Goal: Task Accomplishment & Management: Manage account settings

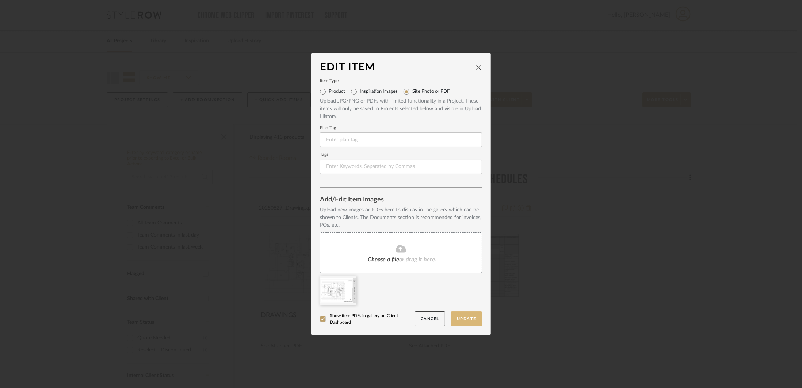
click at [469, 321] on button "Update" at bounding box center [466, 318] width 31 height 15
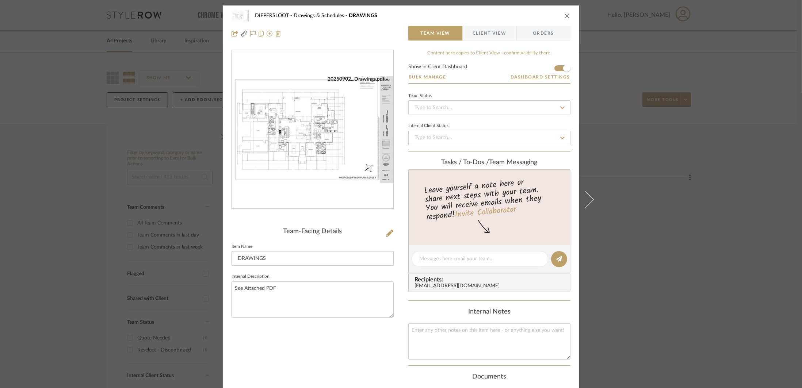
click at [564, 14] on icon "close" at bounding box center [567, 16] width 6 height 6
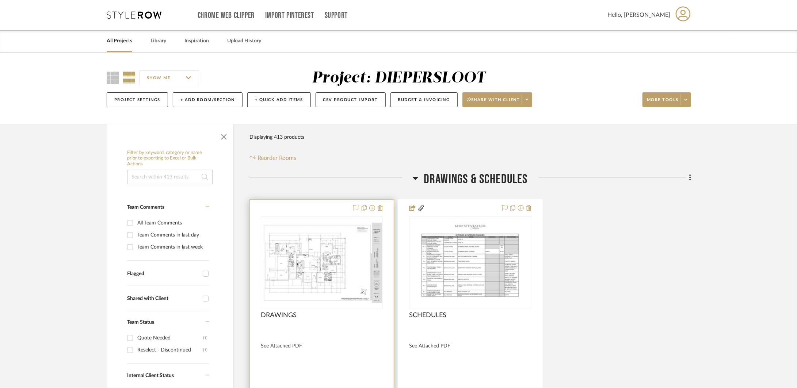
click at [356, 328] on div at bounding box center [322, 330] width 122 height 7
click at [358, 320] on div "DRAWINGS" at bounding box center [322, 319] width 122 height 16
click at [302, 312] on div "DRAWINGS" at bounding box center [322, 319] width 122 height 16
click at [321, 327] on div at bounding box center [322, 330] width 122 height 7
click at [292, 212] on div at bounding box center [322, 359] width 144 height 319
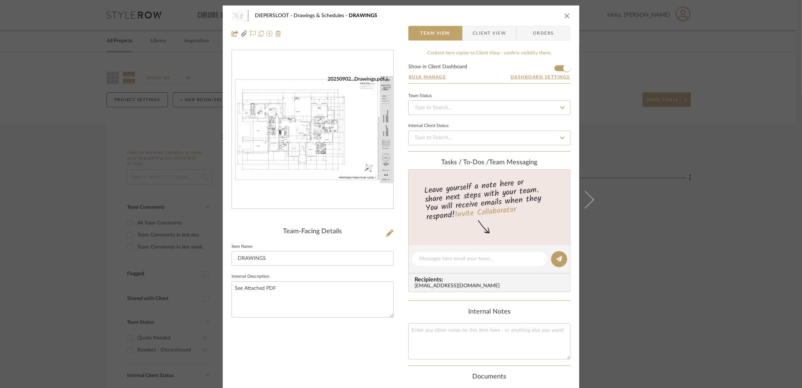
click at [564, 18] on icon "close" at bounding box center [567, 16] width 6 height 6
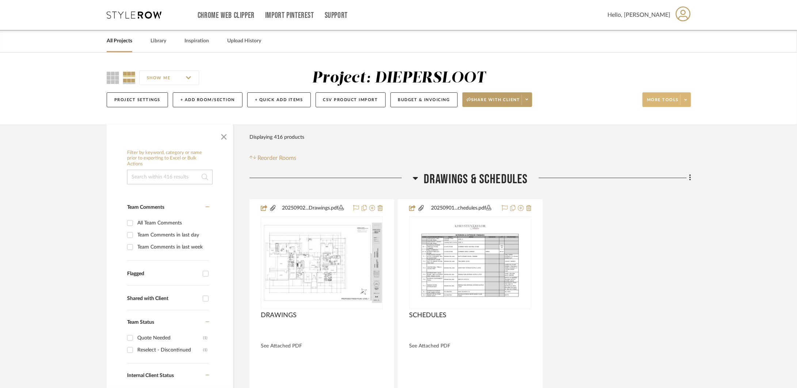
click at [685, 103] on span at bounding box center [685, 99] width 10 height 11
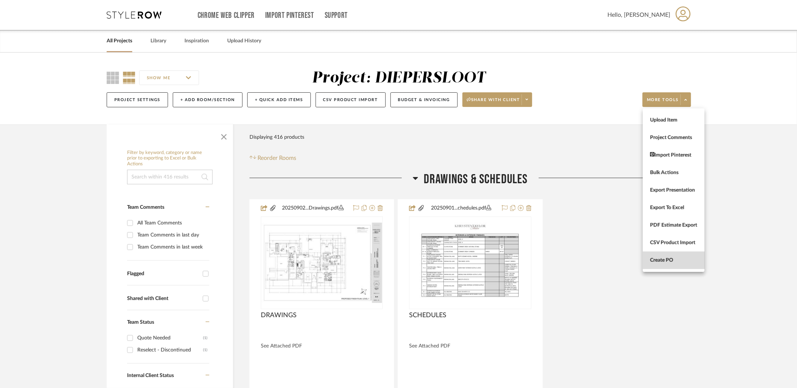
click at [660, 259] on span "Create PO" at bounding box center [673, 260] width 47 height 6
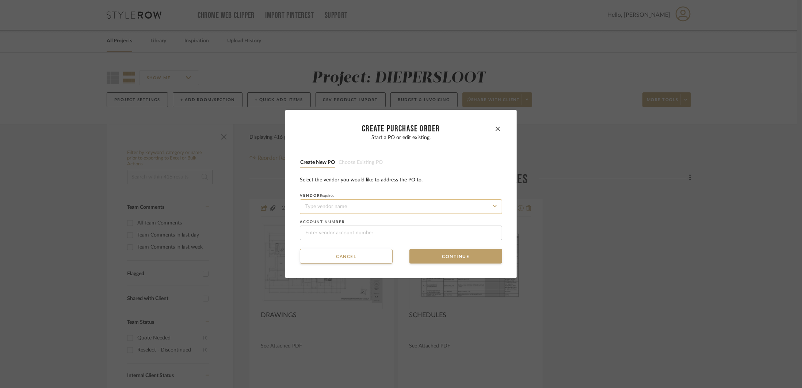
click at [459, 210] on input at bounding box center [401, 206] width 202 height 15
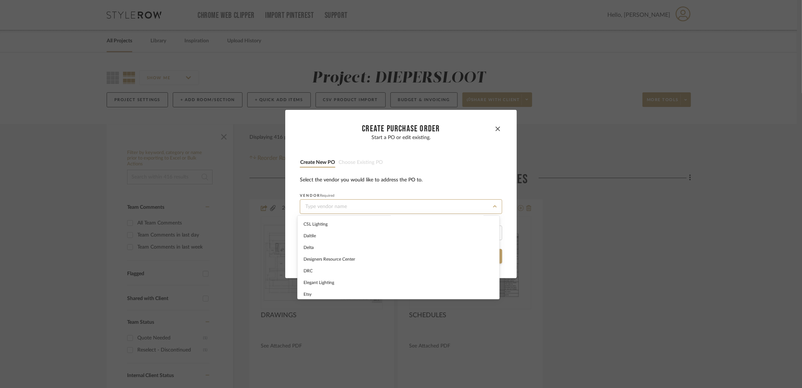
scroll to position [209, 0]
click at [315, 284] on span "[PERSON_NAME]" at bounding box center [320, 284] width 35 height 4
type input "[PERSON_NAME]"
type input "123456789"
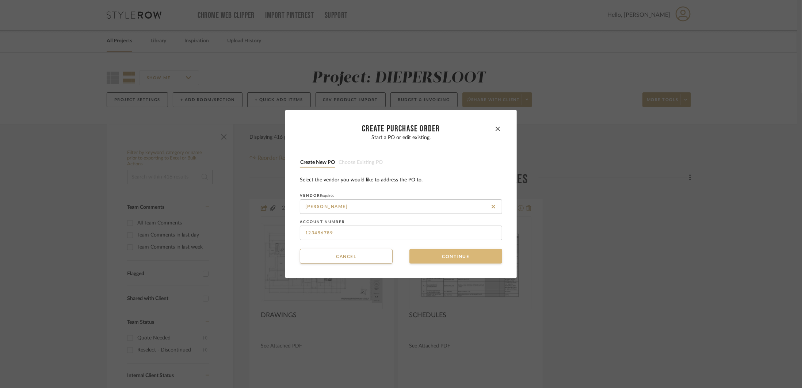
click at [442, 253] on button "Continue" at bounding box center [455, 256] width 93 height 15
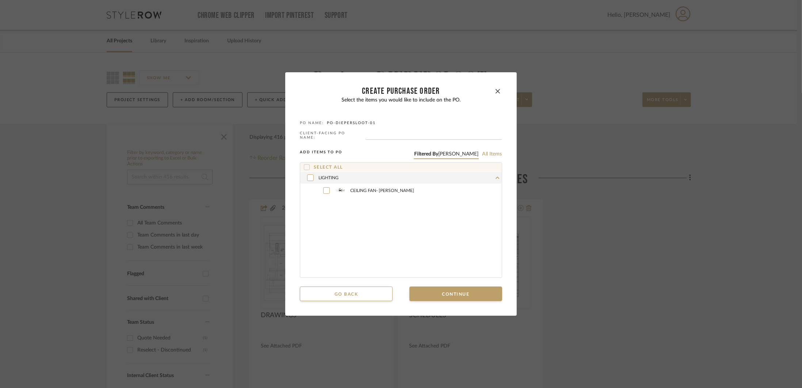
click at [317, 165] on label "Select all" at bounding box center [323, 167] width 39 height 6
click at [330, 289] on button "Go back" at bounding box center [346, 294] width 93 height 15
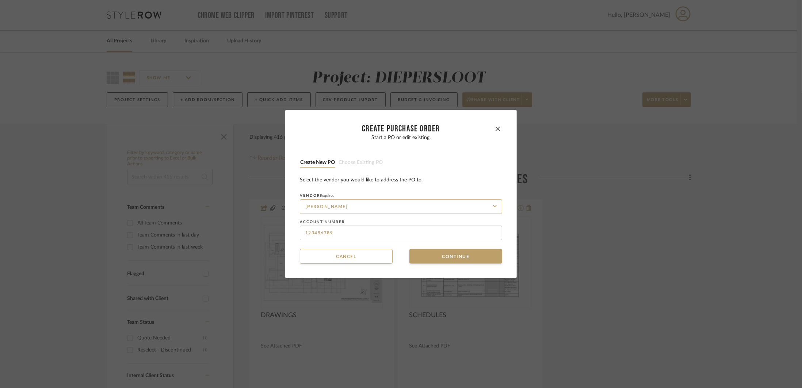
click at [357, 202] on input "[PERSON_NAME]" at bounding box center [401, 206] width 202 height 15
click at [472, 208] on input "[PERSON_NAME]" at bounding box center [401, 206] width 202 height 15
click at [493, 207] on input "[PERSON_NAME]" at bounding box center [401, 206] width 202 height 15
click at [491, 207] on icon at bounding box center [493, 207] width 4 height 4
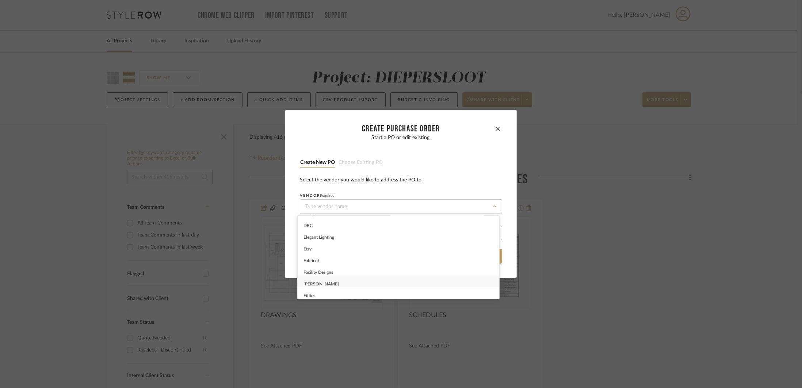
click at [345, 278] on div "[PERSON_NAME]" at bounding box center [399, 282] width 202 height 12
type input "[PERSON_NAME]"
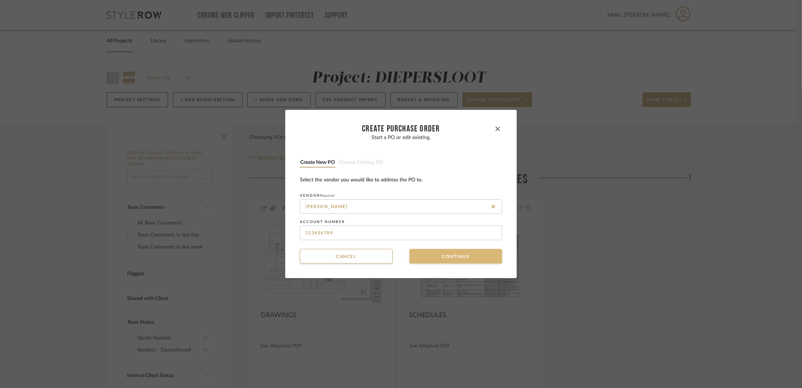
click at [436, 258] on button "Continue" at bounding box center [455, 256] width 93 height 15
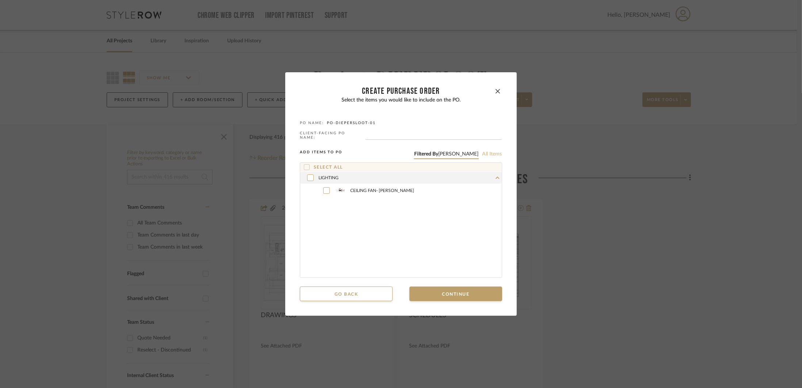
click at [482, 153] on button "All items" at bounding box center [492, 154] width 20 height 7
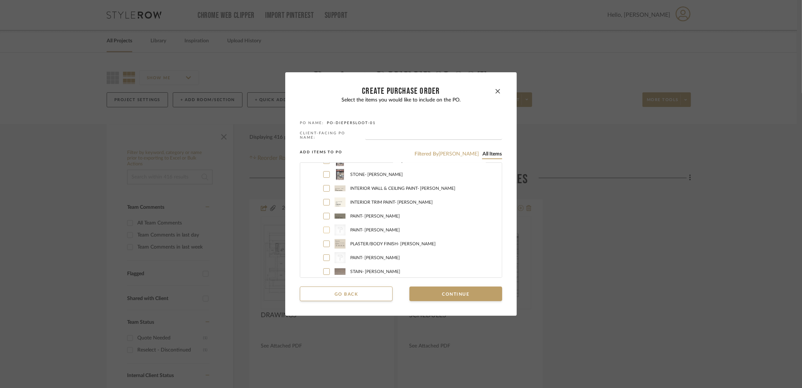
scroll to position [0, 0]
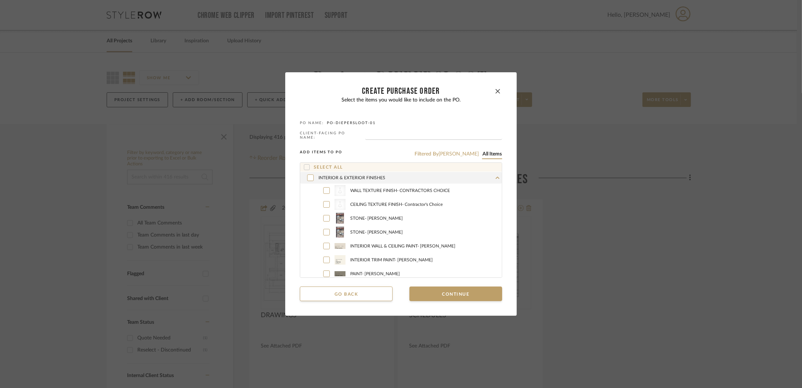
click at [484, 176] on div "INTERIOR & EXTERIOR FINISHES" at bounding box center [401, 178] width 202 height 12
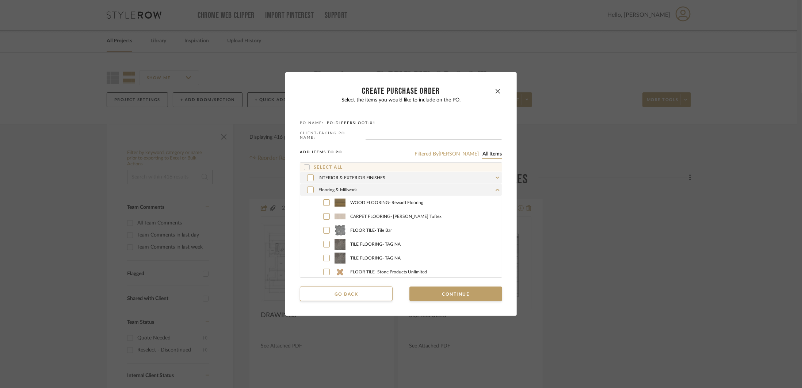
click at [486, 189] on div "Flooring & Millwork" at bounding box center [401, 190] width 202 height 12
click at [471, 198] on div "LIGHTING" at bounding box center [401, 200] width 202 height 12
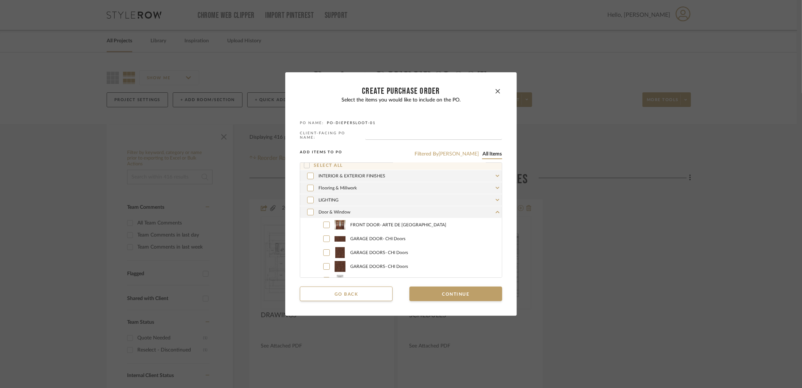
click at [460, 210] on div "Door & Window" at bounding box center [401, 212] width 202 height 12
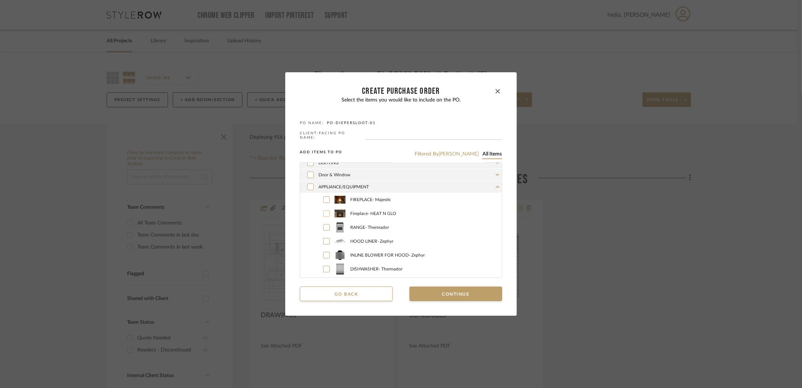
scroll to position [41, 0]
click at [323, 197] on div at bounding box center [326, 198] width 7 height 7
click at [323, 208] on div at bounding box center [326, 211] width 7 height 7
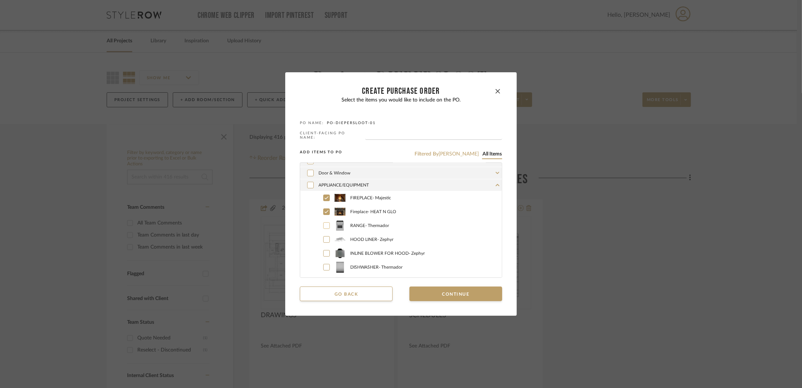
click at [324, 224] on icon at bounding box center [326, 225] width 4 height 5
click at [338, 284] on mat-dialog-content "CREATE Purchase order Select the items you would like to include on the PO. PO …" at bounding box center [401, 194] width 202 height 214
click at [340, 291] on button "Go back" at bounding box center [346, 294] width 93 height 15
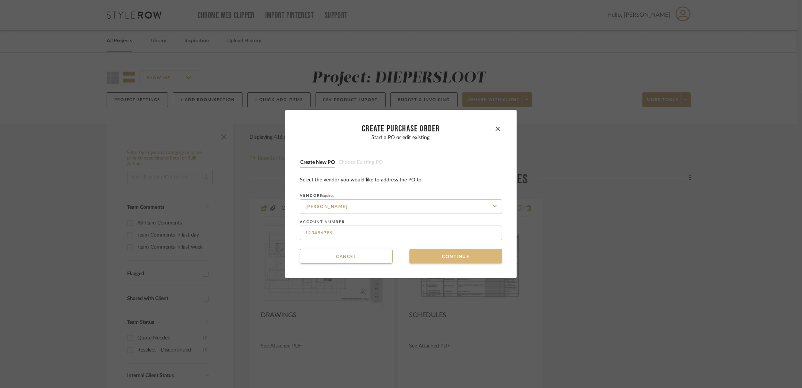
click at [479, 256] on button "Continue" at bounding box center [455, 256] width 93 height 15
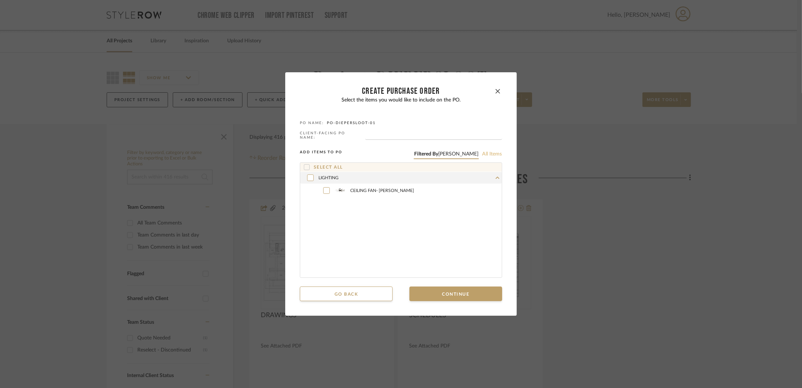
click at [488, 152] on button "All items" at bounding box center [492, 154] width 20 height 7
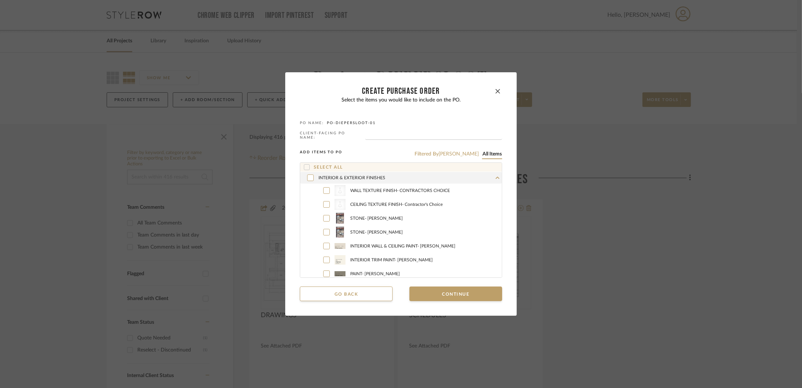
click at [471, 177] on div "INTERIOR & EXTERIOR FINISHES" at bounding box center [401, 178] width 202 height 12
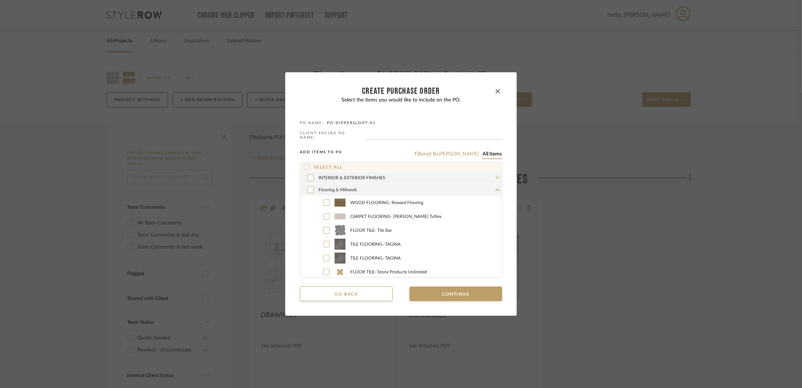
click at [457, 192] on div "Flooring & Millwork" at bounding box center [401, 190] width 202 height 12
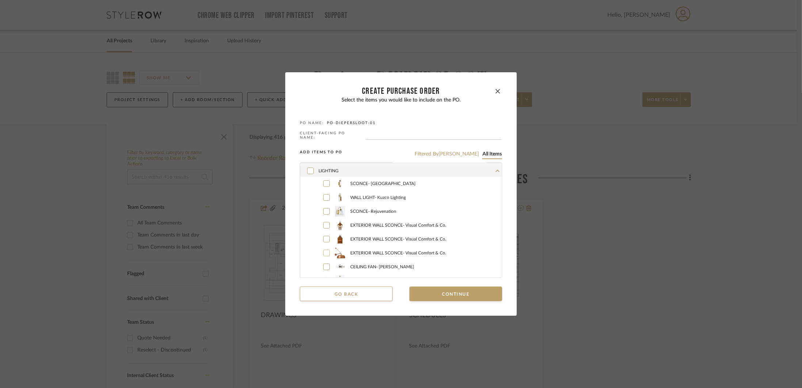
scroll to position [0, 0]
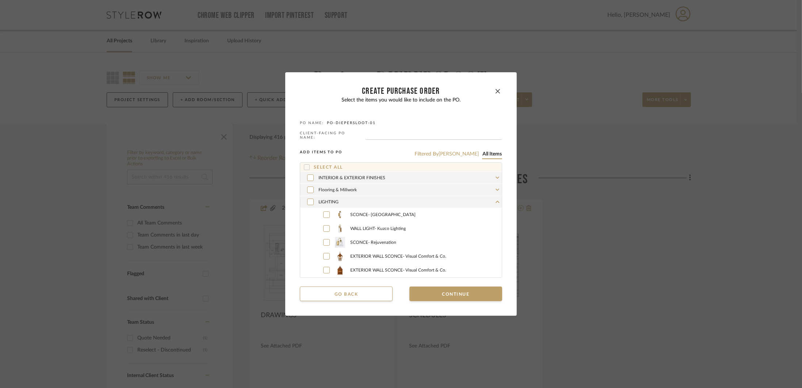
click at [472, 202] on div "LIGHTING" at bounding box center [401, 202] width 202 height 12
click at [463, 214] on div "Door & Window" at bounding box center [401, 214] width 202 height 12
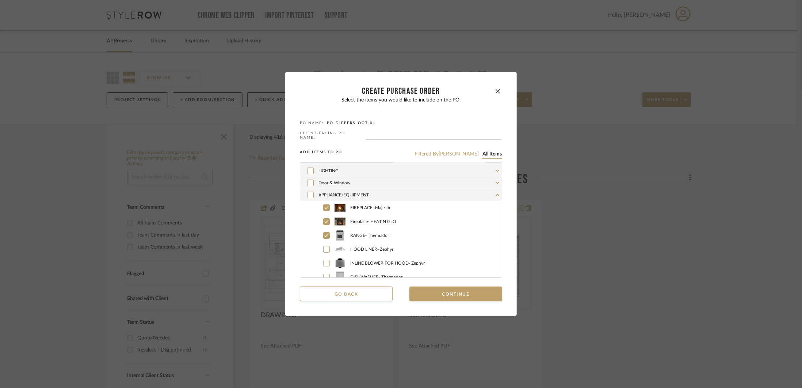
scroll to position [59, 0]
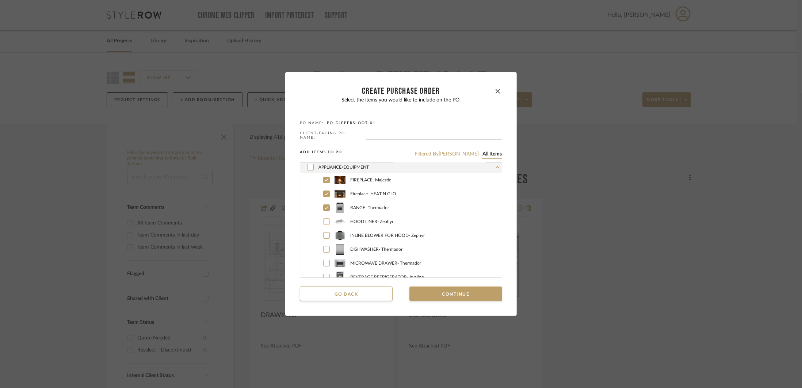
click at [324, 223] on icon at bounding box center [326, 221] width 4 height 5
drag, startPoint x: 322, startPoint y: 233, endPoint x: 323, endPoint y: 242, distance: 9.1
click at [324, 233] on icon at bounding box center [326, 235] width 4 height 5
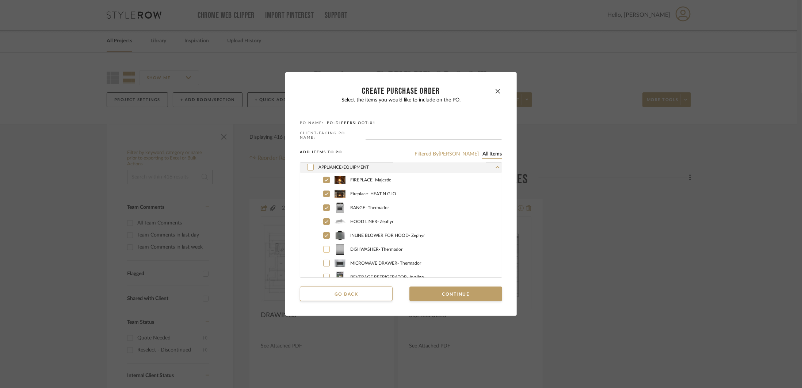
click at [324, 248] on icon at bounding box center [326, 249] width 4 height 5
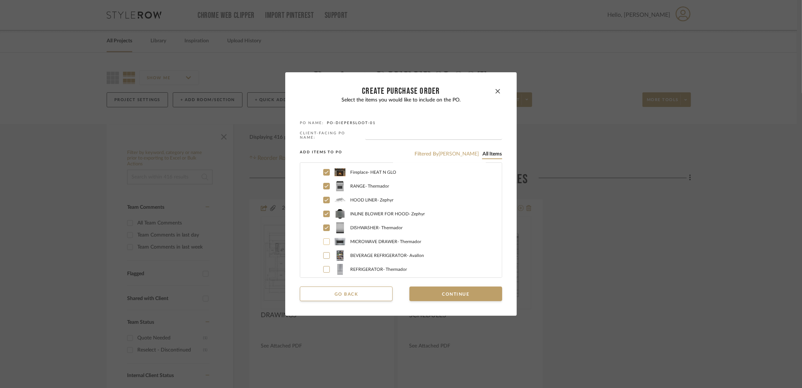
click at [324, 242] on icon at bounding box center [326, 241] width 4 height 5
click at [324, 254] on icon at bounding box center [326, 255] width 4 height 5
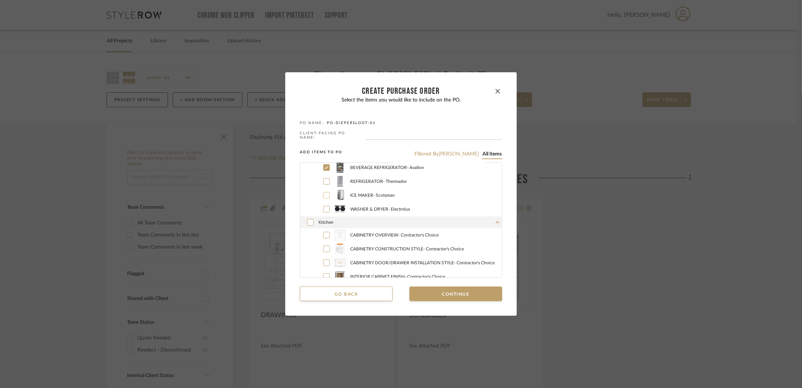
scroll to position [168, 0]
click at [326, 182] on icon at bounding box center [326, 181] width 4 height 5
click at [324, 195] on icon at bounding box center [326, 195] width 4 height 5
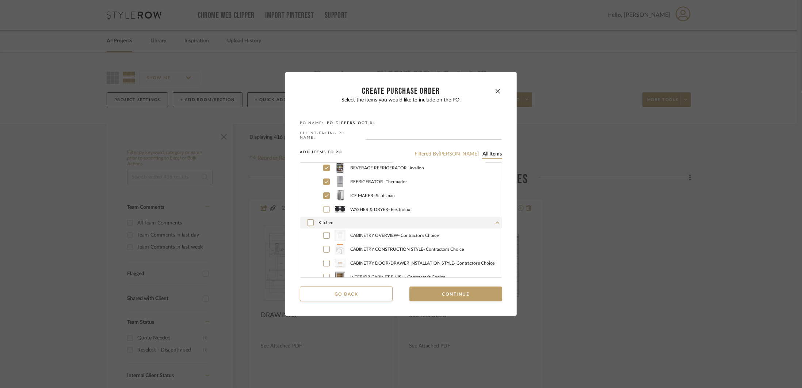
click at [324, 207] on icon at bounding box center [326, 209] width 4 height 5
click at [464, 288] on button "Continue" at bounding box center [455, 294] width 93 height 15
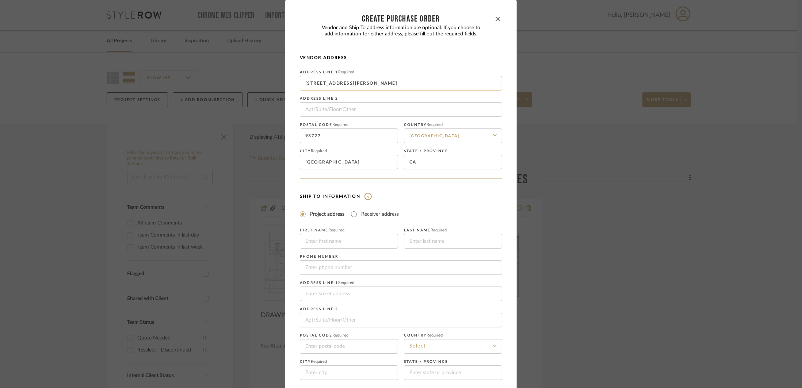
drag, startPoint x: 380, startPoint y: 84, endPoint x: 298, endPoint y: 86, distance: 82.9
click at [300, 86] on input "[STREET_ADDRESS][PERSON_NAME]" at bounding box center [401, 83] width 202 height 15
click at [341, 157] on input "[GEOGRAPHIC_DATA]" at bounding box center [349, 162] width 98 height 15
click at [341, 133] on input "93727" at bounding box center [349, 136] width 98 height 15
click at [329, 242] on input at bounding box center [349, 241] width 98 height 15
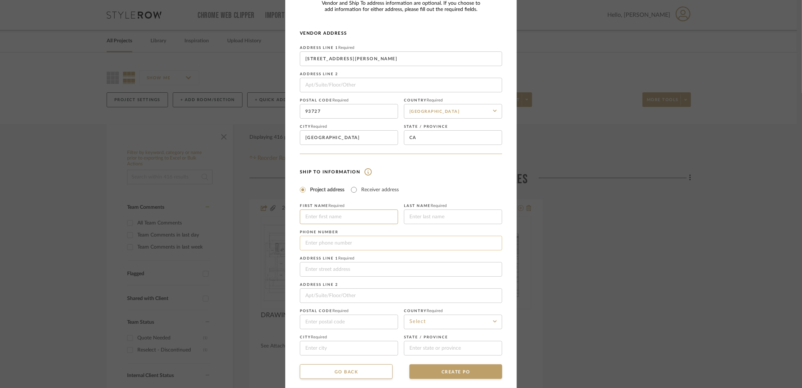
scroll to position [33, 0]
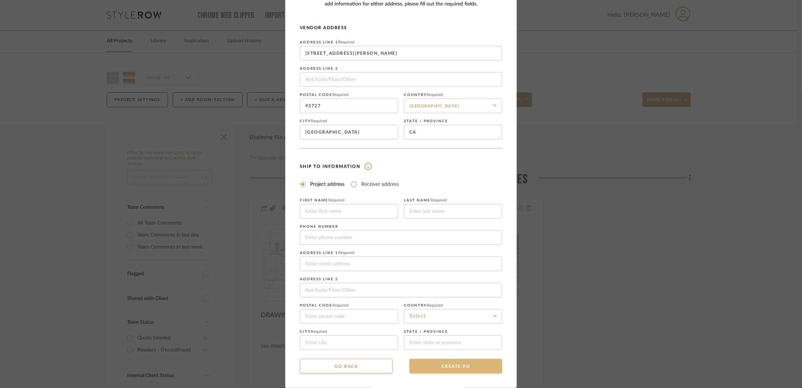
click at [488, 369] on button "CREATE PO" at bounding box center [455, 366] width 93 height 15
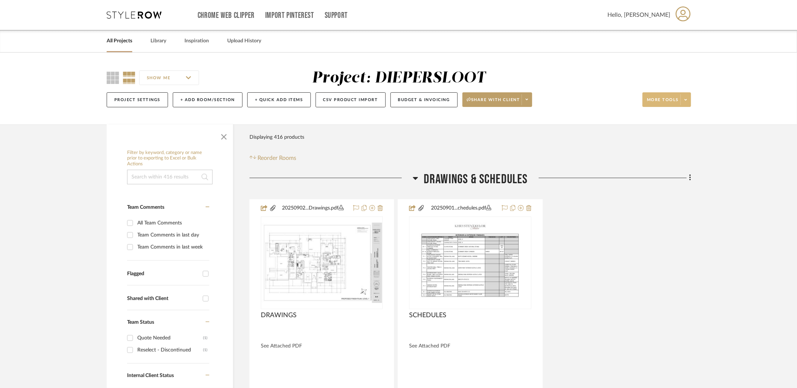
click at [683, 96] on span at bounding box center [685, 99] width 10 height 11
click at [682, 259] on span "Create PO" at bounding box center [673, 260] width 47 height 6
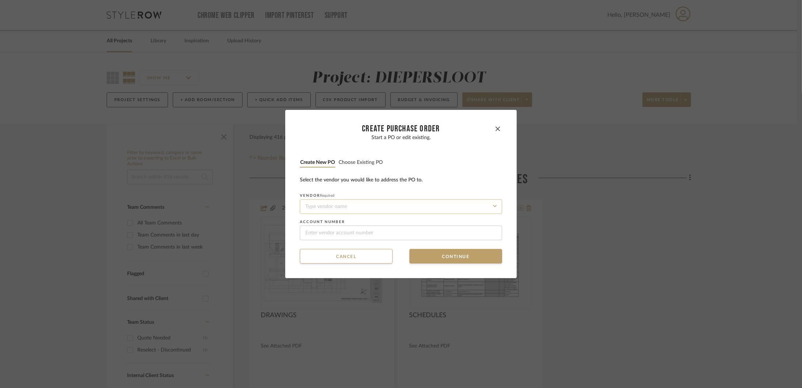
click at [478, 212] on input at bounding box center [401, 206] width 202 height 15
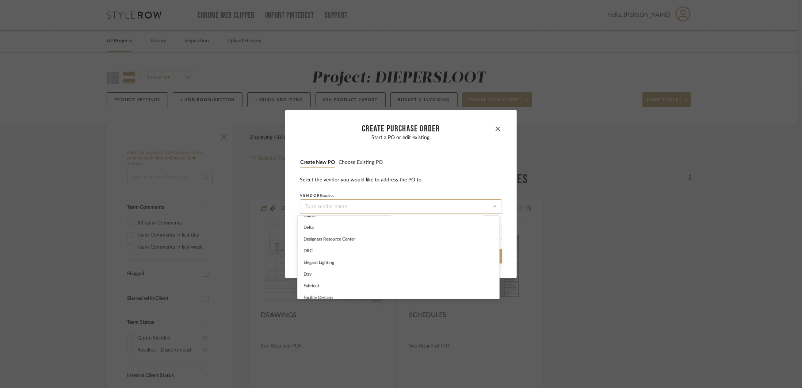
scroll to position [209, 0]
click at [419, 284] on div "[PERSON_NAME]" at bounding box center [399, 282] width 202 height 12
type input "[PERSON_NAME]"
type input "123456789"
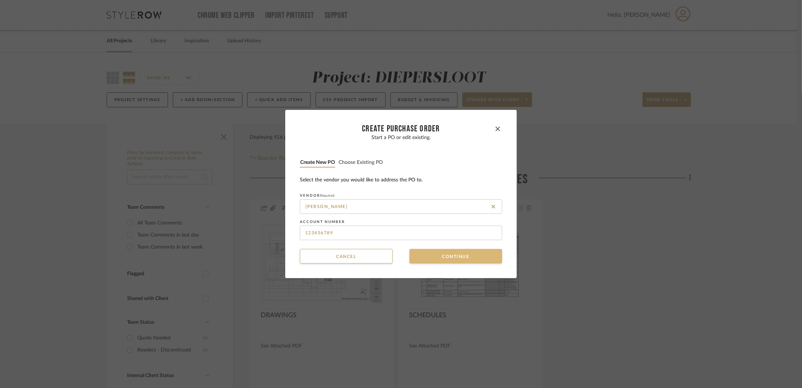
click at [423, 261] on button "Continue" at bounding box center [455, 256] width 93 height 15
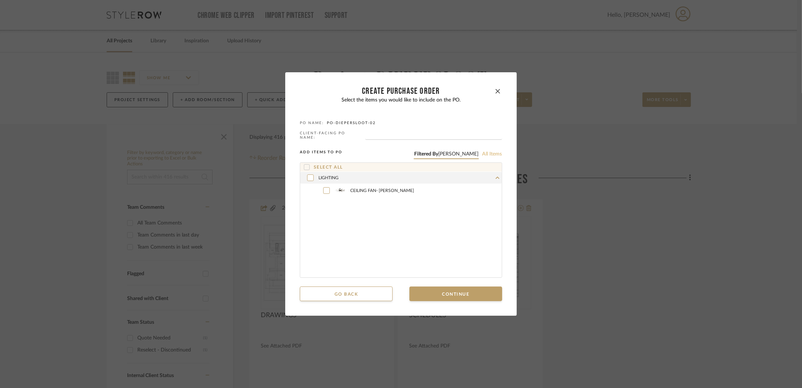
click at [483, 152] on button "All items" at bounding box center [492, 154] width 20 height 7
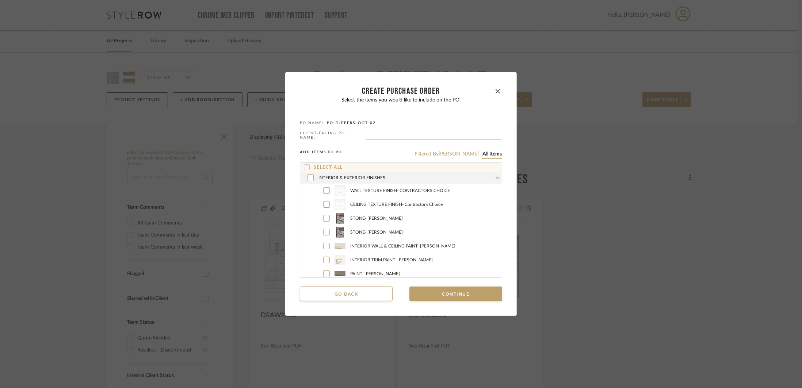
click at [468, 179] on div "INTERIOR & EXTERIOR FINISHES" at bounding box center [401, 178] width 202 height 12
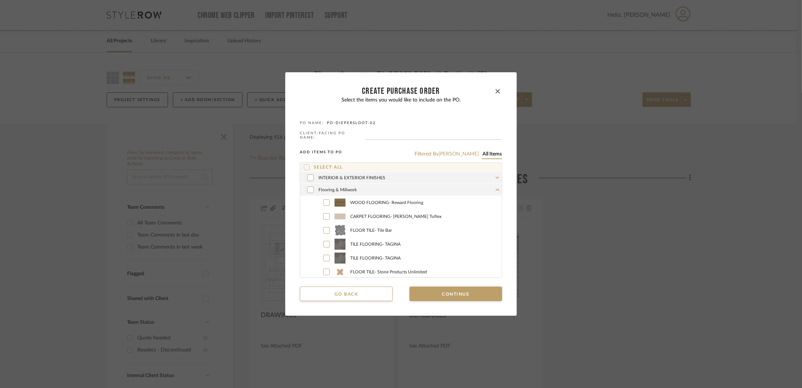
click at [461, 186] on div "Flooring & Millwork" at bounding box center [401, 190] width 202 height 12
click at [440, 205] on div "LIGHTING" at bounding box center [401, 202] width 202 height 12
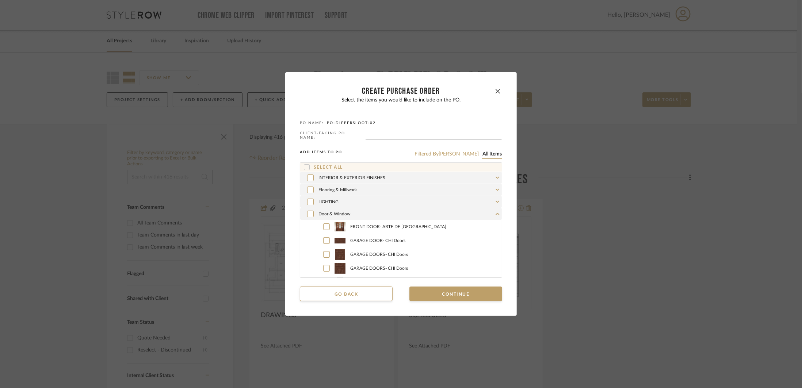
click at [423, 216] on div "Door & Window" at bounding box center [401, 214] width 202 height 12
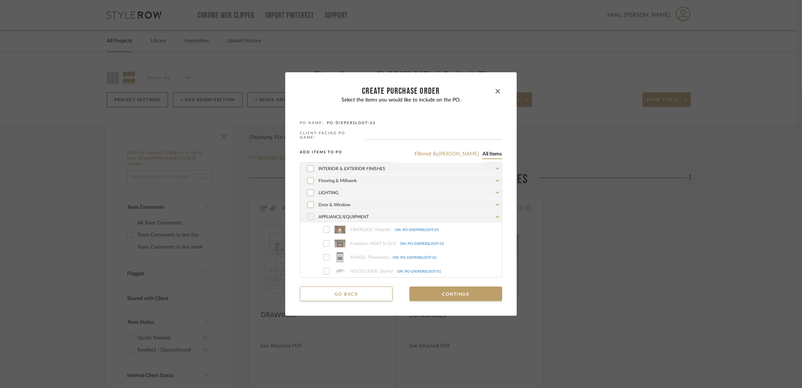
scroll to position [21, 0]
click at [411, 207] on div "APPLIANCE/EQUIPMENT" at bounding box center [401, 205] width 202 height 12
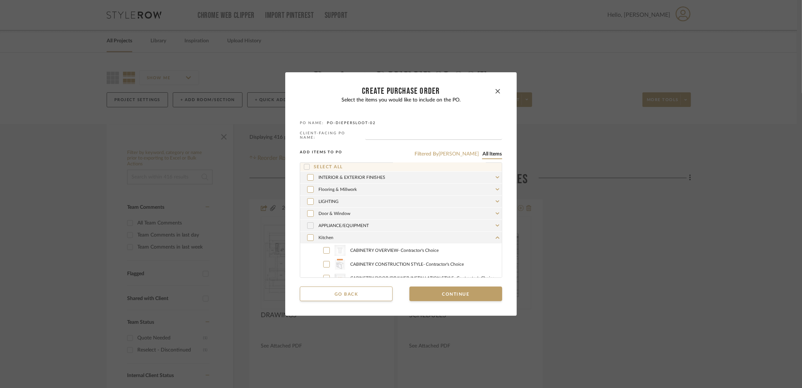
scroll to position [0, 0]
click at [406, 237] on div "Kitchen" at bounding box center [401, 238] width 202 height 12
click at [497, 92] on button "button" at bounding box center [497, 91] width 9 height 9
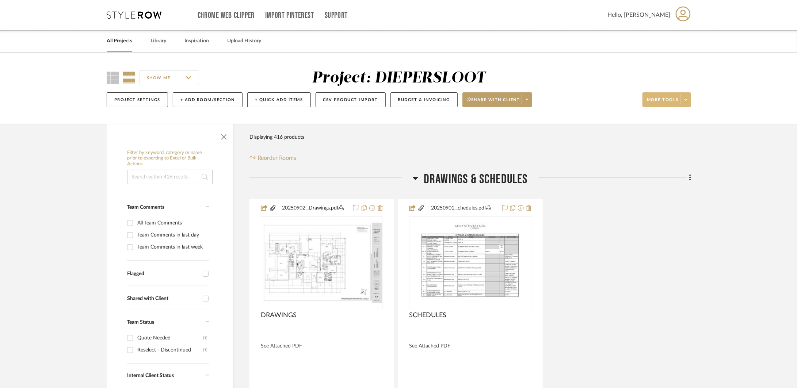
click at [680, 100] on span at bounding box center [685, 99] width 10 height 11
click at [672, 258] on span "Create PO" at bounding box center [673, 260] width 47 height 6
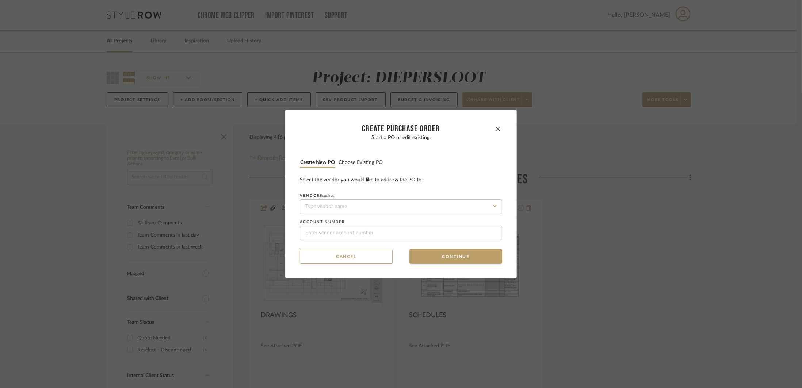
click at [452, 198] on label "Vendor Required" at bounding box center [401, 195] width 202 height 4
click at [450, 203] on input at bounding box center [401, 206] width 202 height 15
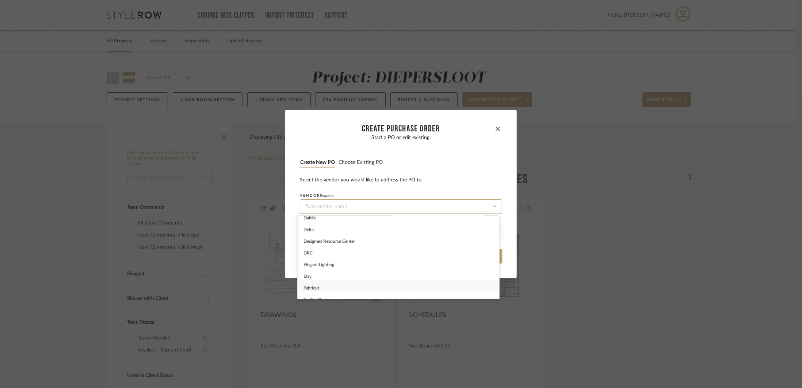
scroll to position [209, 0]
click at [335, 282] on div "[PERSON_NAME]" at bounding box center [399, 282] width 202 height 12
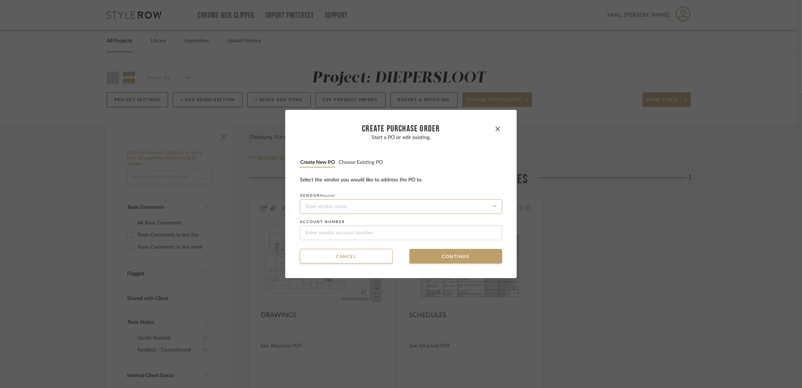
type input "[PERSON_NAME]"
type input "123456789"
click at [488, 259] on button "Continue" at bounding box center [455, 256] width 93 height 15
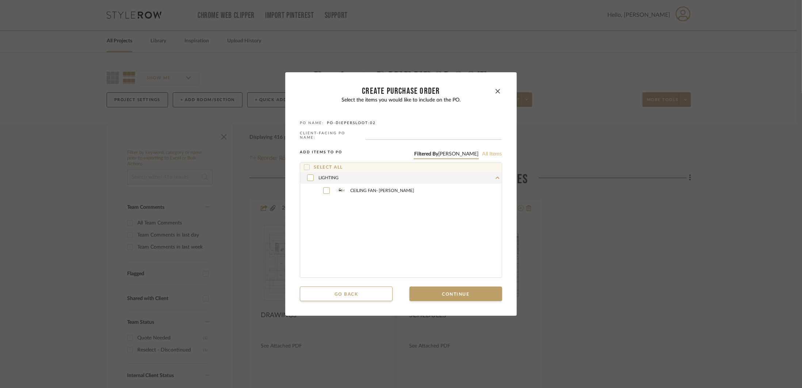
click at [490, 154] on button "All items" at bounding box center [492, 154] width 20 height 7
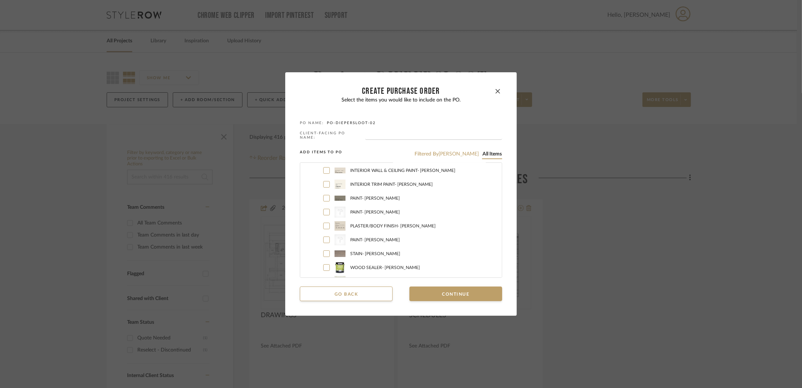
scroll to position [0, 0]
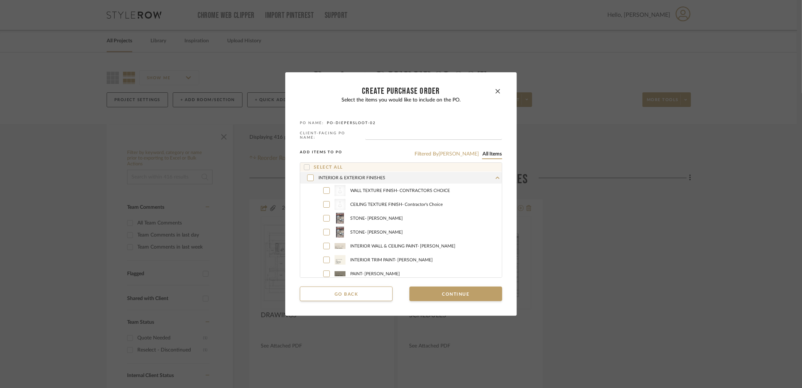
click at [480, 176] on div "INTERIOR & EXTERIOR FINISHES" at bounding box center [401, 178] width 202 height 12
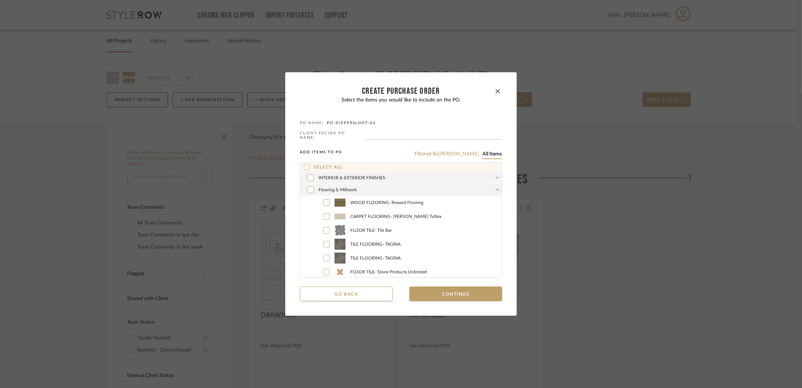
click at [478, 185] on div "Flooring & Millwork" at bounding box center [401, 190] width 202 height 12
click at [477, 198] on div "LIGHTING" at bounding box center [401, 202] width 202 height 12
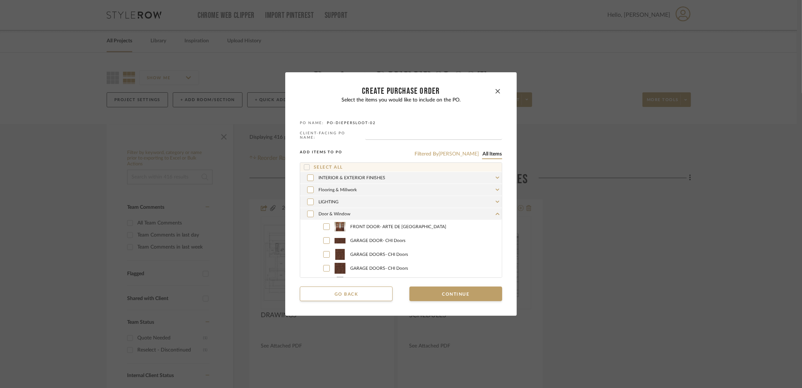
click at [476, 208] on div "Door & Window" at bounding box center [401, 214] width 202 height 12
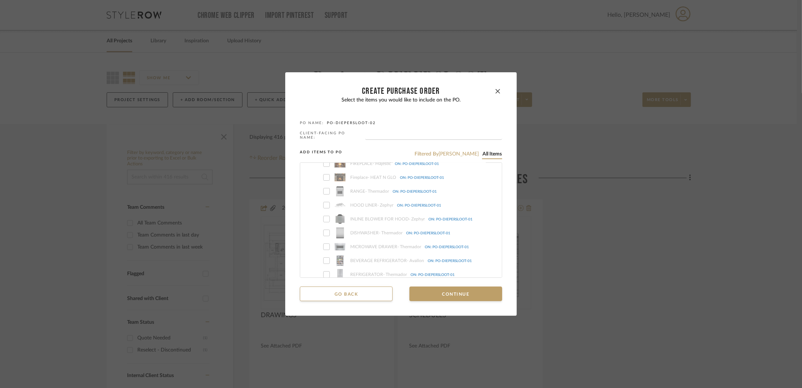
scroll to position [77, 0]
click at [344, 295] on button "Go back" at bounding box center [346, 294] width 93 height 15
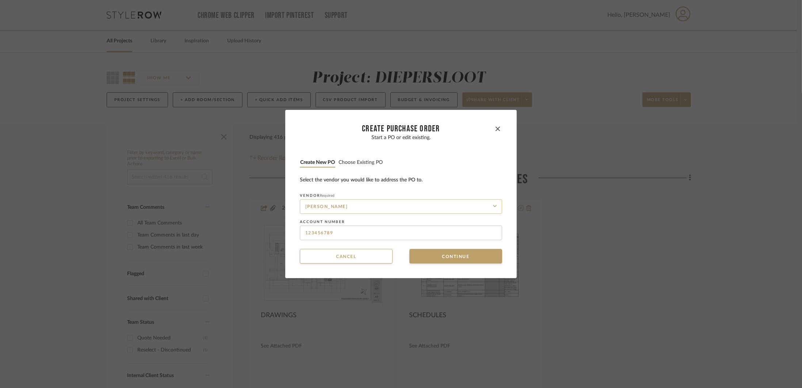
click at [353, 211] on input "[PERSON_NAME]" at bounding box center [401, 206] width 202 height 15
click at [492, 206] on icon at bounding box center [493, 207] width 4 height 6
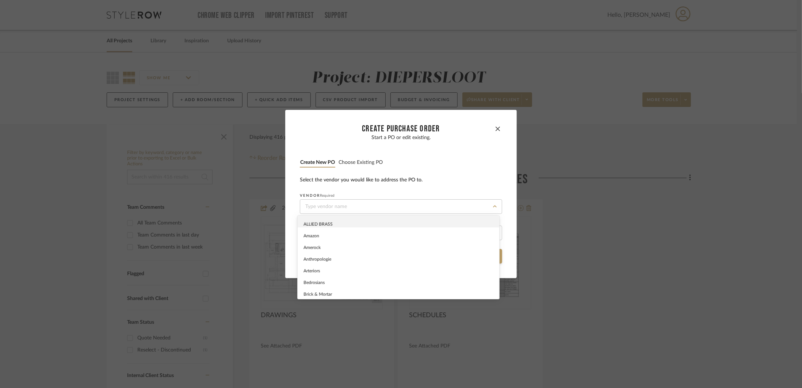
click at [493, 207] on icon at bounding box center [495, 206] width 4 height 6
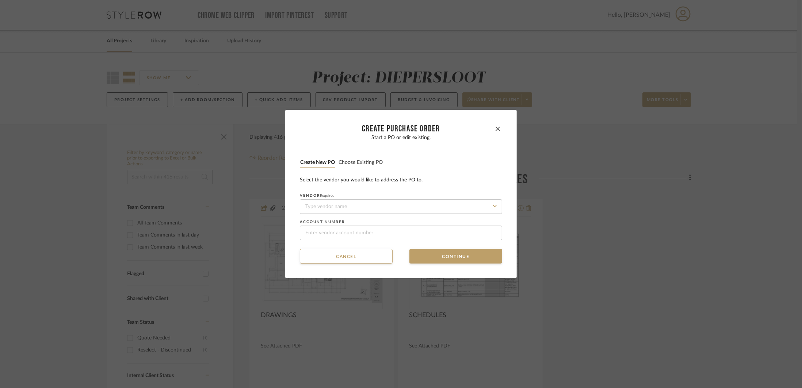
click at [493, 207] on icon at bounding box center [495, 206] width 4 height 2
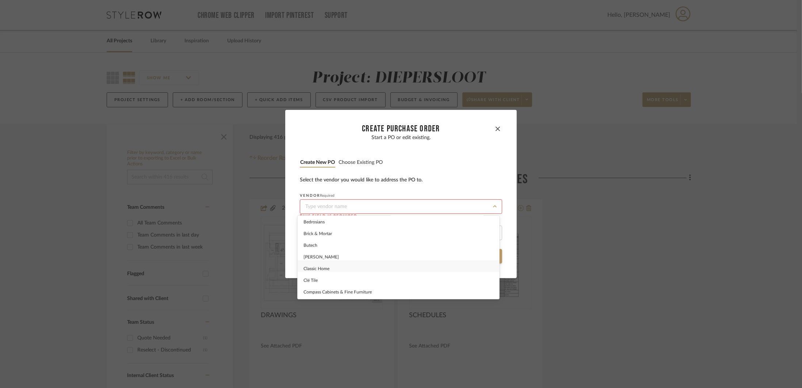
scroll to position [0, 0]
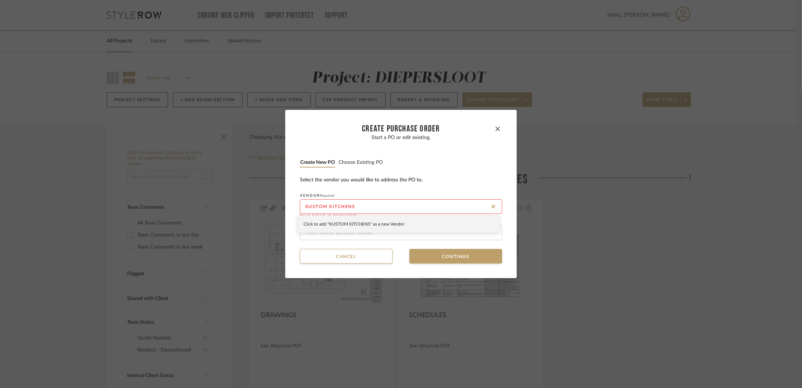
type input "KUSTOM KITCHENS"
click at [381, 226] on span "Click to add "KUSTOM KITCHENS" as a new Vendor" at bounding box center [353, 224] width 101 height 4
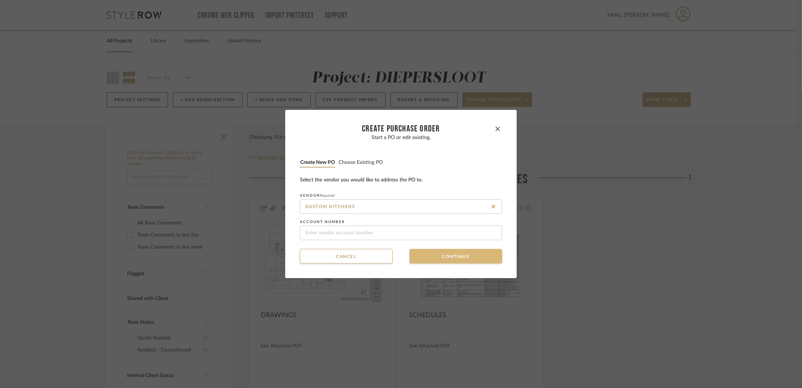
click at [436, 255] on button "Continue" at bounding box center [455, 256] width 93 height 15
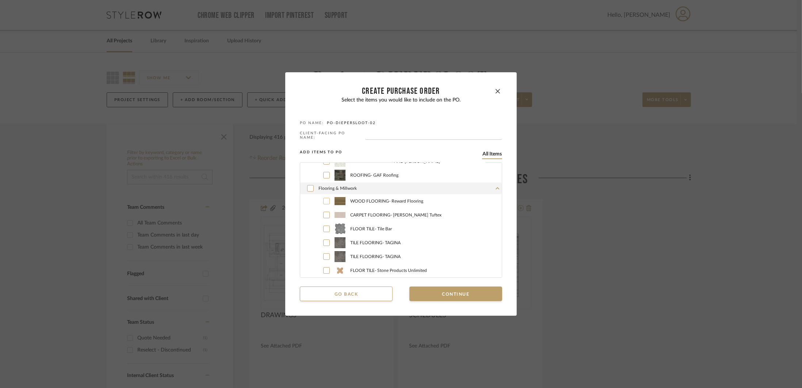
scroll to position [189, 0]
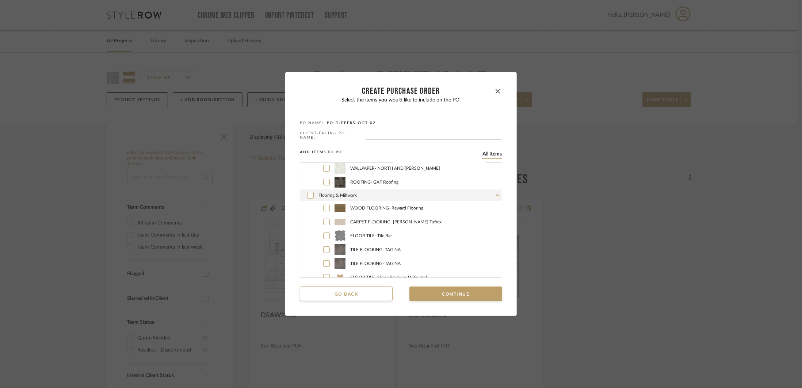
click at [452, 193] on div "Flooring & Millwork" at bounding box center [401, 195] width 202 height 12
click at [457, 206] on div "LIGHTING" at bounding box center [401, 208] width 202 height 12
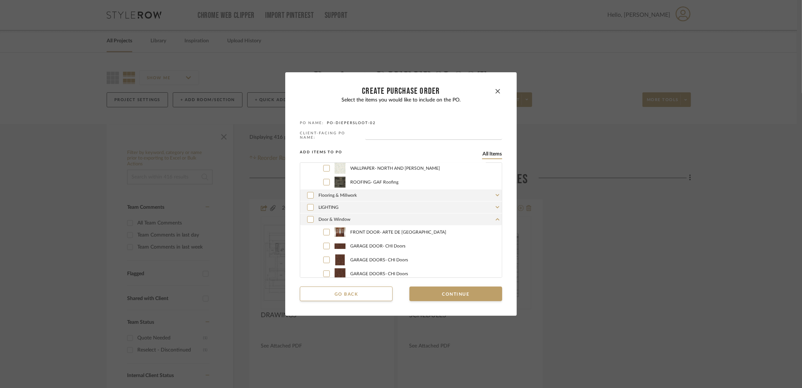
click at [451, 220] on div "Door & Window" at bounding box center [401, 220] width 202 height 12
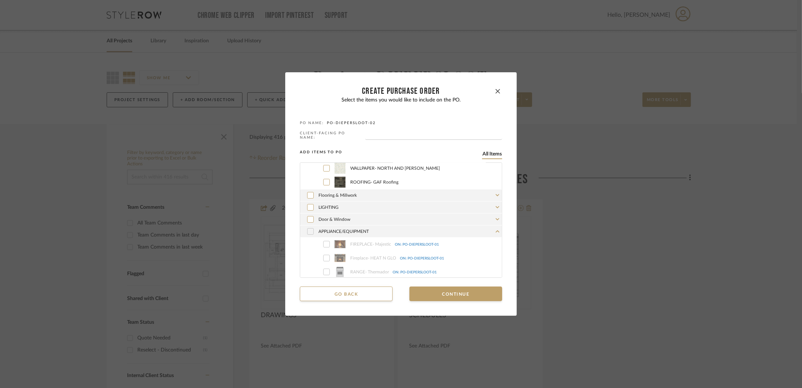
drag, startPoint x: 317, startPoint y: 240, endPoint x: 319, endPoint y: 242, distance: 3.9
click at [319, 242] on label "FIREPLACE - Majestic ON: PO-DIEPERSLOOT-01" at bounding box center [408, 244] width 185 height 11
click at [324, 243] on icon at bounding box center [326, 244] width 4 height 5
click at [308, 231] on icon at bounding box center [310, 231] width 4 height 3
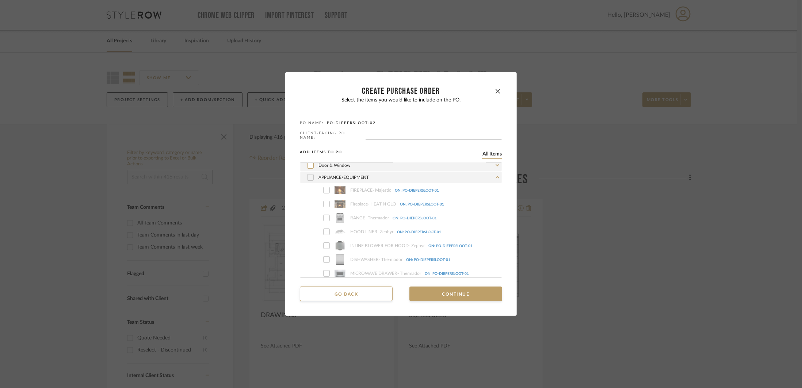
scroll to position [269, 0]
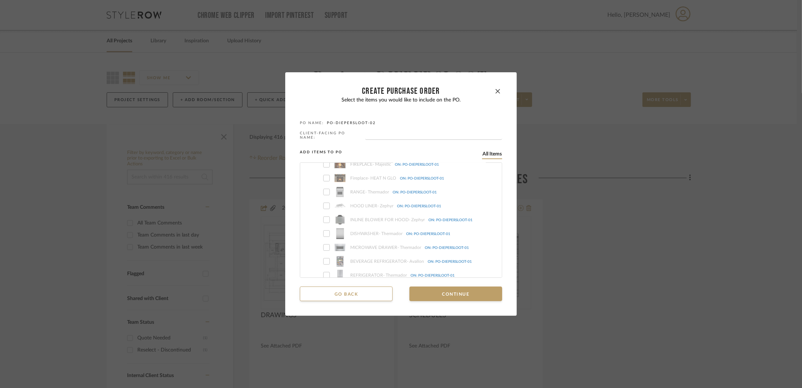
click at [434, 245] on span "MICROWAVE DRAWER - Thermador ON: PO-DIEPERSLOOT-01" at bounding box center [426, 247] width 152 height 5
click at [440, 256] on label "BEVERAGE REFRIGERATOR - Avallon ON: PO-DIEPERSLOOT-01" at bounding box center [408, 261] width 185 height 11
click at [350, 289] on button "Go back" at bounding box center [346, 294] width 93 height 15
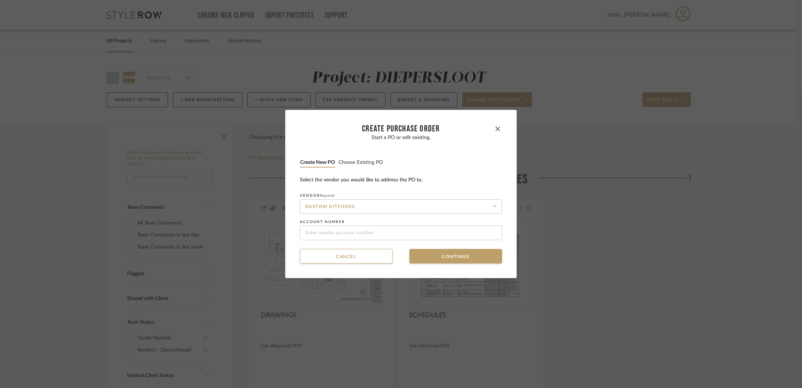
click at [356, 162] on button "Choose existing PO" at bounding box center [360, 162] width 45 height 7
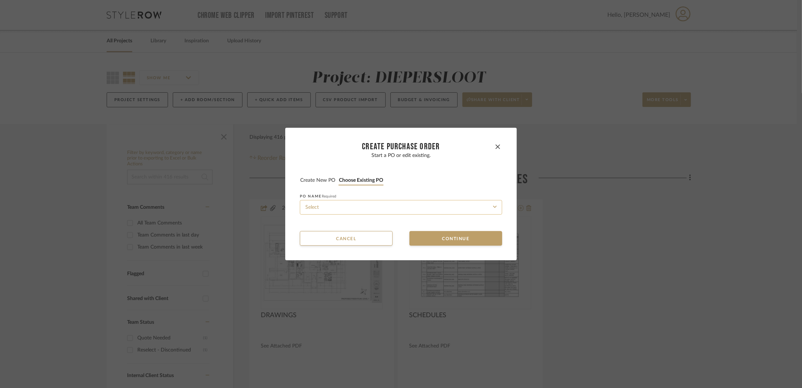
click at [345, 211] on input at bounding box center [401, 207] width 202 height 15
click at [343, 224] on span "PO-DIEPERSLOOT-01" at bounding box center [324, 225] width 43 height 4
type input "PO-DIEPERSLOOT-01"
click at [431, 236] on button "Continue" at bounding box center [455, 238] width 93 height 15
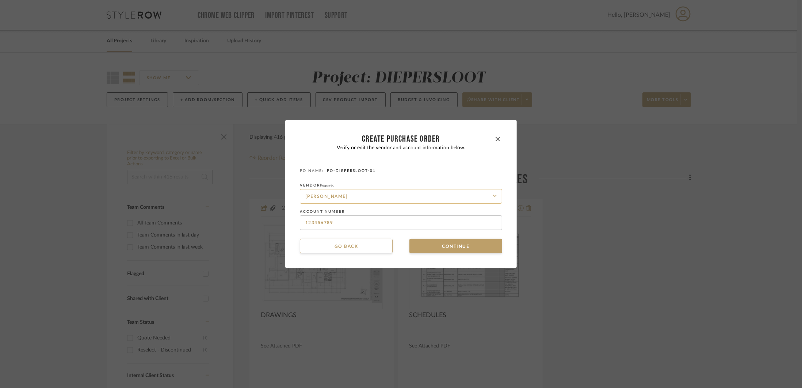
click at [355, 194] on input "[PERSON_NAME]" at bounding box center [401, 196] width 202 height 15
type input "KUSTOM KITCHENS"
click at [371, 210] on div "KUSTOM KITCHENS" at bounding box center [399, 214] width 202 height 17
click at [434, 247] on button "Continue" at bounding box center [455, 246] width 93 height 15
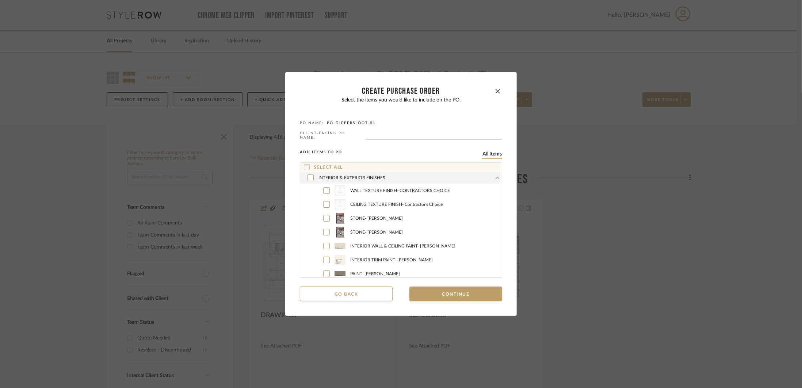
click at [470, 173] on div "INTERIOR & EXTERIOR FINISHES" at bounding box center [401, 178] width 202 height 12
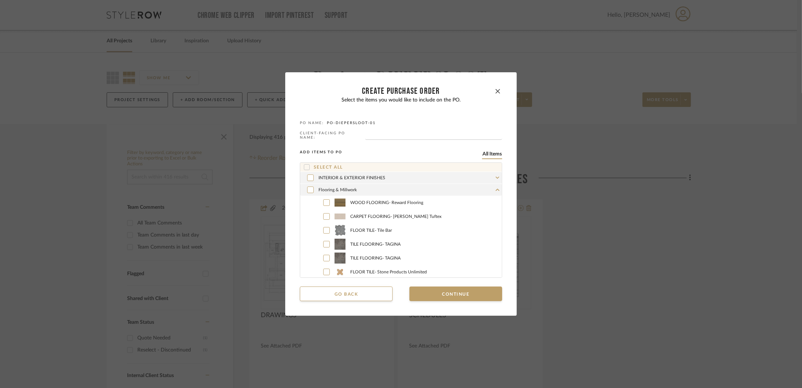
click at [473, 188] on div "Flooring & Millwork" at bounding box center [401, 190] width 202 height 12
click at [472, 200] on div "LIGHTING" at bounding box center [401, 202] width 202 height 12
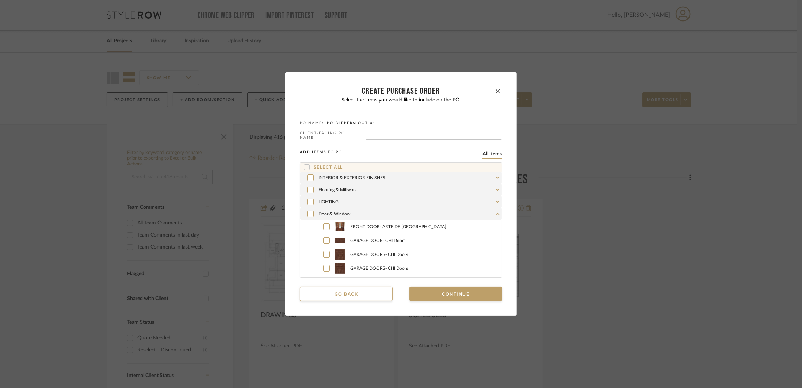
click at [471, 213] on div "Door & Window" at bounding box center [401, 214] width 202 height 12
click at [309, 225] on icon at bounding box center [310, 225] width 4 height 5
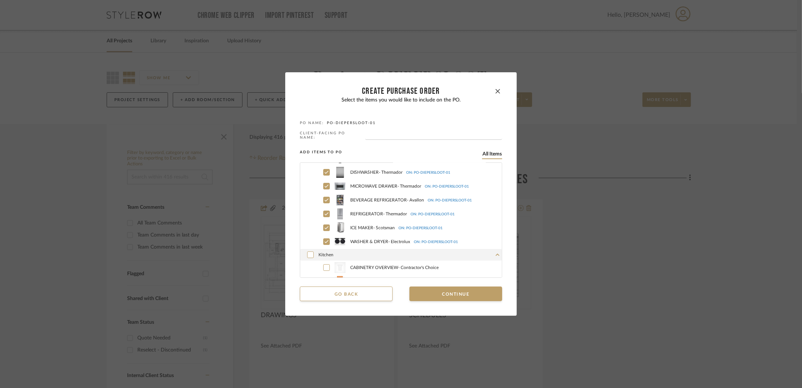
scroll to position [138, 0]
click at [456, 292] on button "Continue" at bounding box center [455, 294] width 93 height 15
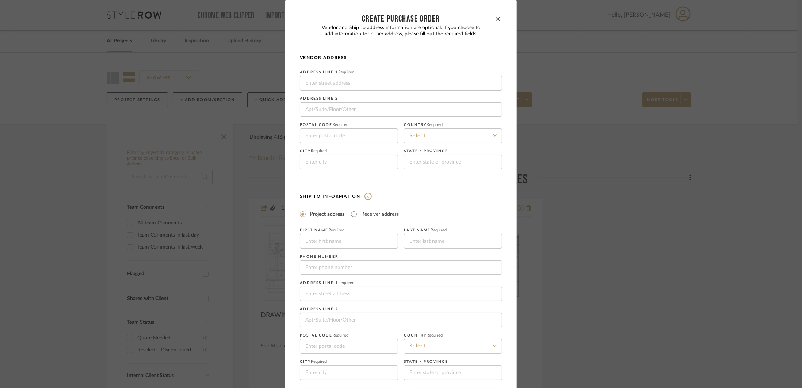
scroll to position [33, 0]
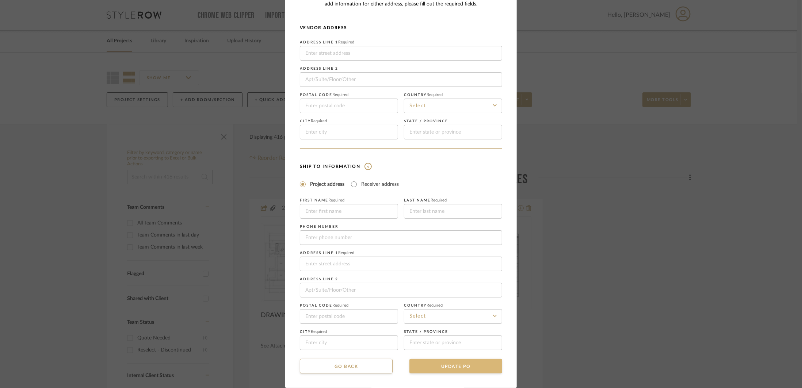
click at [421, 369] on button "UPDATE PO" at bounding box center [455, 366] width 93 height 15
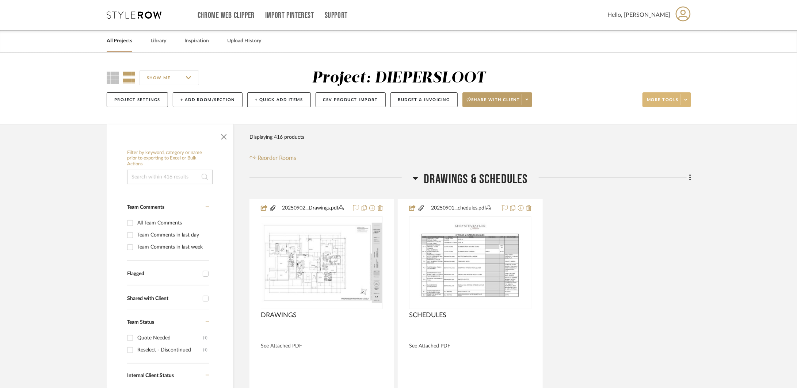
click at [687, 100] on span at bounding box center [685, 99] width 10 height 11
click at [683, 260] on span "Create PO" at bounding box center [673, 260] width 47 height 6
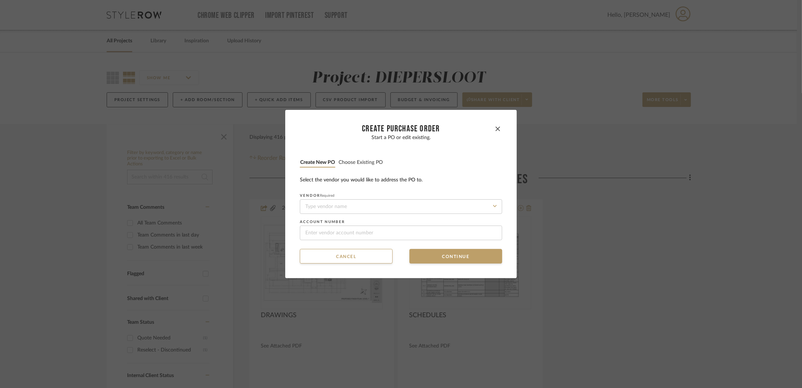
click at [376, 170] on div "Start a PO or edit existing. Create new PO Choose existing PO Select the vendor…" at bounding box center [401, 188] width 202 height 106
click at [375, 169] on div "Start a PO or edit existing. Create new PO Choose existing PO Select the vendor…" at bounding box center [401, 188] width 202 height 106
click at [373, 164] on button "Choose existing PO" at bounding box center [360, 162] width 45 height 7
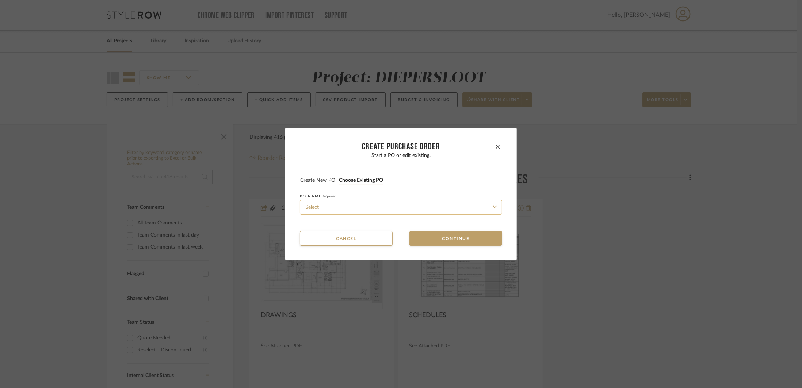
click at [373, 206] on input at bounding box center [401, 207] width 202 height 15
click at [358, 229] on div "PO-DIEPERSLOOT-01" at bounding box center [399, 224] width 202 height 17
type input "PO-DIEPERSLOOT-01"
click at [436, 241] on button "Continue" at bounding box center [455, 238] width 93 height 15
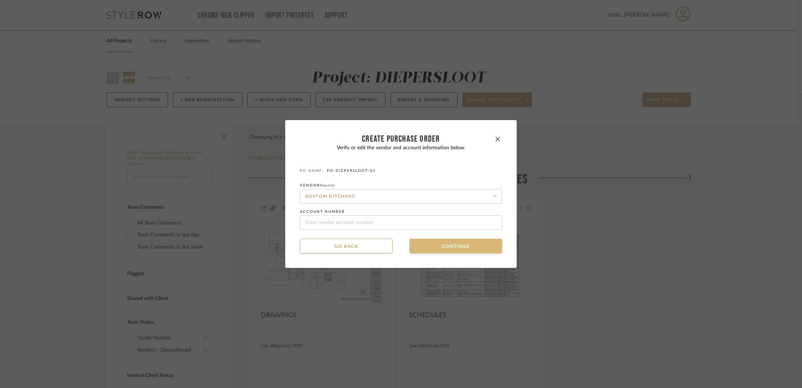
click at [436, 249] on button "Continue" at bounding box center [455, 246] width 93 height 15
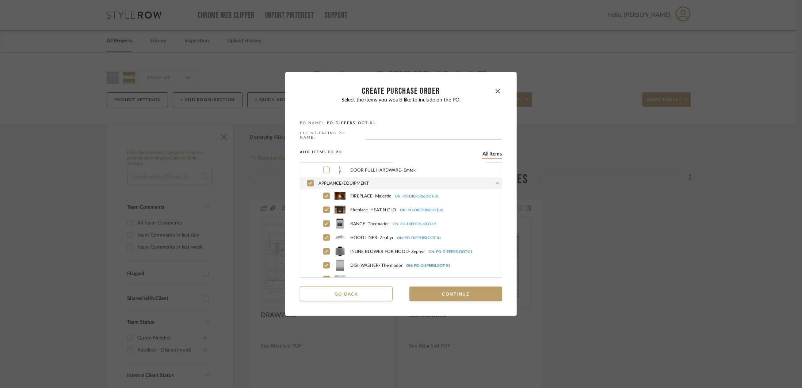
scroll to position [1375, 0]
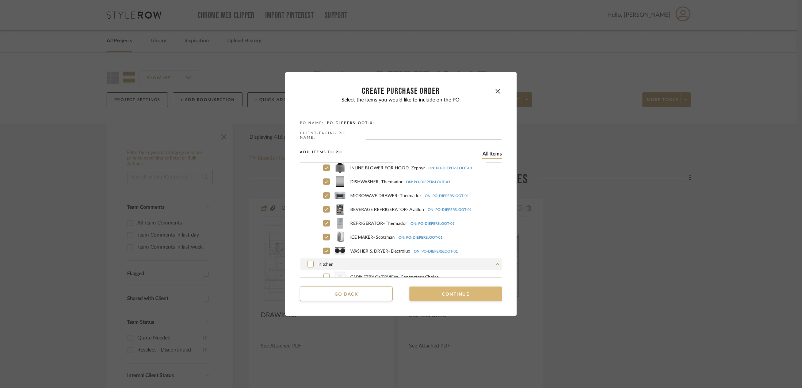
click at [462, 291] on button "Continue" at bounding box center [455, 294] width 93 height 15
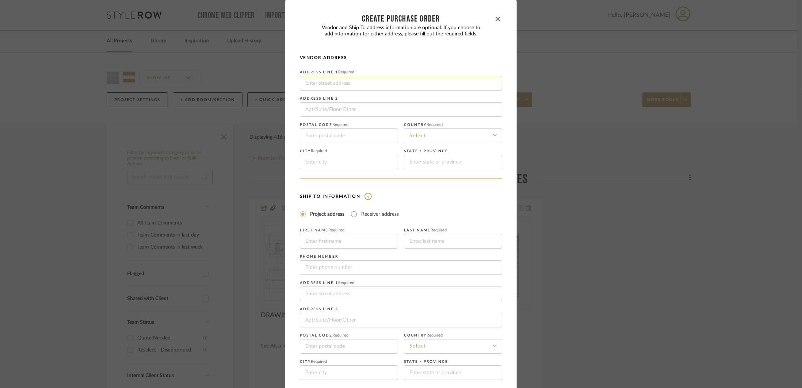
click at [331, 85] on input at bounding box center [401, 83] width 202 height 15
paste input "[STREET_ADDRESS][PERSON_NAME]"
type input "[STREET_ADDRESS][PERSON_NAME]"
click at [338, 134] on input at bounding box center [349, 136] width 98 height 15
type input "93703"
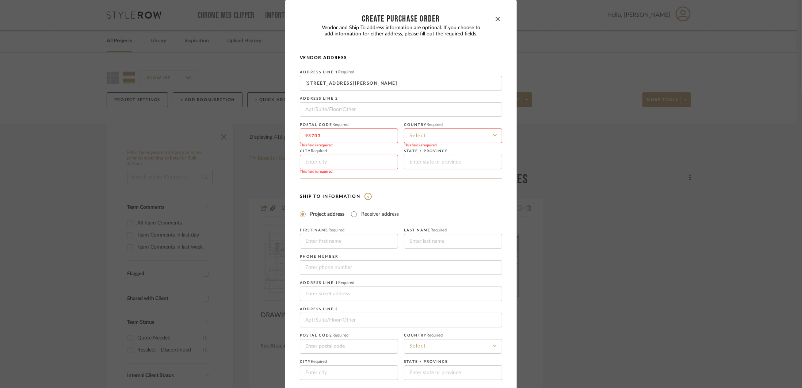
click at [415, 135] on input at bounding box center [453, 136] width 98 height 15
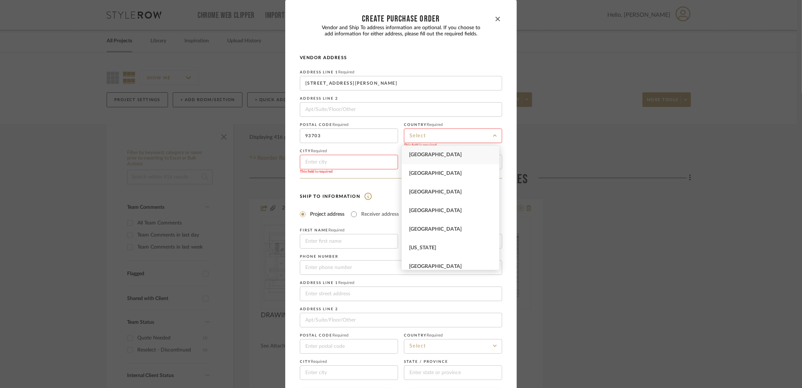
click at [424, 156] on span "[GEOGRAPHIC_DATA]" at bounding box center [435, 154] width 53 height 5
type input "[GEOGRAPHIC_DATA]"
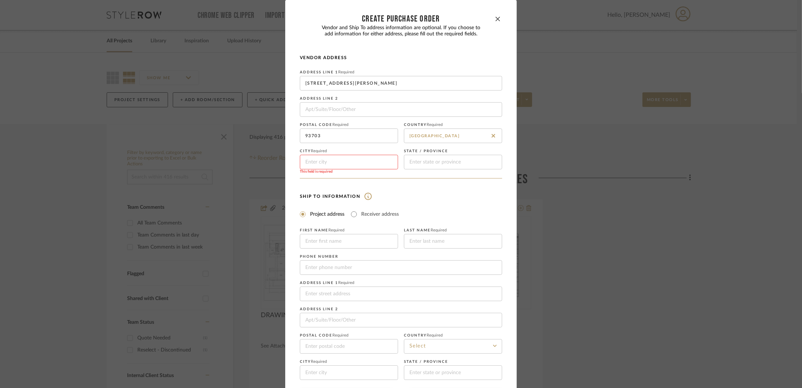
click at [367, 168] on input at bounding box center [349, 162] width 98 height 15
type input "[GEOGRAPHIC_DATA]"
click at [429, 166] on input at bounding box center [453, 162] width 98 height 15
type input "CA"
click at [406, 114] on input at bounding box center [401, 109] width 202 height 15
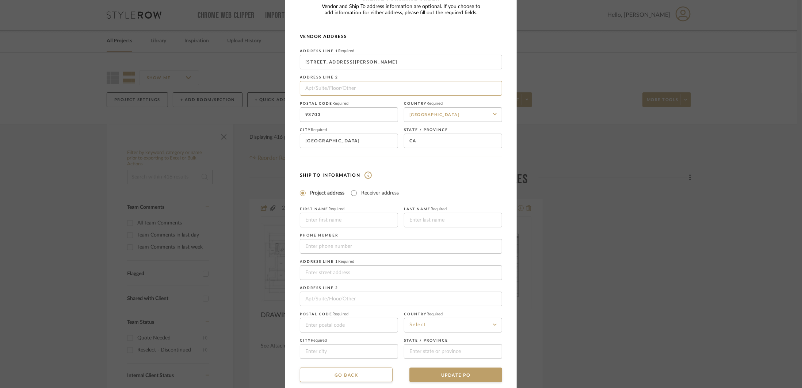
scroll to position [30, 0]
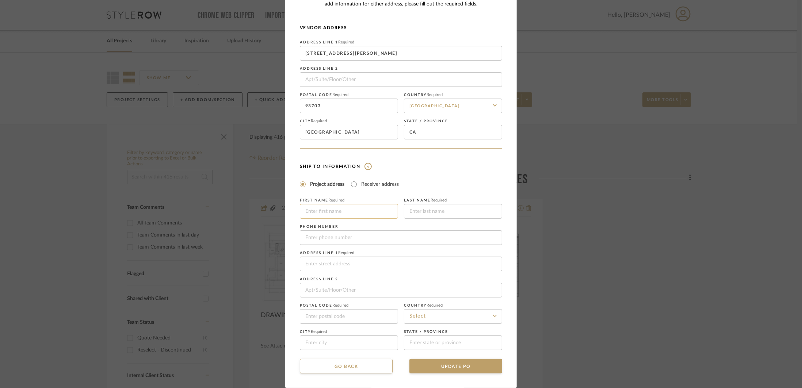
click at [335, 213] on input at bounding box center [349, 211] width 98 height 15
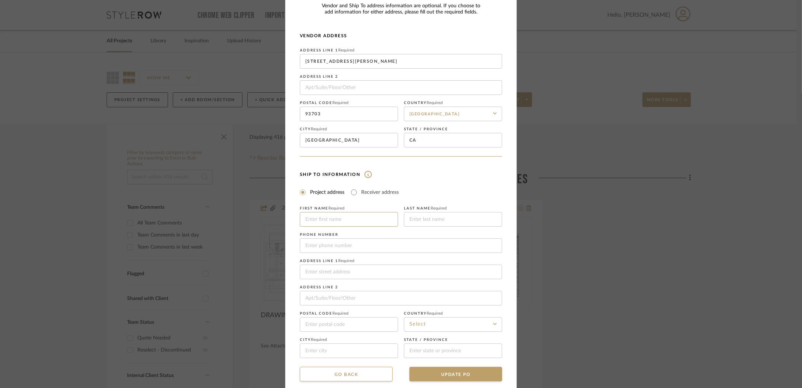
scroll to position [33, 0]
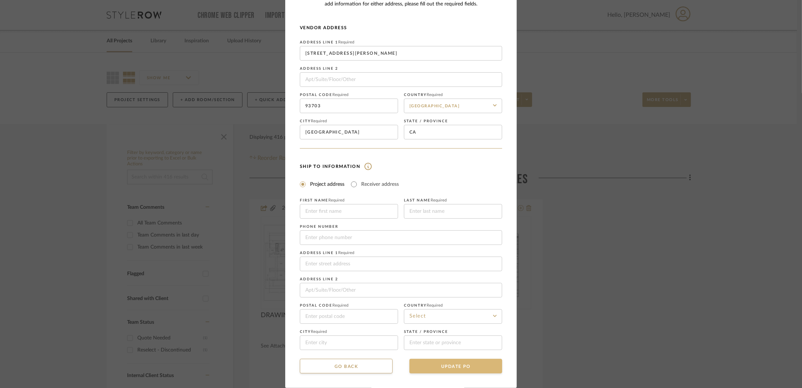
click at [473, 365] on button "UPDATE PO" at bounding box center [455, 366] width 93 height 15
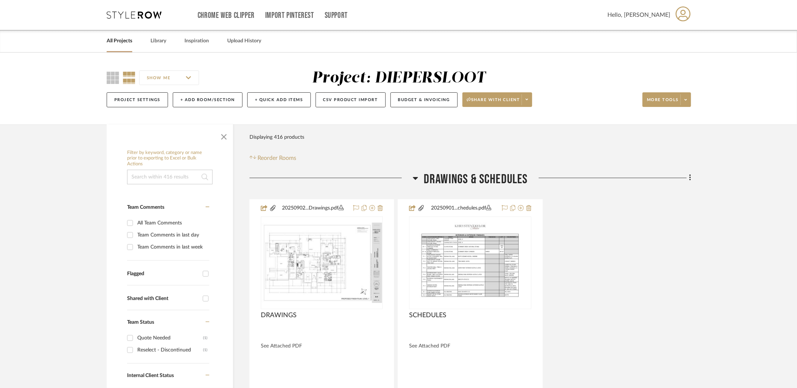
click at [691, 101] on div "SHOW ME Project: DIEPERSLOOT Project Settings + Add Room/Section + Quick Add It…" at bounding box center [398, 90] width 605 height 43
click at [689, 101] on span at bounding box center [685, 99] width 10 height 11
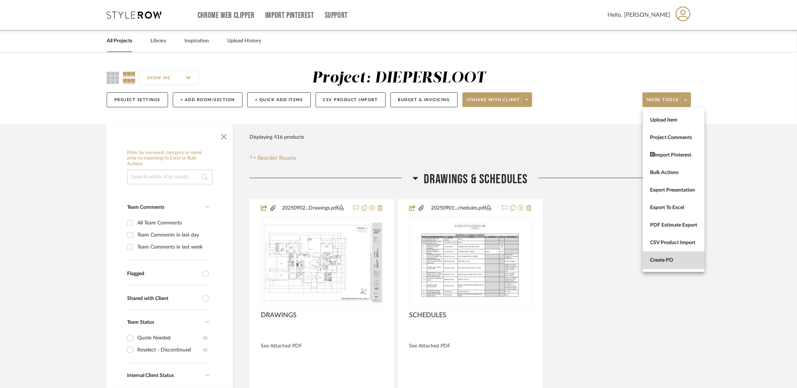
click at [667, 266] on button "Create PO" at bounding box center [674, 261] width 62 height 18
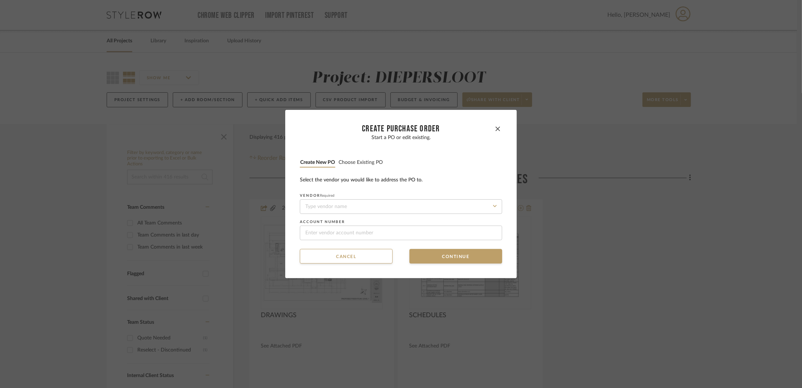
click at [353, 164] on button "Choose existing PO" at bounding box center [360, 162] width 45 height 7
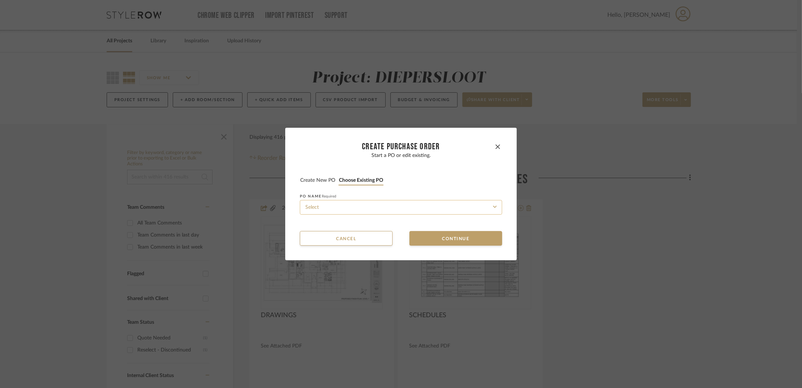
click at [344, 210] on input at bounding box center [401, 207] width 202 height 15
click at [346, 224] on span "PO-DIEPERSLOOT-01" at bounding box center [324, 225] width 43 height 4
type input "PO-DIEPERSLOOT-01"
click at [452, 237] on button "Continue" at bounding box center [455, 238] width 93 height 15
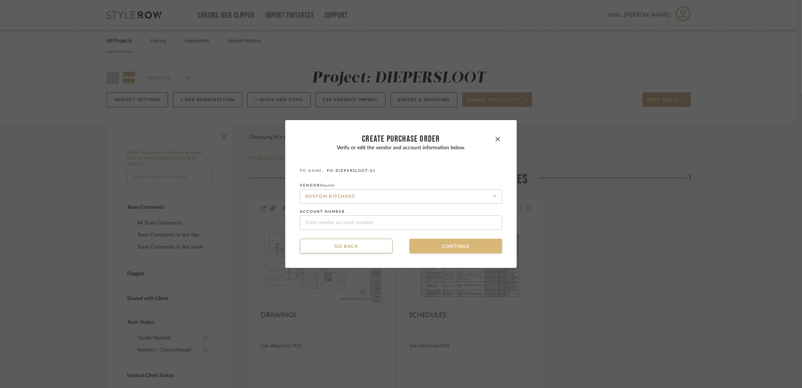
click at [448, 243] on button "Continue" at bounding box center [455, 246] width 93 height 15
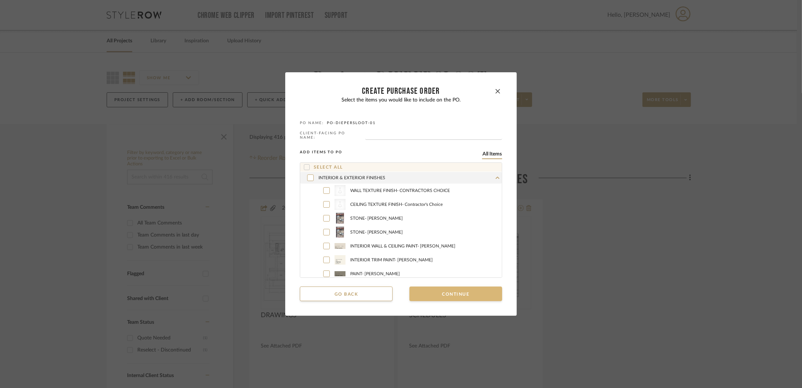
click at [460, 292] on button "Continue" at bounding box center [455, 294] width 93 height 15
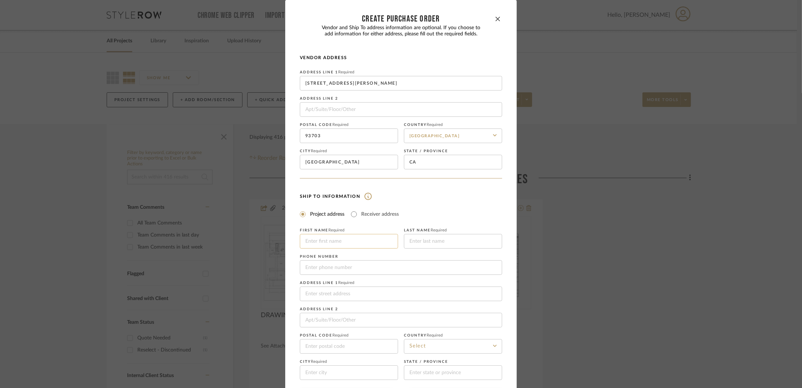
click at [350, 248] on input at bounding box center [349, 241] width 98 height 15
type input "[PERSON_NAME] & [PERSON_NAME]"
click at [444, 244] on input at bounding box center [453, 241] width 98 height 15
type input "Diepersloot"
click at [371, 295] on input at bounding box center [401, 294] width 202 height 15
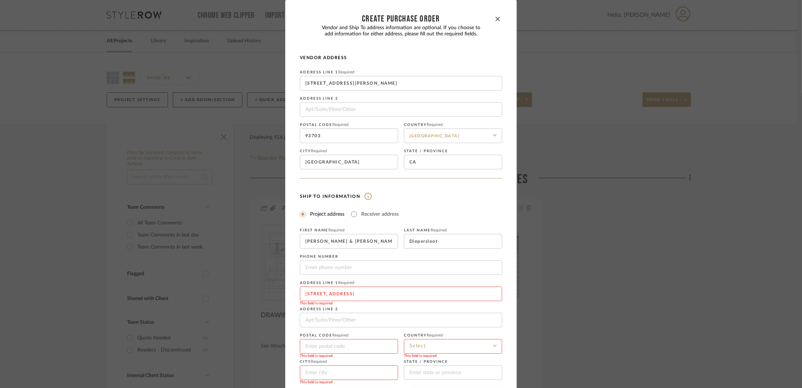
type input "[STREET_ADDRESS]"
click at [364, 347] on input at bounding box center [349, 346] width 98 height 15
type input "93631"
click at [453, 354] on input at bounding box center [453, 346] width 98 height 15
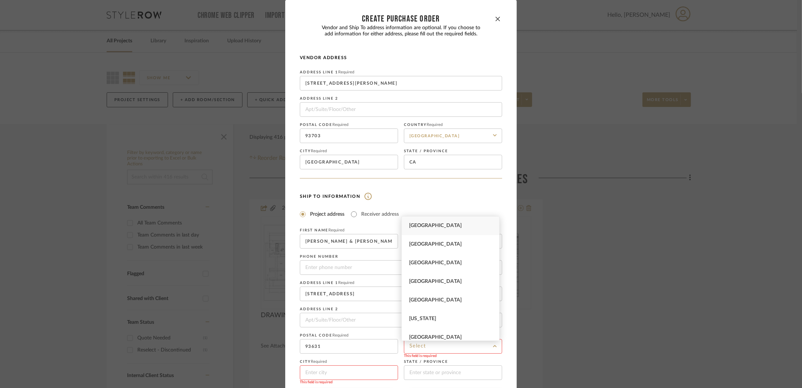
click at [438, 230] on div "[GEOGRAPHIC_DATA]" at bounding box center [450, 225] width 97 height 19
type input "[GEOGRAPHIC_DATA]"
click at [361, 375] on input at bounding box center [349, 372] width 98 height 15
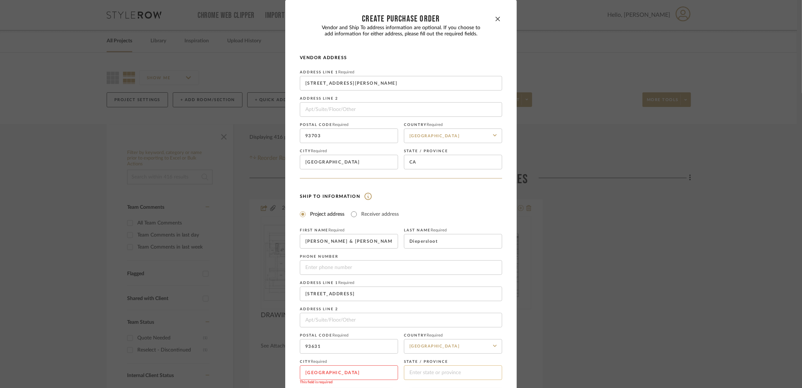
type input "[GEOGRAPHIC_DATA]"
click at [435, 377] on input at bounding box center [453, 372] width 98 height 15
type input "CA"
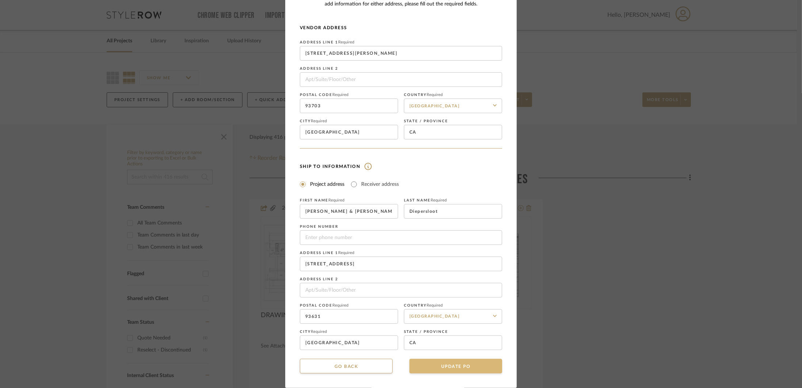
click at [460, 365] on button "UPDATE PO" at bounding box center [455, 366] width 93 height 15
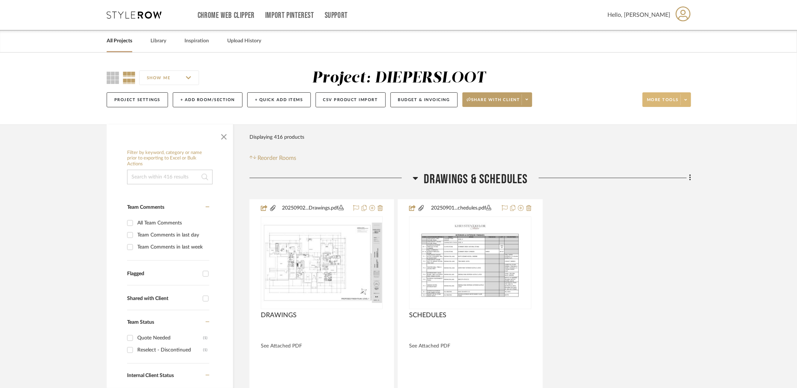
click at [680, 100] on span at bounding box center [685, 99] width 10 height 11
click at [677, 264] on button "Create PO" at bounding box center [674, 261] width 62 height 18
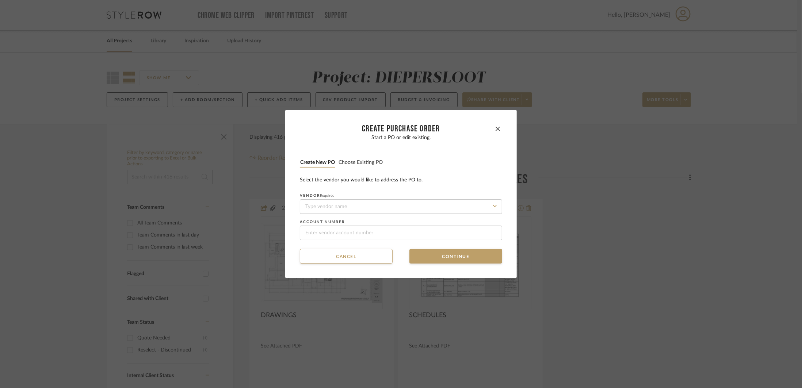
click at [365, 173] on div "Start a PO or edit existing. Create new PO Choose existing PO Select the vendor…" at bounding box center [401, 188] width 202 height 106
click at [364, 166] on button "Choose existing PO" at bounding box center [360, 162] width 45 height 7
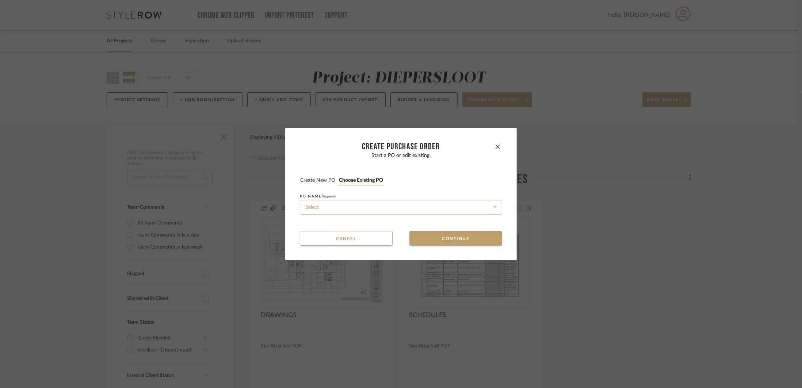
click at [377, 203] on input at bounding box center [401, 207] width 202 height 15
click at [367, 222] on div "PO-DIEPERSLOOT-01" at bounding box center [399, 224] width 202 height 17
type input "PO-DIEPERSLOOT-01"
click at [432, 235] on button "Continue" at bounding box center [455, 238] width 93 height 15
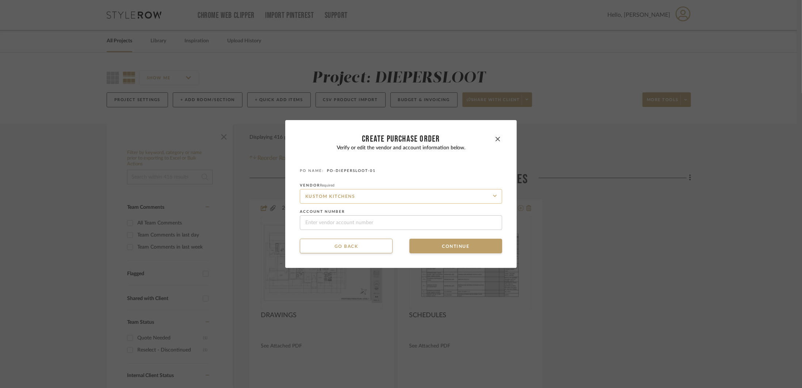
click at [388, 201] on input "KUSTOM KITCHENS" at bounding box center [401, 196] width 202 height 15
click at [387, 199] on input "KUSTOM KITCHENS" at bounding box center [401, 196] width 202 height 15
paste input "ustom Kitchens Distributing, Inc."
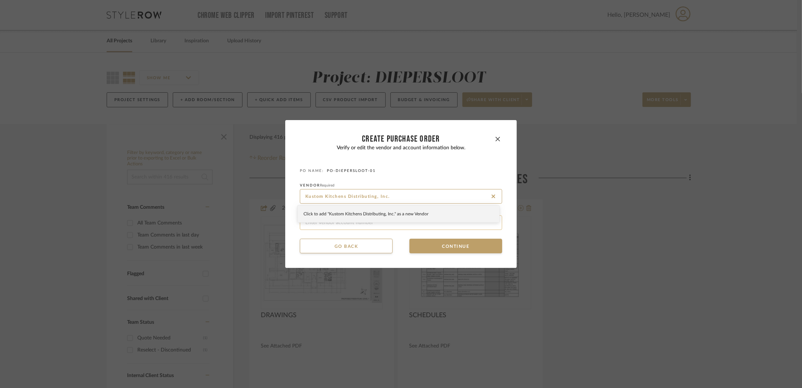
type input "Kustom Kitchens Distributing, Inc."
click at [381, 248] on button "Go back" at bounding box center [346, 246] width 93 height 15
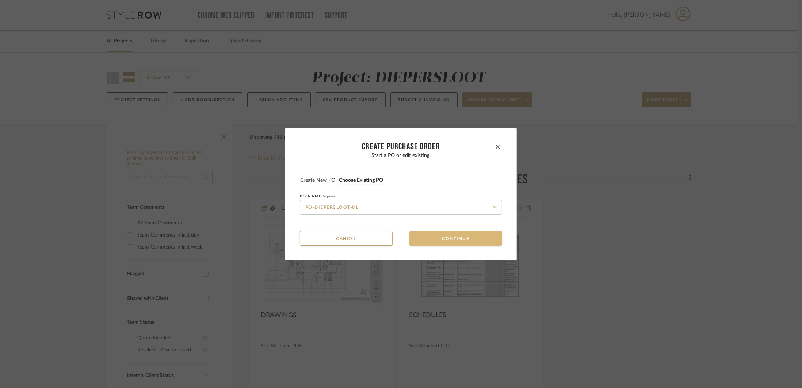
click at [422, 236] on button "Continue" at bounding box center [455, 238] width 93 height 15
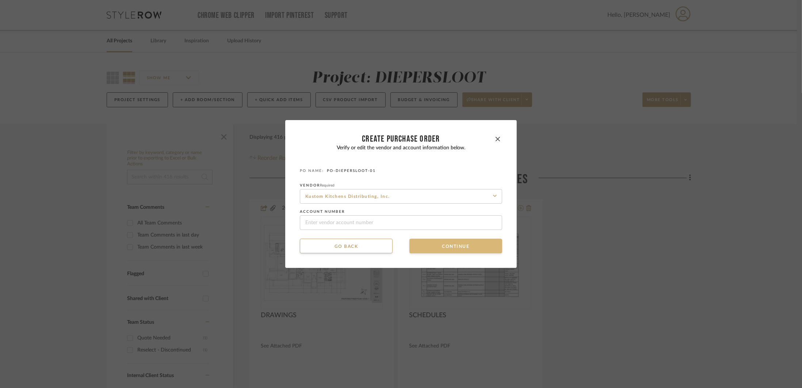
click at [419, 245] on button "Continue" at bounding box center [455, 246] width 93 height 15
click at [423, 242] on button "Continue" at bounding box center [455, 246] width 93 height 15
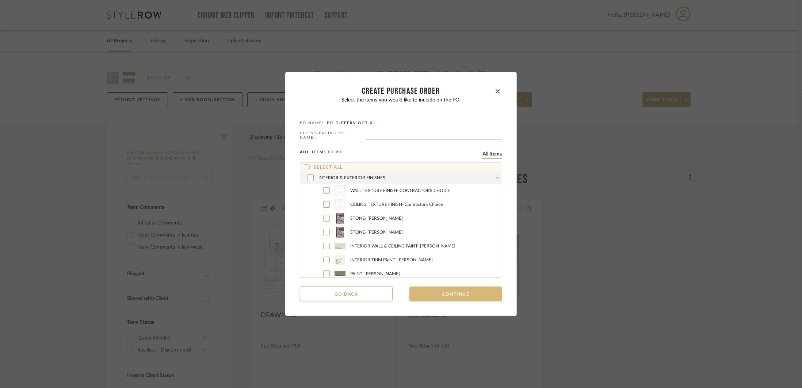
click at [465, 294] on button "Continue" at bounding box center [455, 294] width 93 height 15
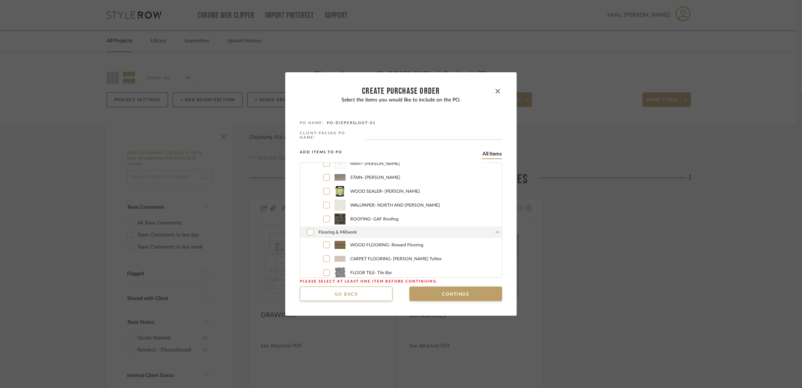
scroll to position [0, 0]
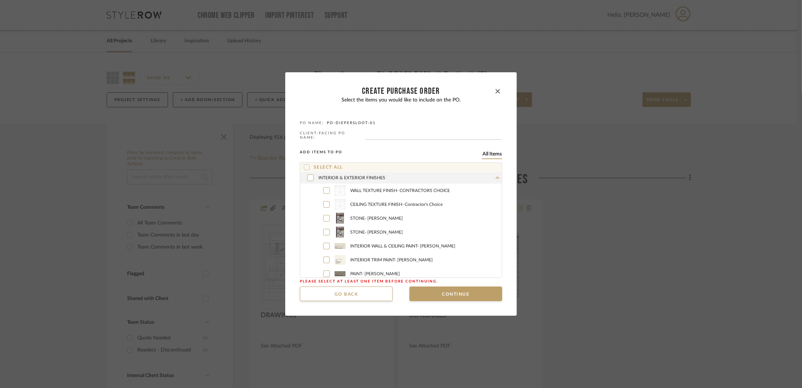
click at [481, 180] on div "INTERIOR & EXTERIOR FINISHES" at bounding box center [401, 178] width 202 height 12
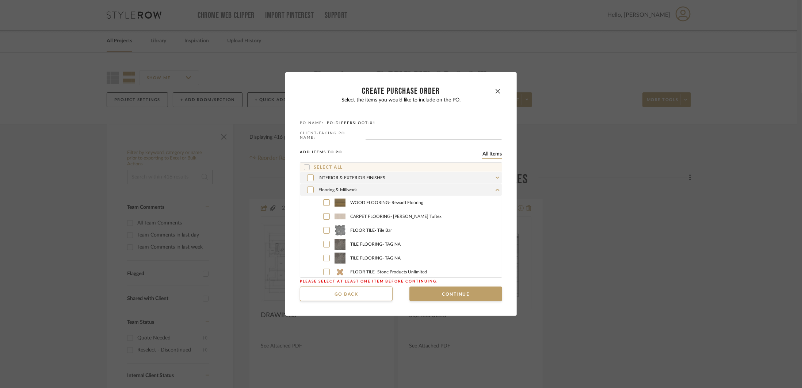
click at [479, 189] on div "Flooring & Millwork" at bounding box center [401, 190] width 202 height 12
click at [479, 196] on div "LIGHTING" at bounding box center [401, 202] width 202 height 12
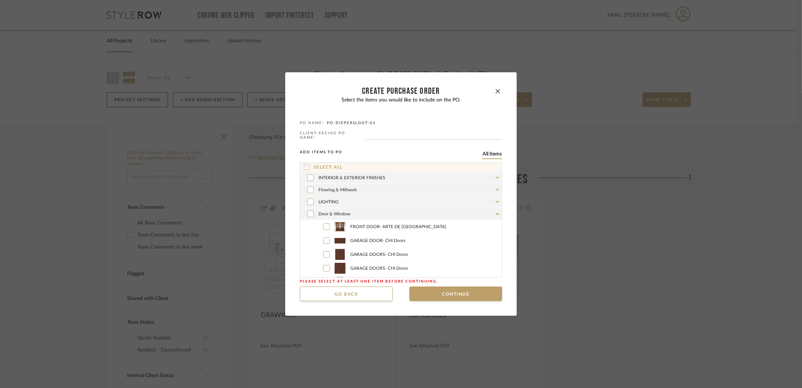
click at [476, 212] on div "Door & Window" at bounding box center [401, 214] width 202 height 12
click at [308, 225] on icon at bounding box center [310, 225] width 4 height 5
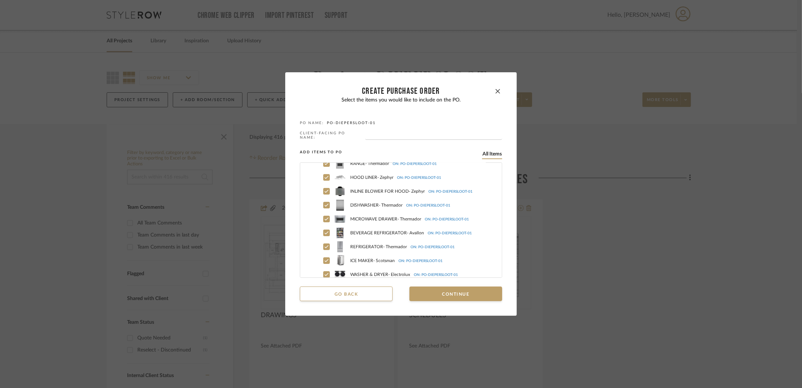
scroll to position [212, 0]
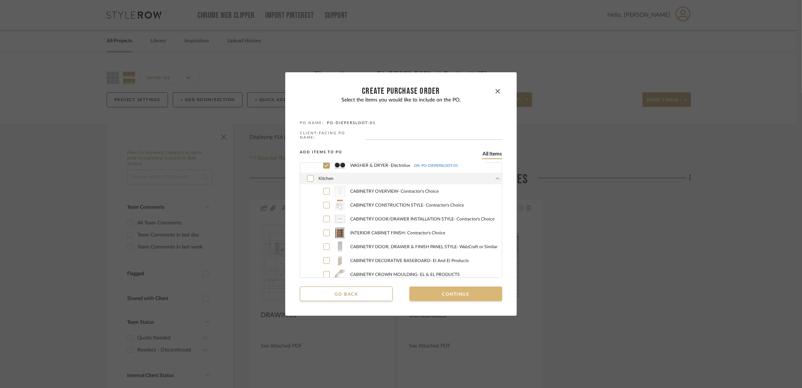
click at [426, 291] on button "Continue" at bounding box center [455, 294] width 93 height 15
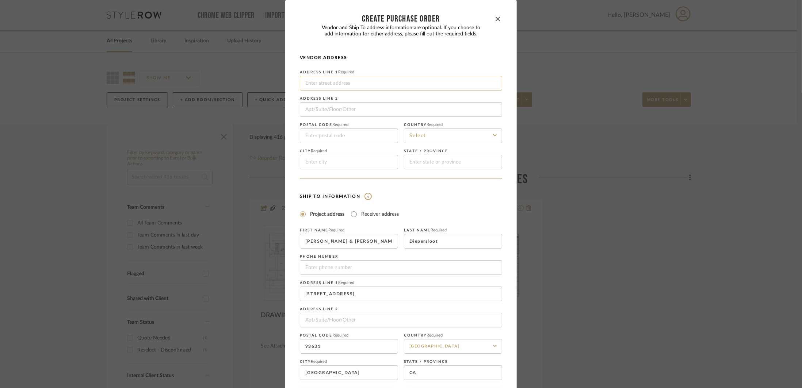
click at [347, 87] on input at bounding box center [401, 83] width 202 height 15
paste input "[STREET_ADDRESS][PERSON_NAME]"
type input "[STREET_ADDRESS][PERSON_NAME]"
click at [325, 137] on input at bounding box center [349, 136] width 98 height 15
type input "93703"
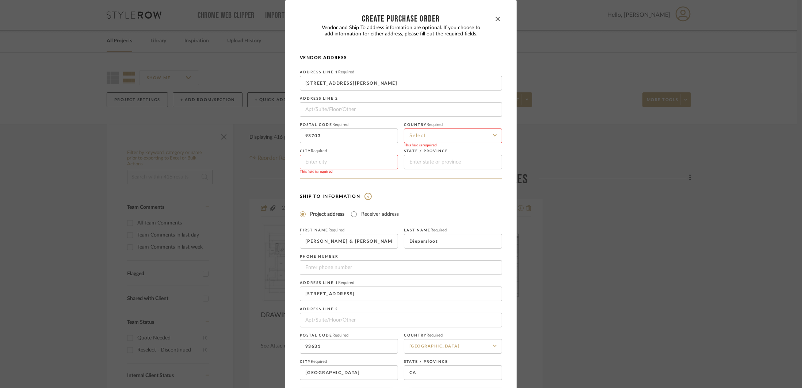
click at [408, 138] on input at bounding box center [453, 136] width 98 height 15
click at [414, 153] on span "[GEOGRAPHIC_DATA]" at bounding box center [435, 154] width 53 height 5
type input "[GEOGRAPHIC_DATA]"
click at [376, 166] on input at bounding box center [349, 162] width 98 height 15
type input "[GEOGRAPHIC_DATA]"
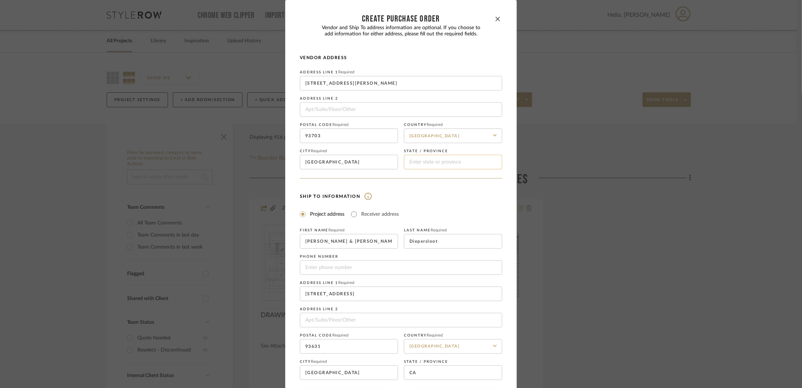
click at [416, 161] on input at bounding box center [453, 162] width 98 height 15
type input "CA"
click at [369, 246] on input "[PERSON_NAME] & [PERSON_NAME]" at bounding box center [349, 241] width 98 height 15
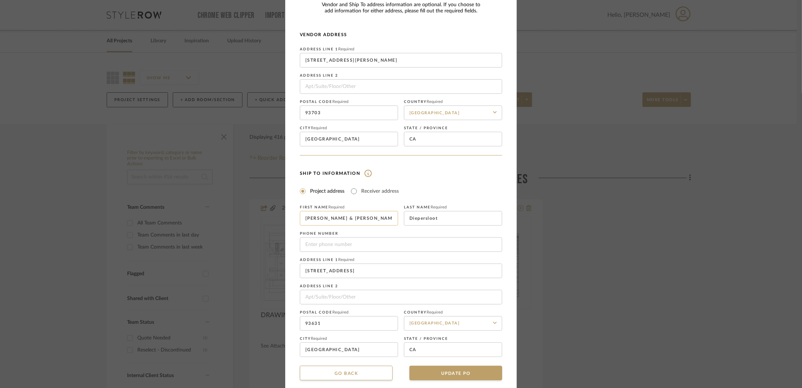
scroll to position [33, 0]
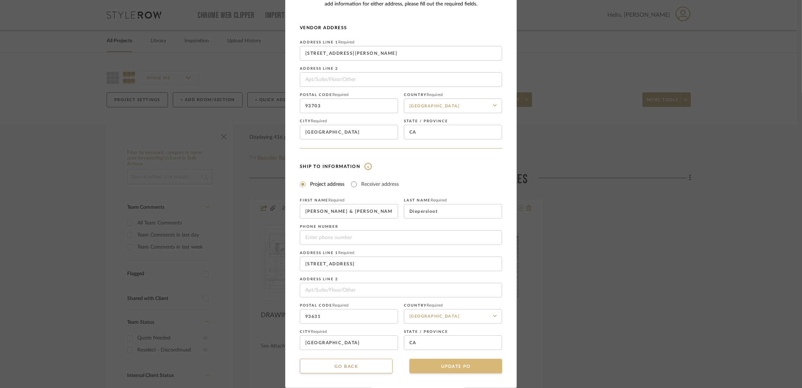
click at [460, 366] on button "UPDATE PO" at bounding box center [455, 366] width 93 height 15
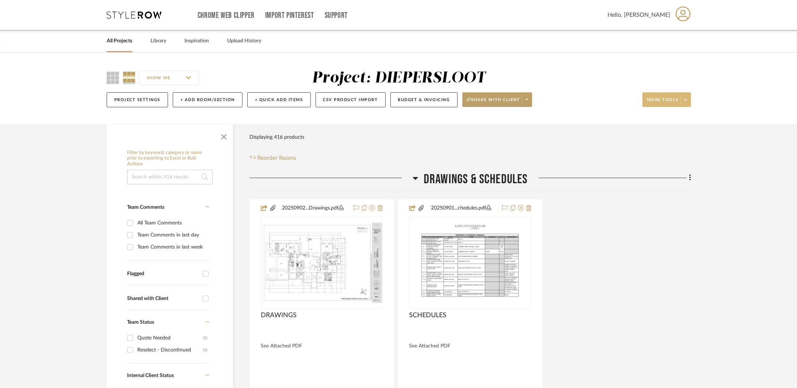
click at [684, 98] on icon at bounding box center [685, 100] width 3 height 4
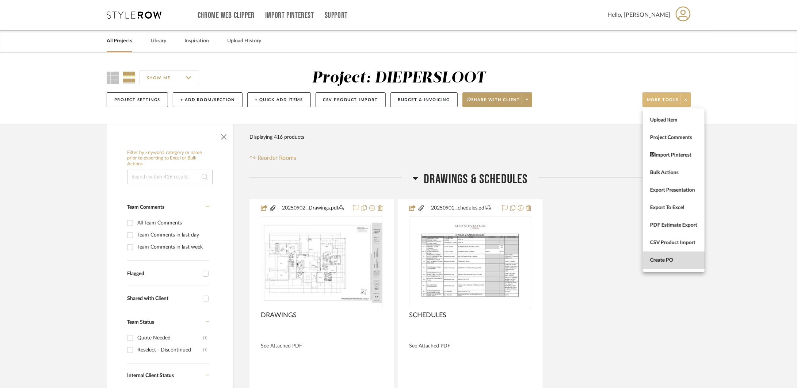
click at [687, 257] on button "Create PO" at bounding box center [674, 261] width 62 height 18
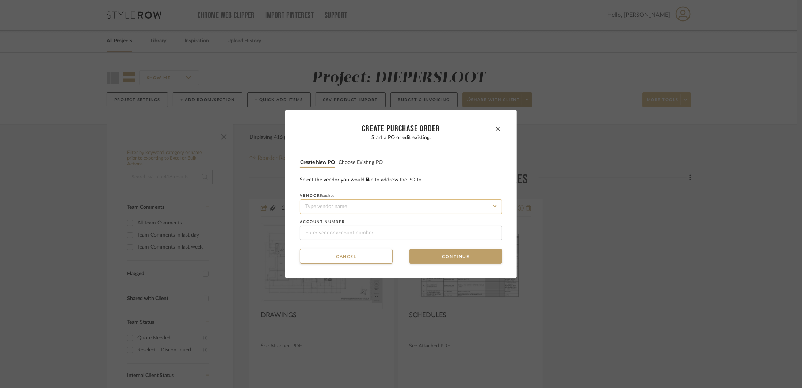
click at [487, 207] on input at bounding box center [401, 206] width 202 height 15
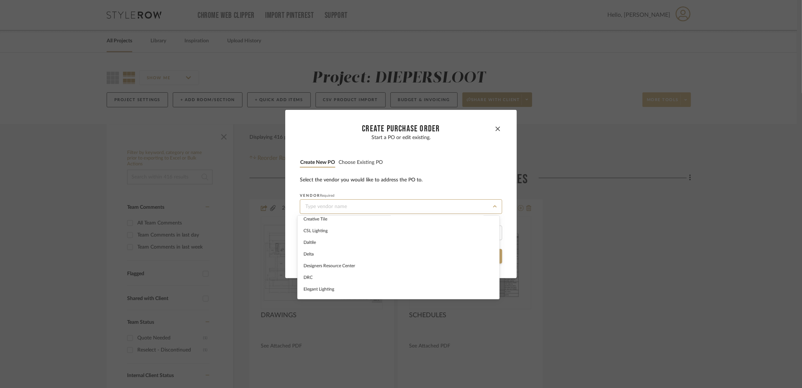
scroll to position [209, 0]
click at [403, 282] on div "[PERSON_NAME]" at bounding box center [399, 282] width 202 height 12
type input "[PERSON_NAME]"
type input "123456789"
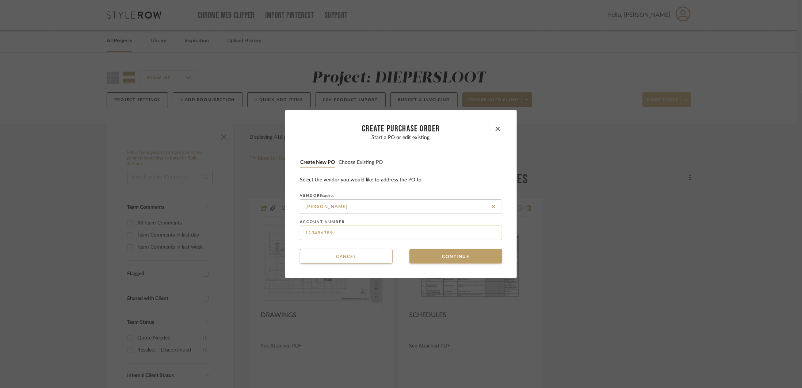
click at [383, 236] on input "123456789" at bounding box center [401, 233] width 202 height 15
click at [451, 254] on button "Continue" at bounding box center [455, 256] width 93 height 15
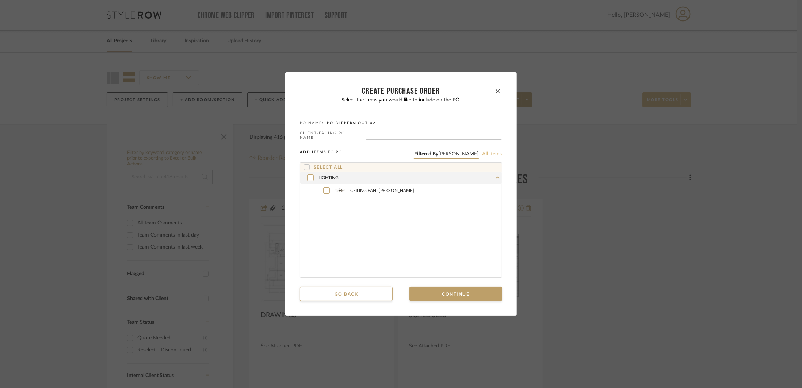
click at [489, 152] on button "All items" at bounding box center [492, 154] width 20 height 7
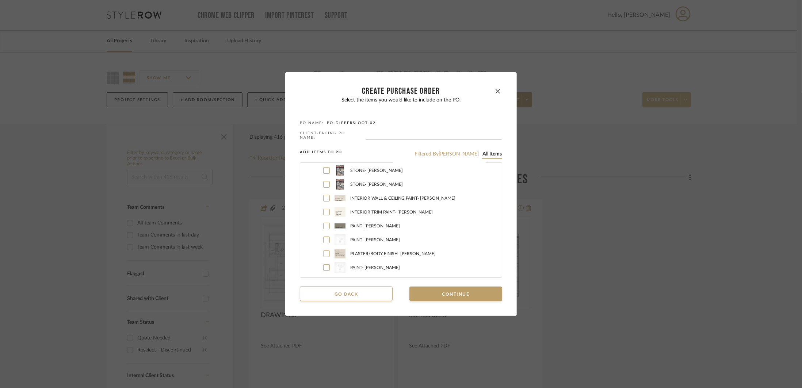
scroll to position [0, 0]
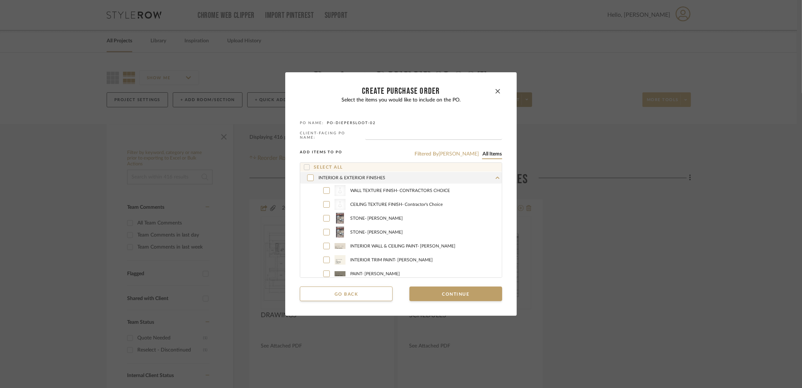
click at [469, 178] on div "INTERIOR & EXTERIOR FINISHES" at bounding box center [401, 178] width 202 height 12
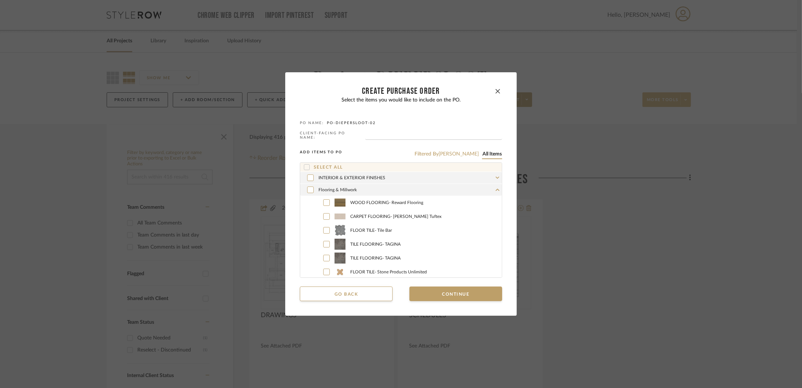
click at [468, 182] on div "INTERIOR & EXTERIOR FINISHES" at bounding box center [401, 178] width 202 height 12
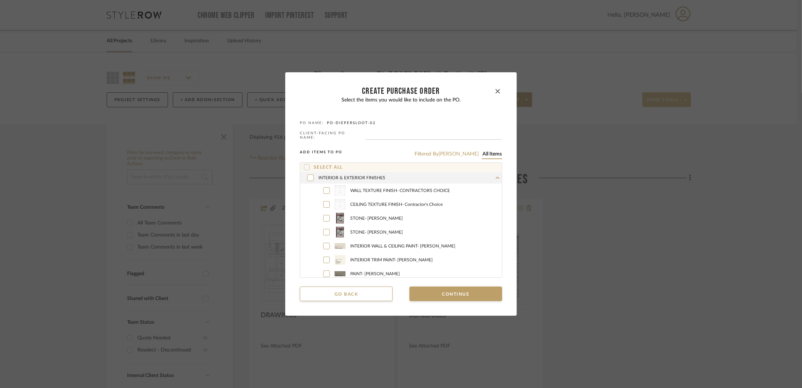
click at [468, 180] on div "INTERIOR & EXTERIOR FINISHES" at bounding box center [401, 178] width 202 height 12
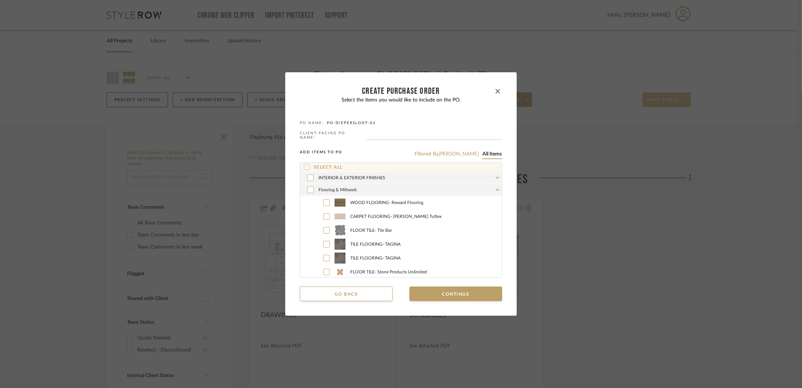
click at [467, 187] on div "Flooring & Millwork" at bounding box center [401, 190] width 202 height 12
click at [454, 200] on div "LIGHTING" at bounding box center [401, 200] width 202 height 12
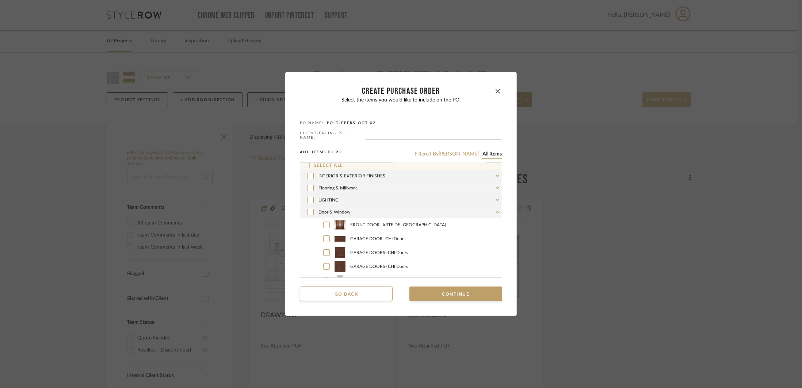
click at [445, 211] on div "Door & Window" at bounding box center [401, 212] width 202 height 12
click at [443, 223] on div "APPLIANCE/EQUIPMENT" at bounding box center [401, 224] width 202 height 12
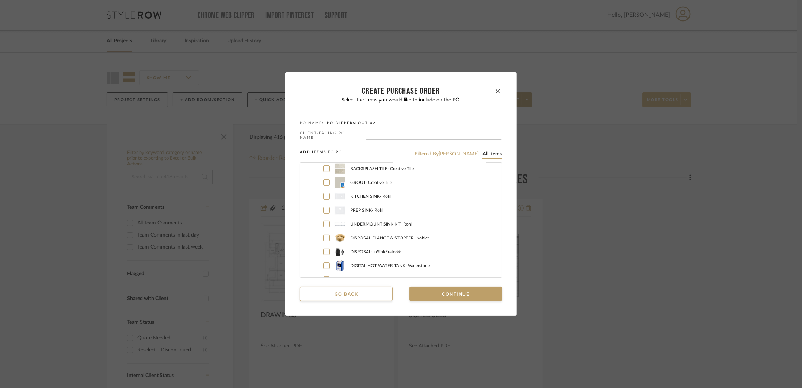
scroll to position [348, 0]
click at [324, 194] on icon at bounding box center [326, 194] width 4 height 5
click at [324, 206] on icon at bounding box center [326, 208] width 4 height 5
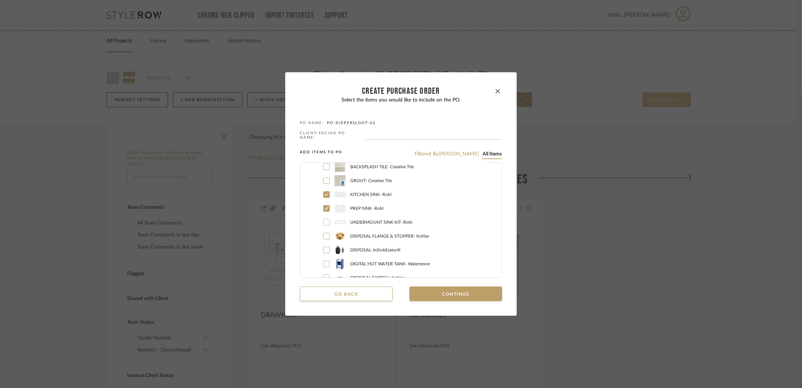
click at [324, 220] on icon at bounding box center [326, 222] width 4 height 5
click at [324, 234] on icon at bounding box center [326, 236] width 4 height 5
click at [324, 248] on icon at bounding box center [326, 250] width 4 height 5
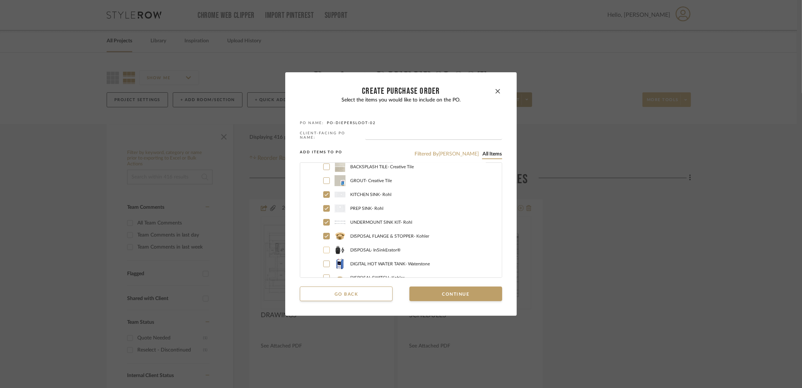
click at [324, 261] on icon at bounding box center [326, 263] width 4 height 5
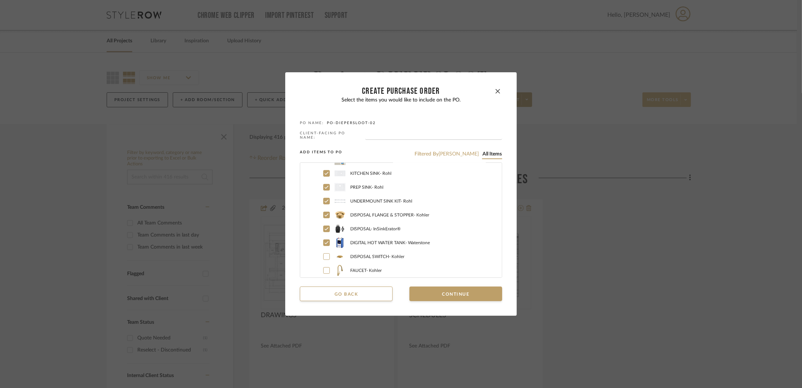
scroll to position [384, 0]
click at [324, 239] on icon at bounding box center [326, 241] width 4 height 5
click at [323, 257] on div at bounding box center [326, 255] width 7 height 7
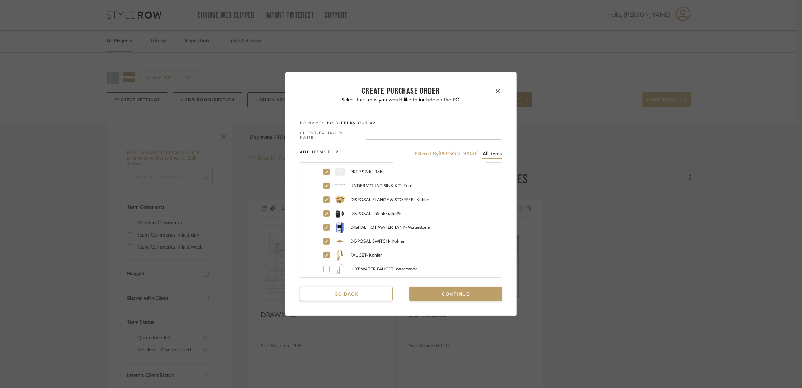
click at [325, 270] on icon at bounding box center [326, 268] width 4 height 5
click at [326, 254] on div at bounding box center [326, 256] width 7 height 7
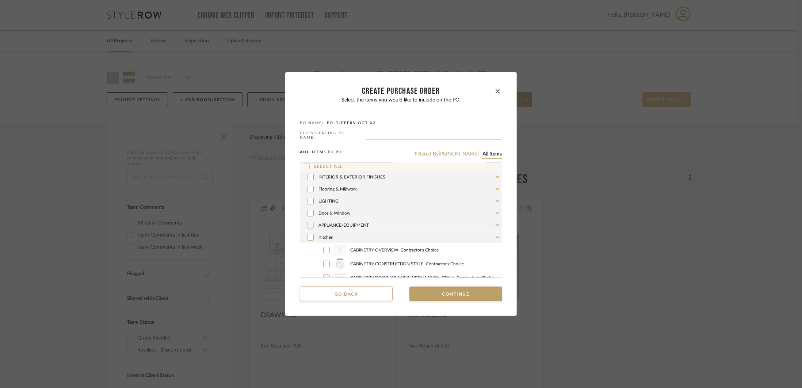
scroll to position [0, 0]
click at [386, 236] on div "Kitchen" at bounding box center [401, 238] width 202 height 12
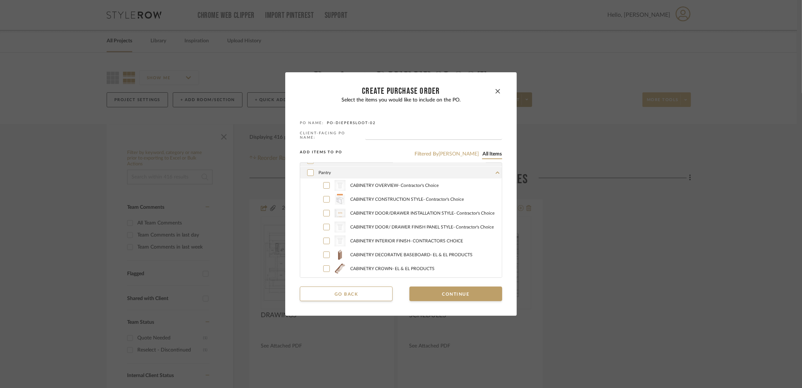
scroll to position [69, 0]
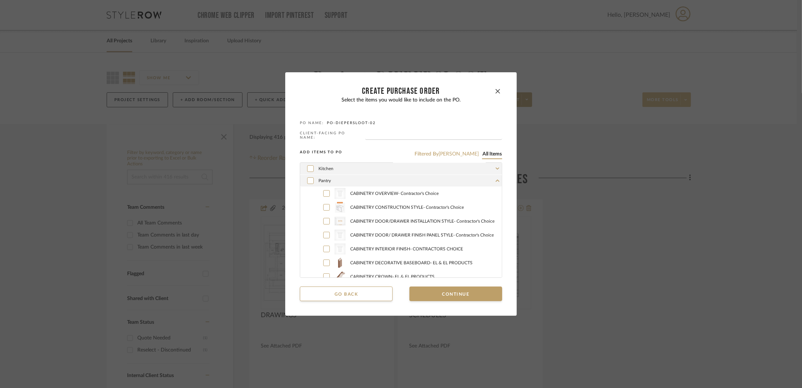
click at [398, 182] on div "Pantry" at bounding box center [401, 181] width 202 height 12
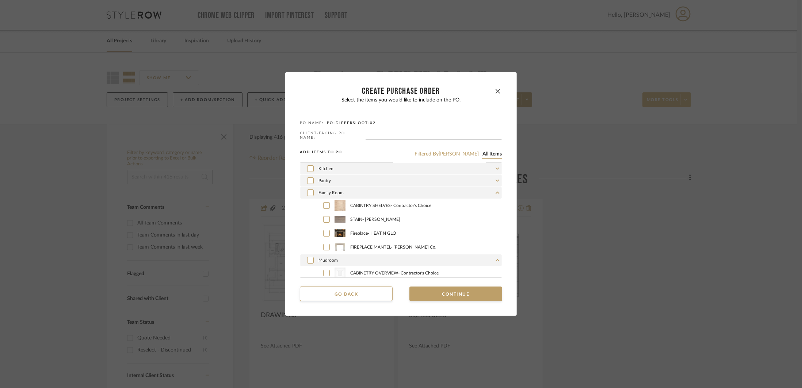
click at [394, 193] on div "Family Room" at bounding box center [401, 193] width 202 height 12
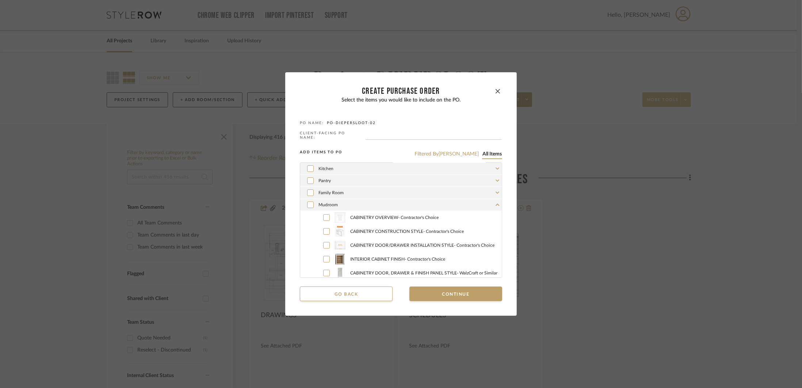
click at [390, 202] on div "Mudroom" at bounding box center [401, 205] width 202 height 12
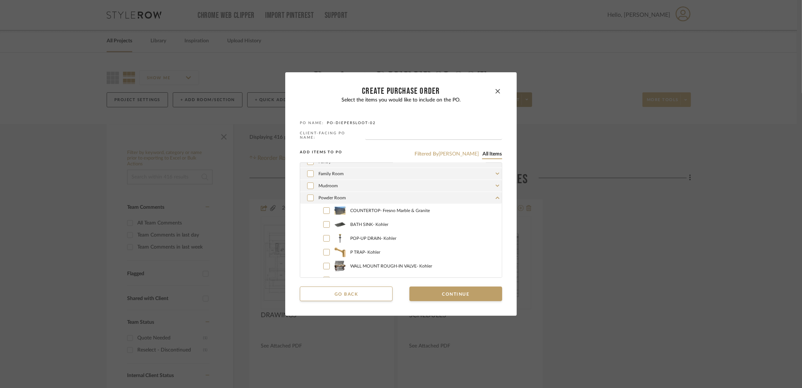
scroll to position [90, 0]
click at [327, 225] on div at bounding box center [326, 222] width 7 height 7
click at [326, 238] on div at bounding box center [326, 236] width 7 height 7
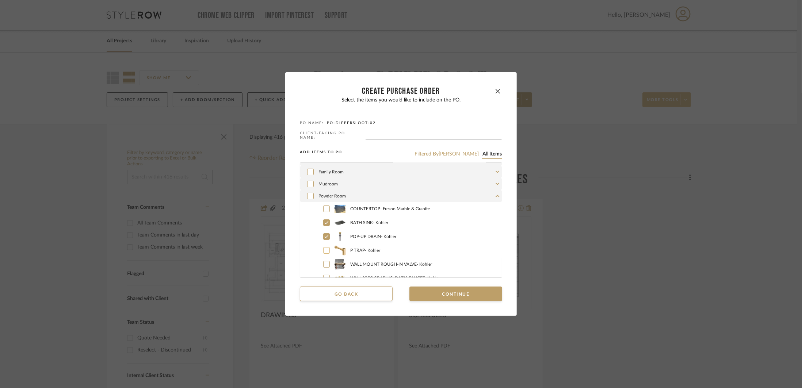
click at [324, 251] on icon at bounding box center [326, 250] width 4 height 5
click at [325, 266] on icon at bounding box center [326, 264] width 4 height 5
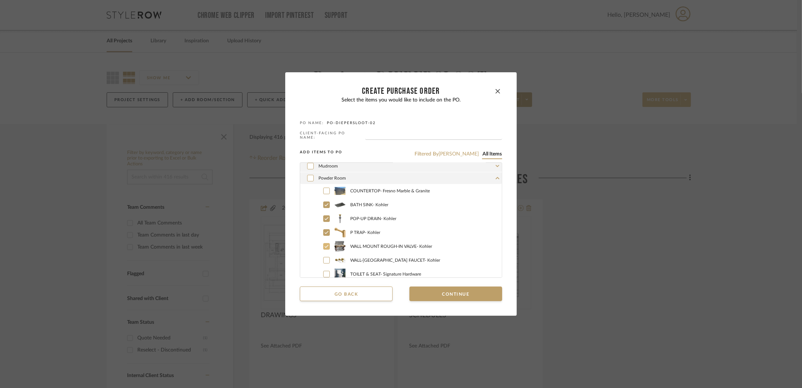
scroll to position [118, 0]
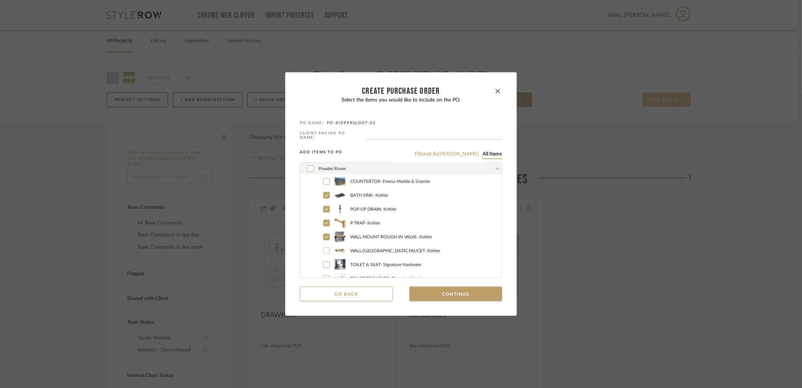
click at [325, 250] on icon at bounding box center [327, 250] width 4 height 3
click at [324, 264] on icon at bounding box center [326, 264] width 4 height 5
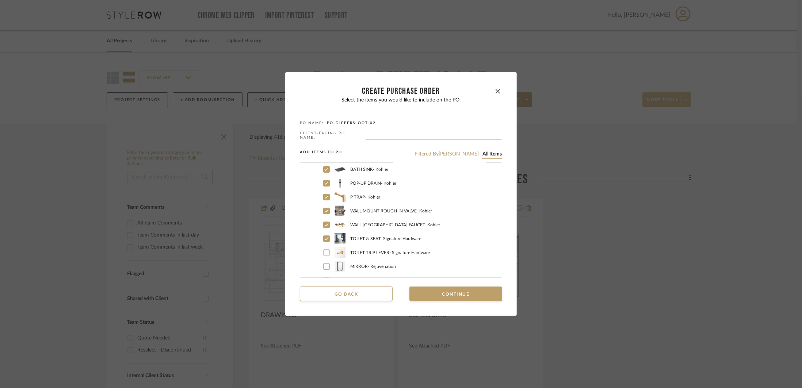
click at [325, 253] on icon at bounding box center [326, 252] width 4 height 5
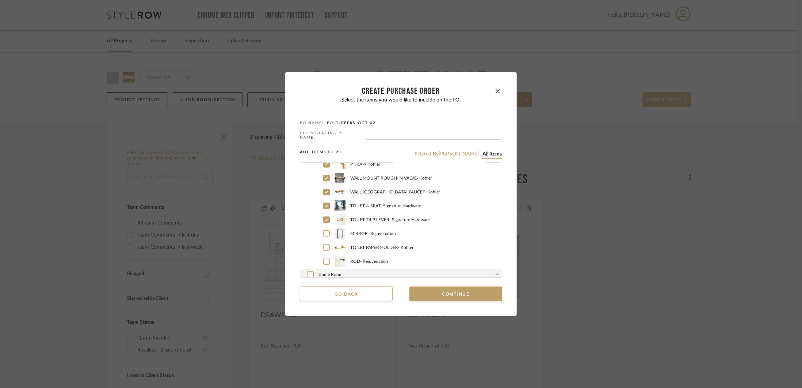
scroll to position [187, 0]
click at [325, 236] on icon at bounding box center [326, 236] width 4 height 5
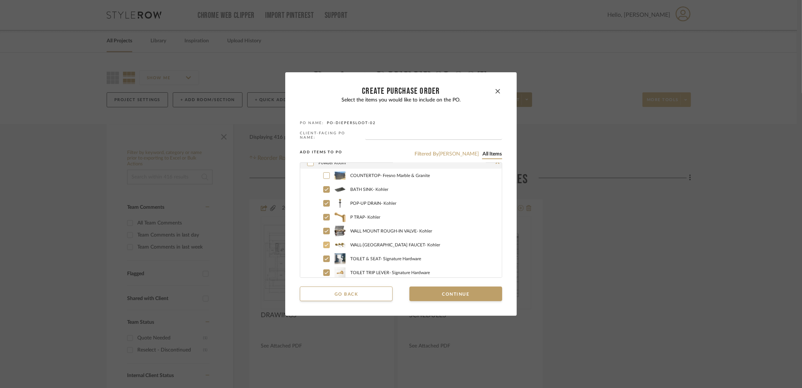
scroll to position [106, 0]
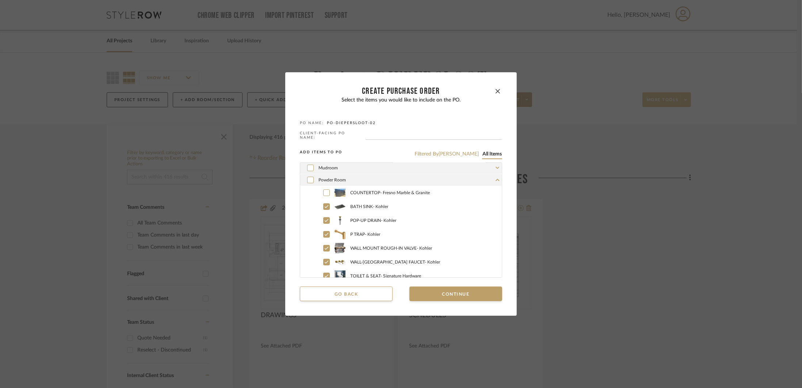
click at [398, 180] on div "Powder Room" at bounding box center [401, 180] width 202 height 12
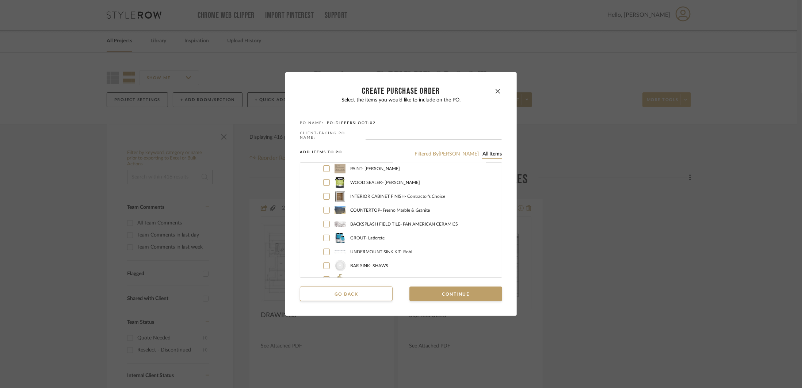
scroll to position [309, 0]
click at [325, 224] on icon at bounding box center [326, 224] width 4 height 5
click at [324, 235] on icon at bounding box center [326, 237] width 4 height 5
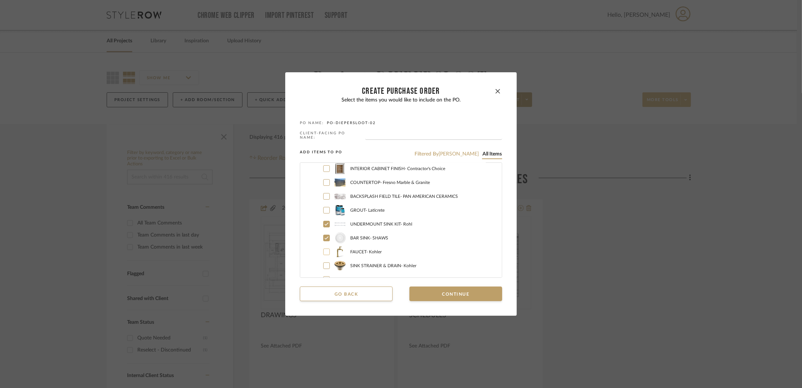
click at [324, 251] on icon at bounding box center [326, 251] width 4 height 5
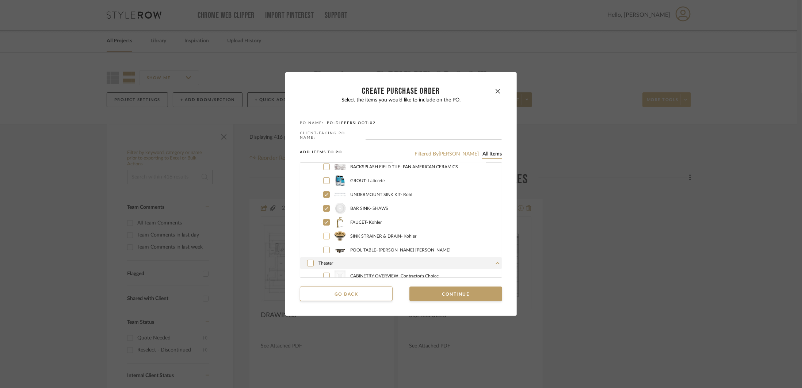
click at [325, 235] on icon at bounding box center [326, 236] width 4 height 5
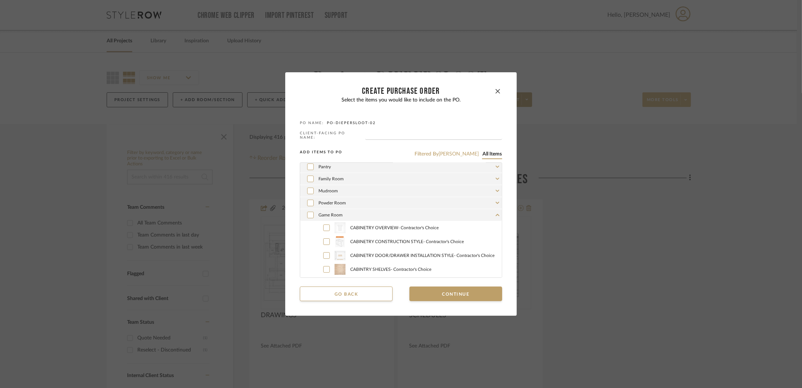
scroll to position [80, 0]
click at [350, 218] on div "Game Room" at bounding box center [401, 218] width 202 height 12
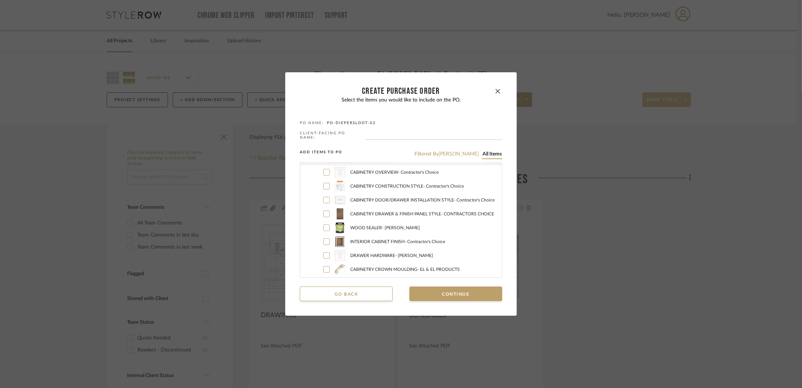
scroll to position [130, 0]
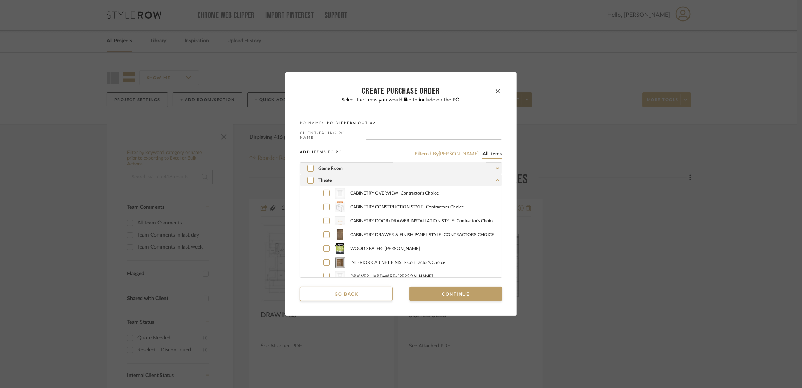
click at [359, 181] on div "Theater" at bounding box center [401, 181] width 202 height 12
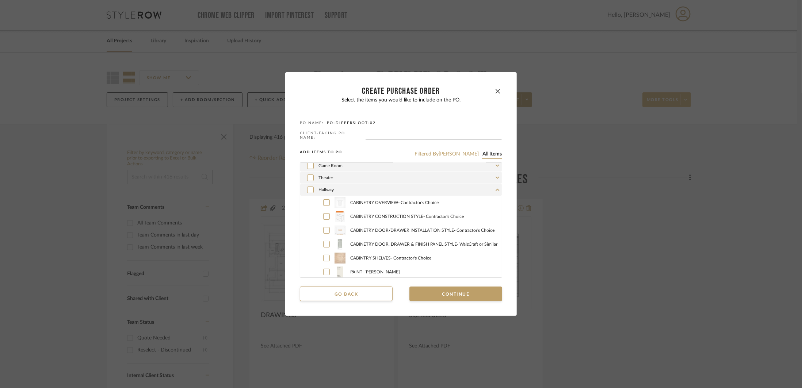
scroll to position [115, 0]
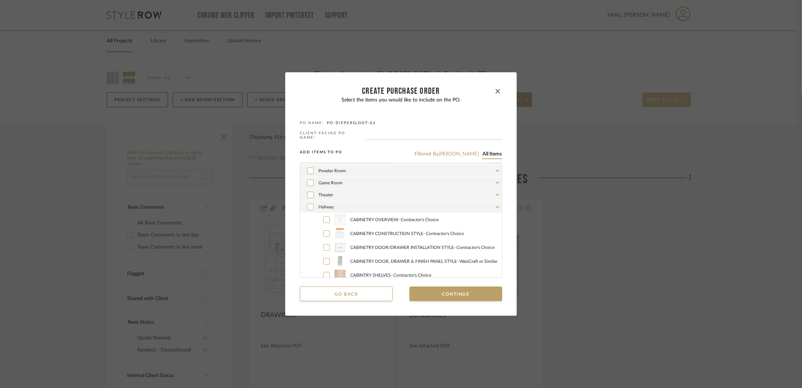
click at [346, 209] on div "Hallway" at bounding box center [401, 207] width 202 height 12
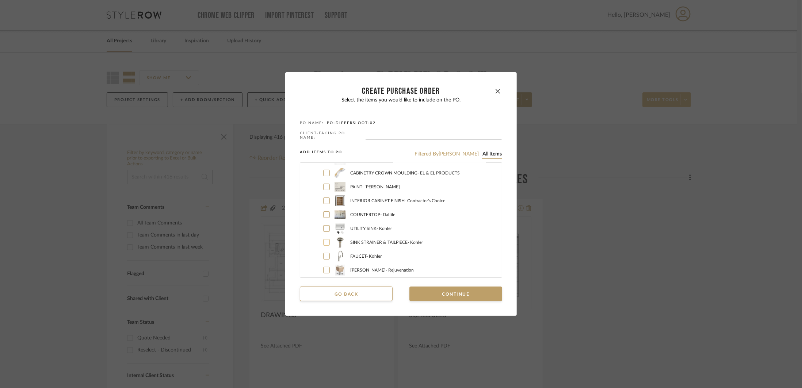
scroll to position [352, 0]
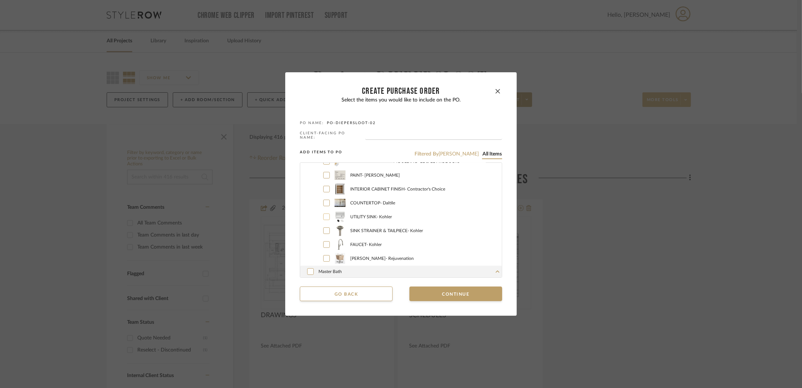
click at [325, 218] on icon at bounding box center [326, 216] width 4 height 5
click at [325, 231] on icon at bounding box center [326, 230] width 4 height 5
click at [324, 242] on icon at bounding box center [326, 244] width 4 height 5
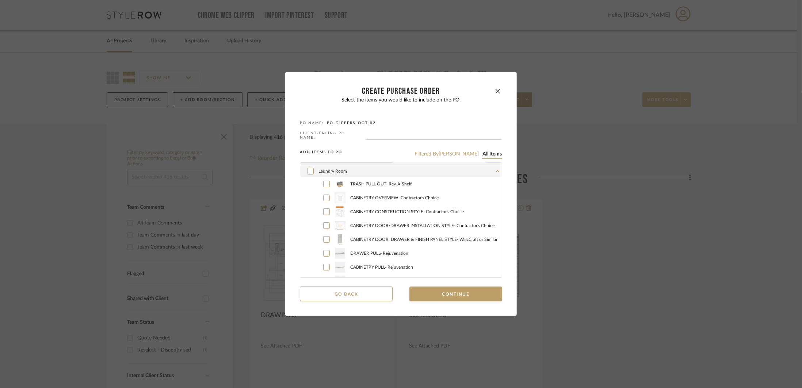
scroll to position [154, 0]
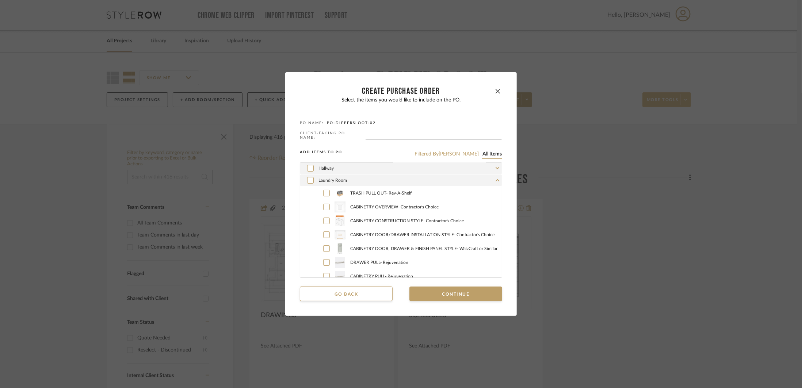
click at [396, 181] on div "Laundry Room" at bounding box center [401, 181] width 202 height 12
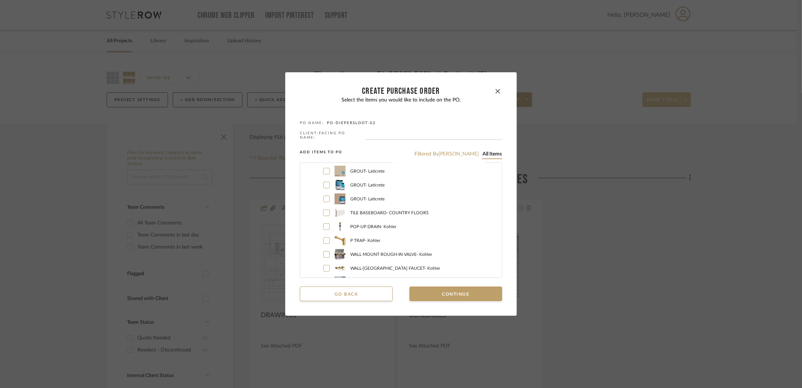
scroll to position [466, 0]
click at [325, 228] on icon at bounding box center [326, 226] width 4 height 5
click at [325, 241] on icon at bounding box center [326, 240] width 4 height 5
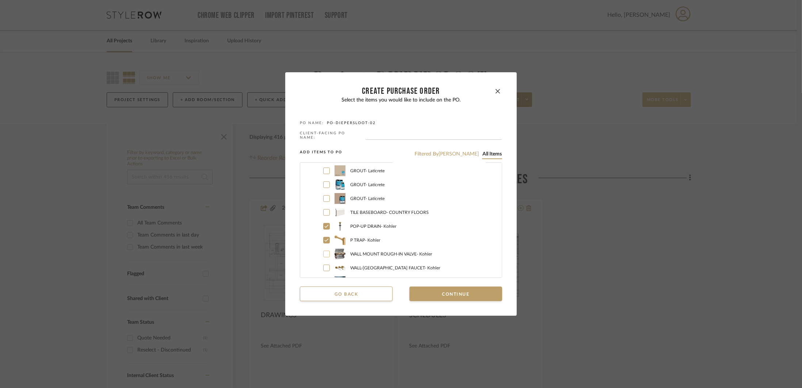
click at [324, 252] on icon at bounding box center [326, 254] width 4 height 5
click at [324, 266] on icon at bounding box center [326, 267] width 4 height 5
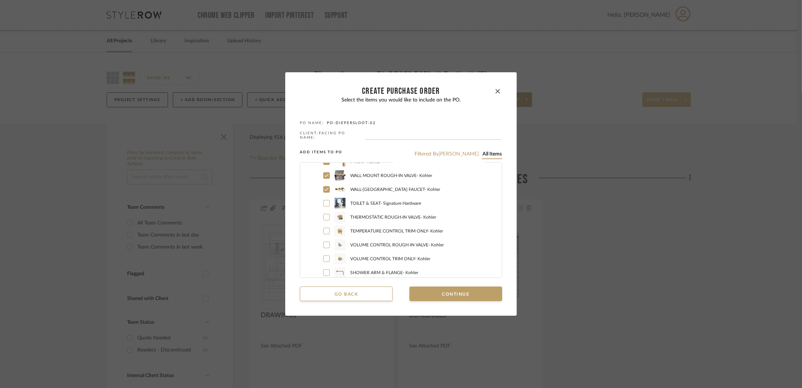
scroll to position [543, 0]
click at [327, 203] on div at bounding box center [326, 204] width 7 height 7
click at [325, 217] on icon at bounding box center [326, 218] width 4 height 5
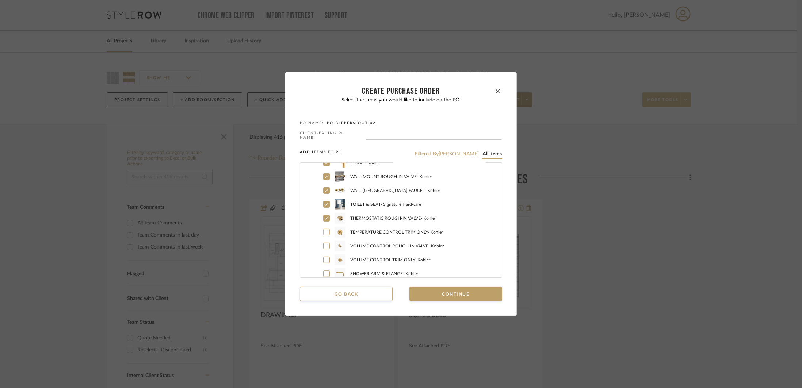
click at [324, 230] on icon at bounding box center [326, 232] width 4 height 5
click at [325, 246] on icon at bounding box center [326, 246] width 4 height 5
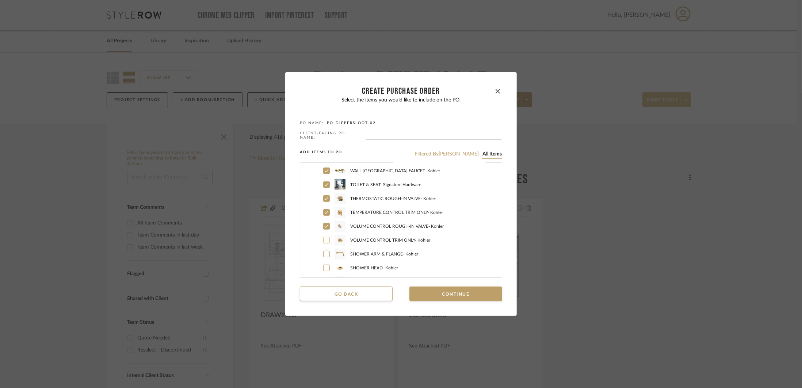
click at [325, 243] on label "VOLUME CONTROL TRIM ONLY - Kohler" at bounding box center [408, 240] width 185 height 11
click at [324, 253] on icon at bounding box center [326, 254] width 4 height 5
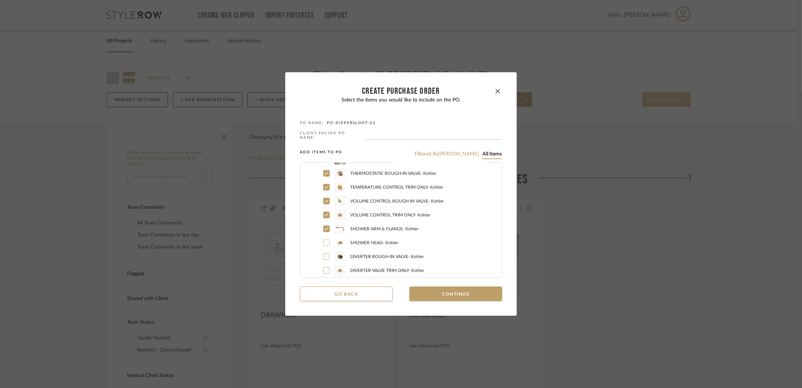
click at [325, 241] on icon at bounding box center [326, 242] width 4 height 5
click at [324, 255] on icon at bounding box center [326, 256] width 4 height 5
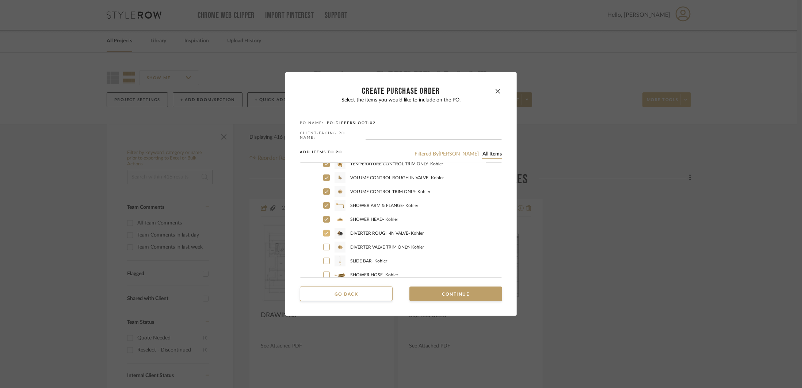
scroll to position [612, 0]
click at [327, 247] on label "DIVERTER VALVE TRIM ONLY - Kohler" at bounding box center [408, 246] width 185 height 11
click at [325, 259] on icon at bounding box center [326, 260] width 4 height 5
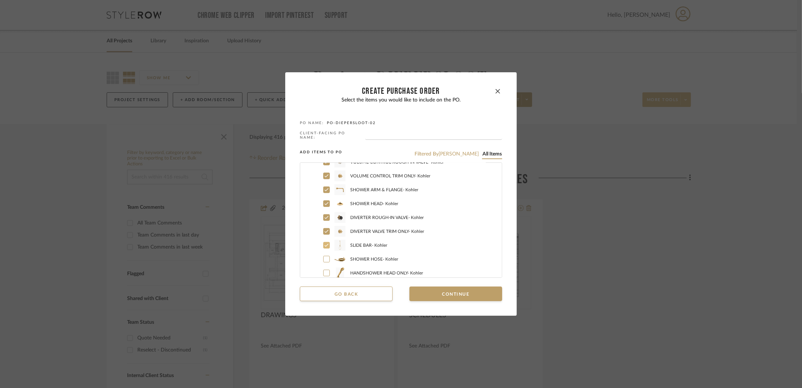
scroll to position [635, 0]
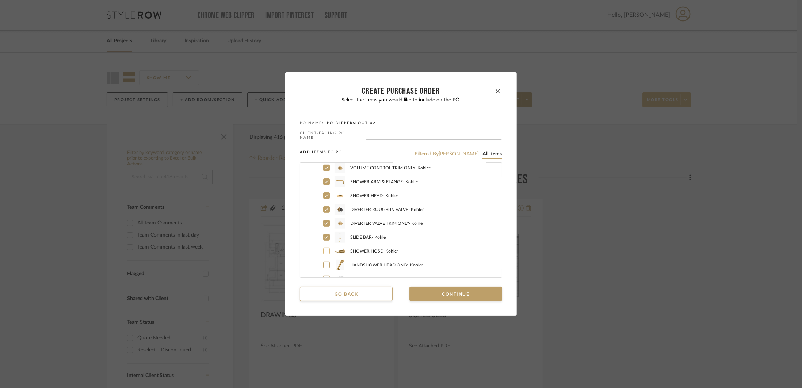
click at [324, 250] on icon at bounding box center [326, 251] width 4 height 5
click at [323, 267] on div at bounding box center [326, 265] width 7 height 7
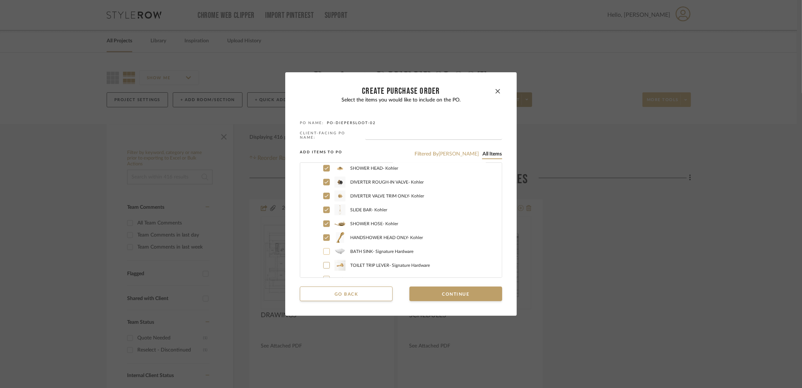
click at [327, 250] on div at bounding box center [326, 251] width 7 height 7
click at [325, 237] on icon at bounding box center [327, 237] width 4 height 3
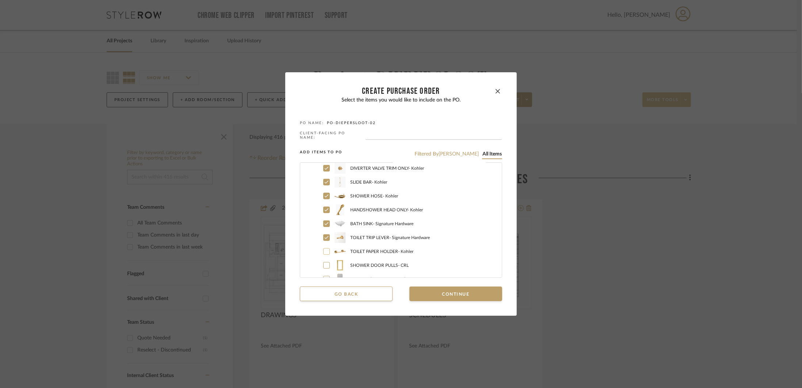
click at [326, 253] on div at bounding box center [326, 251] width 7 height 7
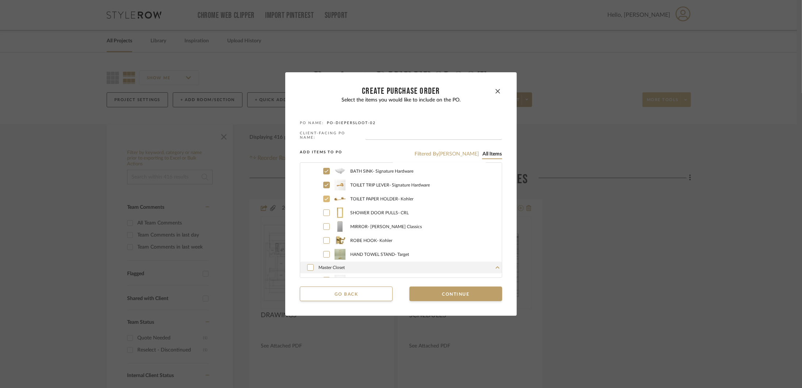
scroll to position [745, 0]
click at [328, 238] on label "ROBE HOOK - Kohler" at bounding box center [408, 238] width 185 height 11
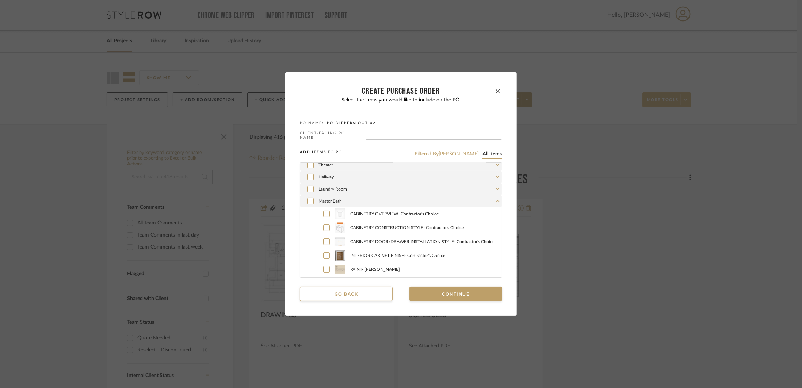
scroll to position [141, 0]
click at [444, 207] on div "Master Bath" at bounding box center [401, 206] width 202 height 12
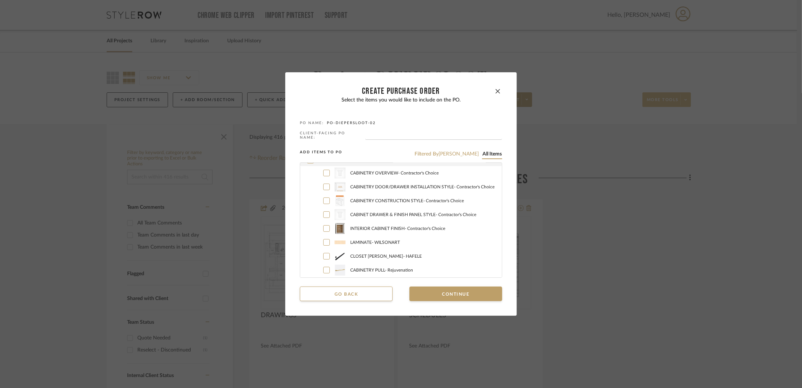
scroll to position [184, 0]
click at [442, 176] on div "Master Closet" at bounding box center [401, 174] width 202 height 12
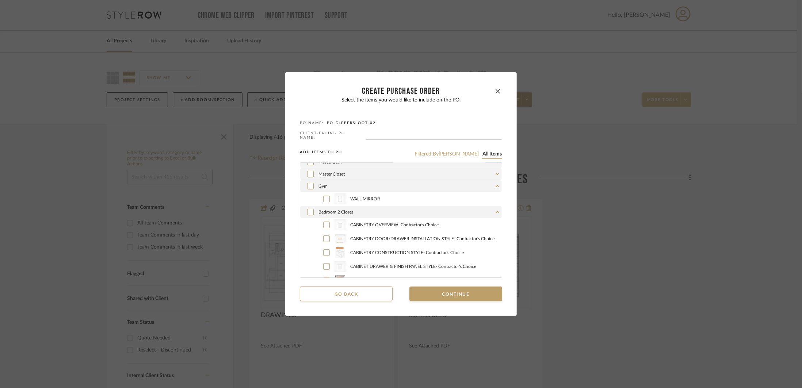
click at [434, 188] on div "Gym" at bounding box center [401, 186] width 202 height 12
click at [432, 196] on div "Bedroom 2 Closet" at bounding box center [401, 198] width 202 height 12
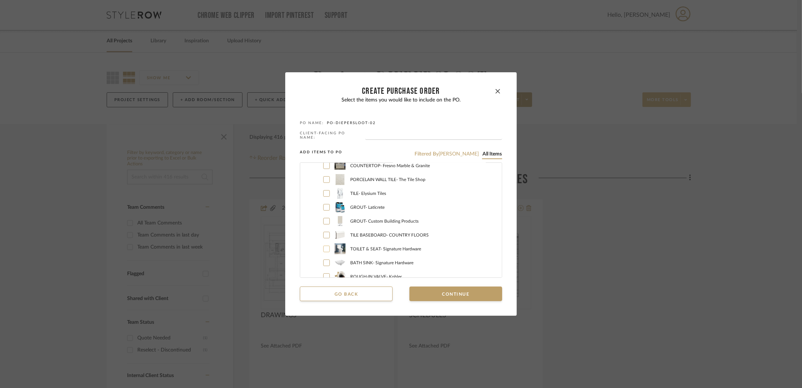
scroll to position [415, 0]
click at [325, 241] on icon at bounding box center [327, 242] width 4 height 3
click at [325, 255] on icon at bounding box center [326, 255] width 4 height 5
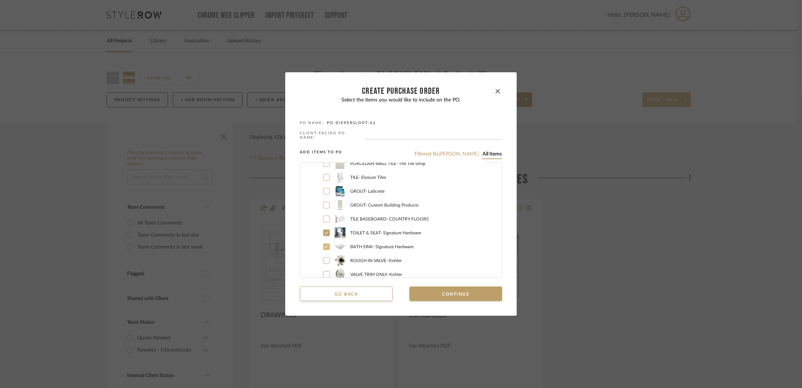
scroll to position [436, 0]
click at [326, 252] on label "ROUGH-IN VALVE - Kohler" at bounding box center [408, 248] width 185 height 11
click at [325, 263] on icon at bounding box center [327, 262] width 4 height 3
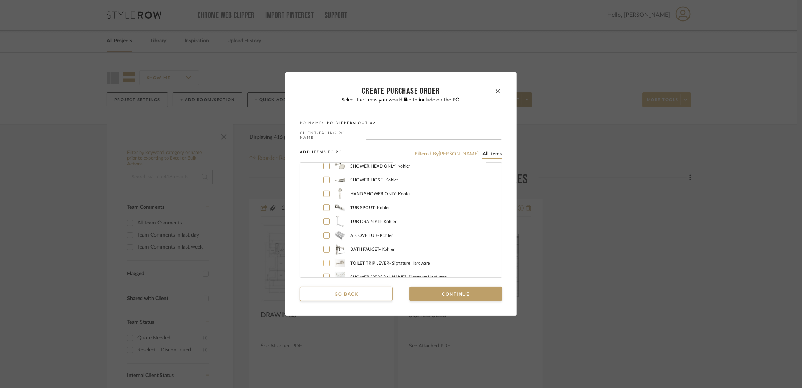
scroll to position [532, 0]
click at [327, 180] on label "HYDRORAIL - Kohler" at bounding box center [408, 180] width 185 height 11
click at [328, 193] on label "SHOWER HEAD ONLY - [PERSON_NAME]" at bounding box center [408, 194] width 185 height 11
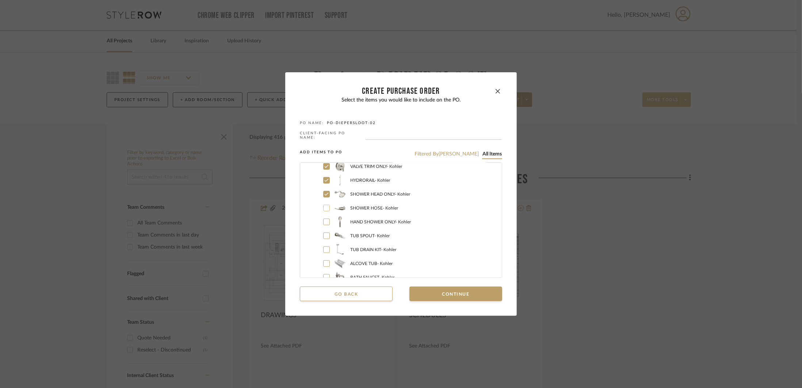
click at [325, 210] on icon at bounding box center [326, 208] width 4 height 5
click at [326, 221] on div at bounding box center [326, 222] width 7 height 7
click at [325, 233] on div at bounding box center [326, 236] width 7 height 7
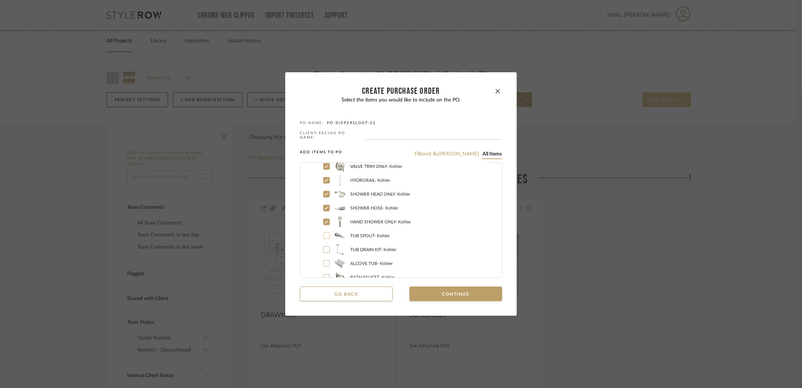
click at [324, 250] on icon at bounding box center [326, 249] width 4 height 5
click at [324, 241] on icon at bounding box center [326, 239] width 4 height 5
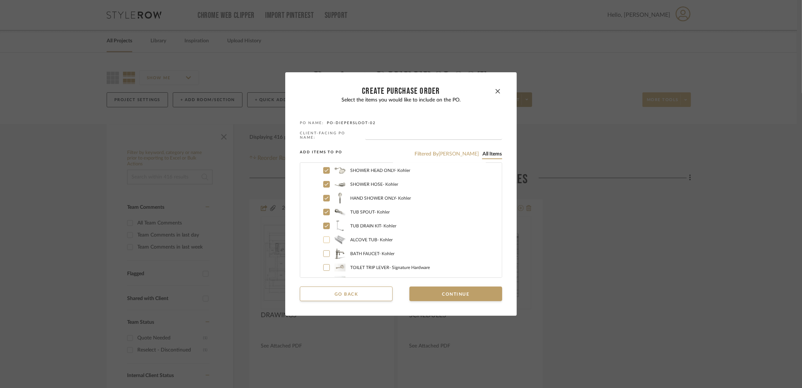
click at [323, 256] on div at bounding box center [326, 253] width 7 height 7
click at [326, 248] on icon at bounding box center [326, 246] width 4 height 5
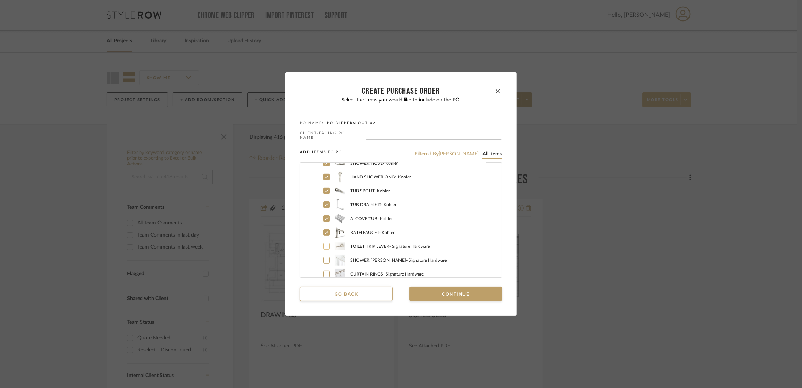
click at [324, 259] on icon at bounding box center [326, 260] width 4 height 5
click at [325, 247] on icon at bounding box center [327, 246] width 4 height 3
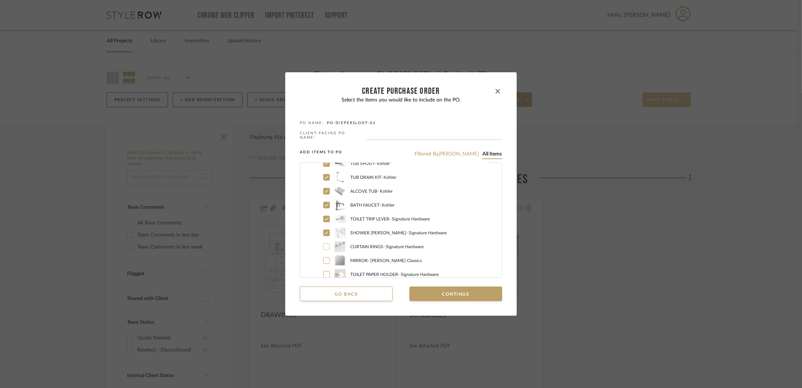
click at [327, 246] on label "TOILET PAPER HOLDER - Signature Hardware" at bounding box center [408, 246] width 185 height 11
click at [324, 259] on icon at bounding box center [326, 260] width 4 height 5
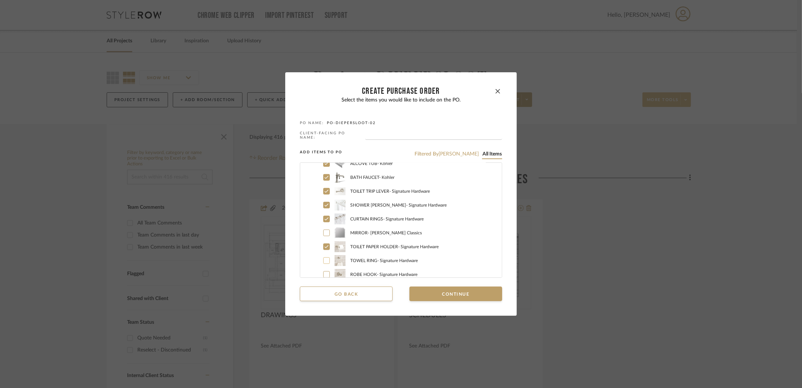
click at [326, 249] on icon at bounding box center [326, 247] width 4 height 5
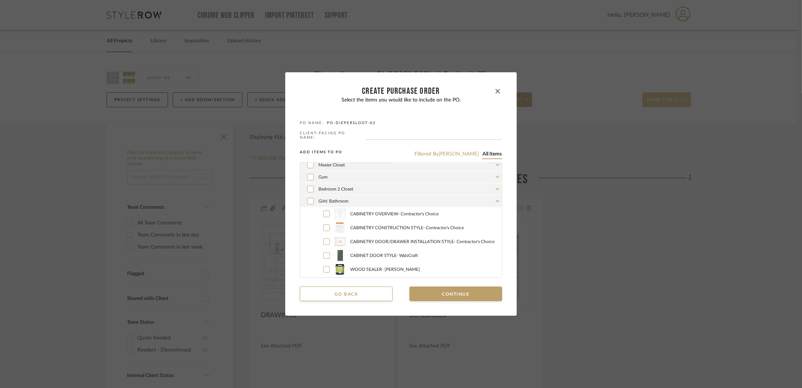
scroll to position [184, 0]
click at [414, 212] on div "Girls' Bathroom" at bounding box center [401, 210] width 202 height 12
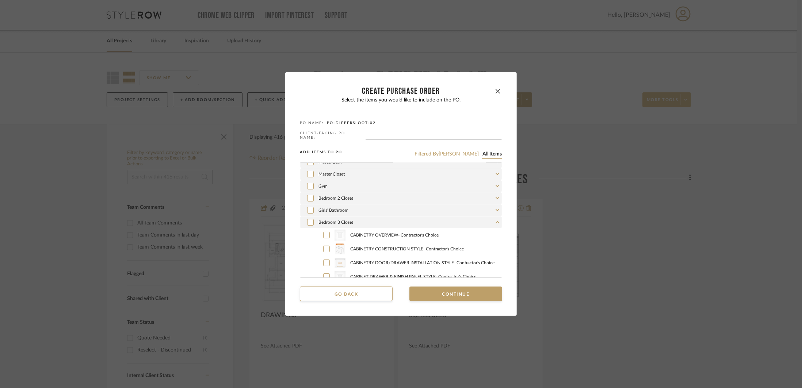
click at [401, 222] on div "Bedroom 3 Closet" at bounding box center [401, 222] width 202 height 12
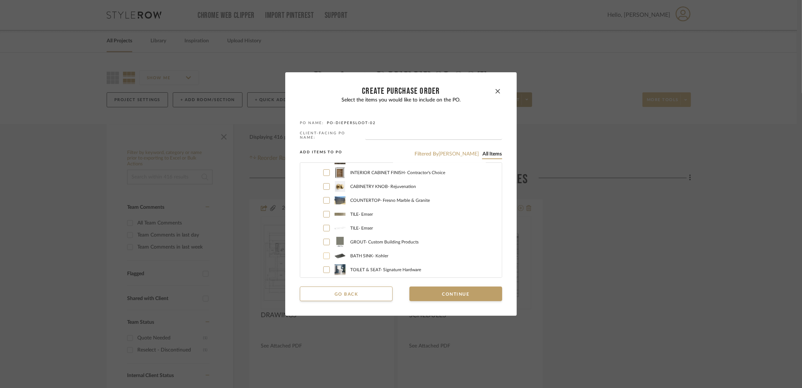
scroll to position [378, 0]
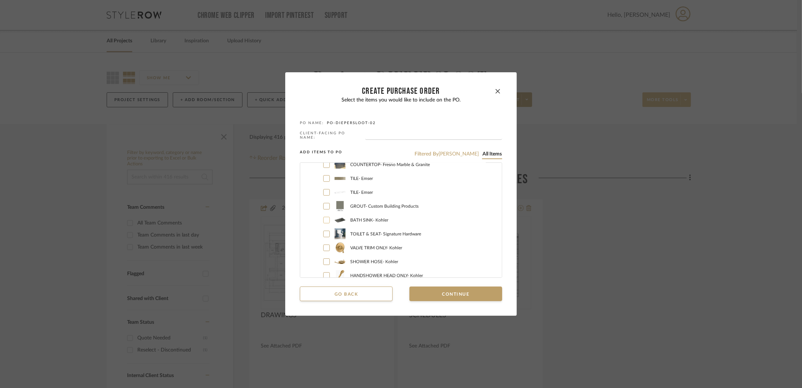
click at [326, 219] on div at bounding box center [326, 220] width 7 height 7
click at [324, 235] on icon at bounding box center [326, 233] width 4 height 5
click at [323, 245] on div at bounding box center [326, 248] width 7 height 7
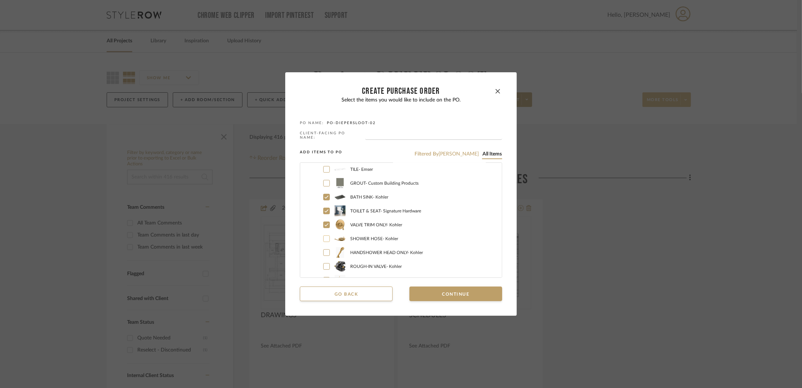
click at [325, 241] on icon at bounding box center [326, 238] width 4 height 5
click at [324, 252] on icon at bounding box center [326, 252] width 4 height 5
click at [325, 265] on icon at bounding box center [326, 266] width 4 height 5
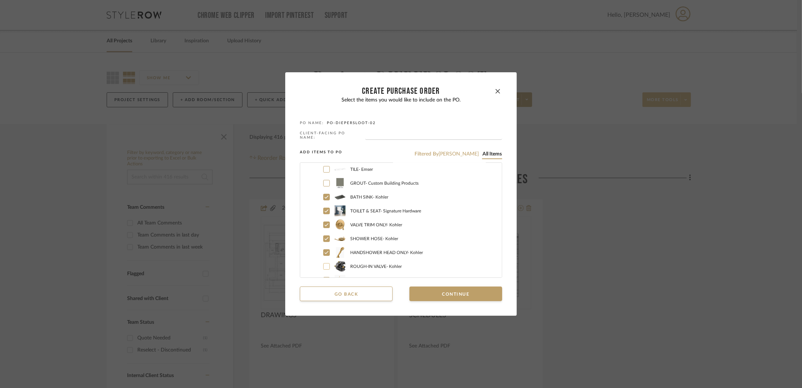
click at [326, 252] on icon at bounding box center [326, 250] width 4 height 5
click at [325, 264] on icon at bounding box center [327, 264] width 4 height 3
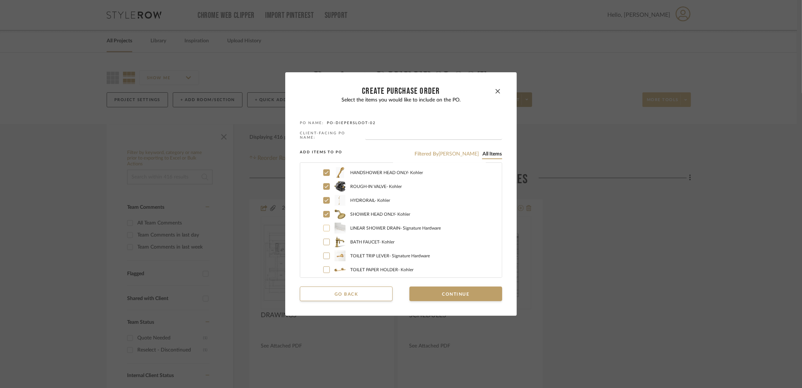
click at [326, 228] on div at bounding box center [326, 228] width 7 height 7
click at [323, 239] on div at bounding box center [326, 242] width 7 height 7
click at [325, 257] on icon at bounding box center [326, 255] width 4 height 5
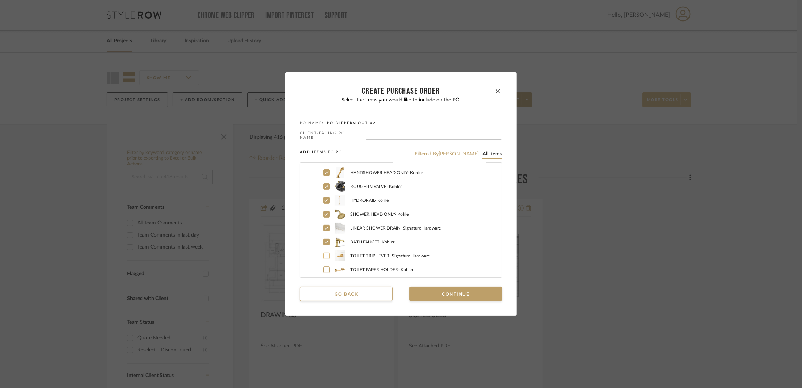
click at [326, 254] on div at bounding box center [326, 252] width 7 height 7
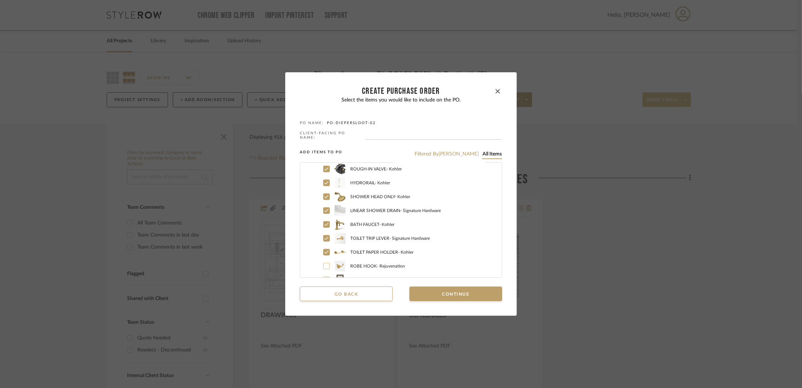
drag, startPoint x: 325, startPoint y: 264, endPoint x: 328, endPoint y: 264, distance: 3.7
click at [325, 264] on icon at bounding box center [326, 266] width 4 height 5
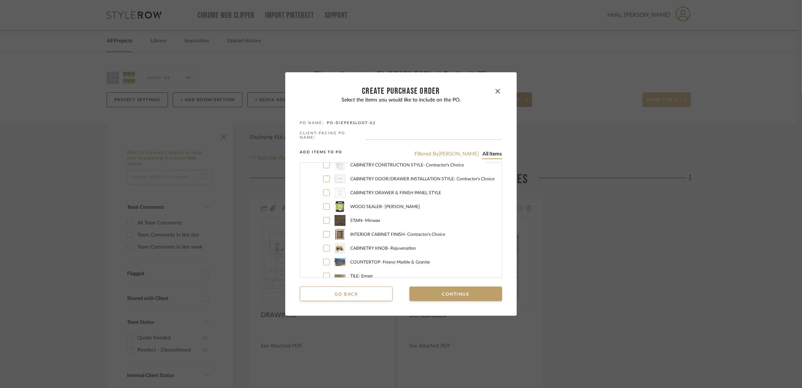
scroll to position [252, 0]
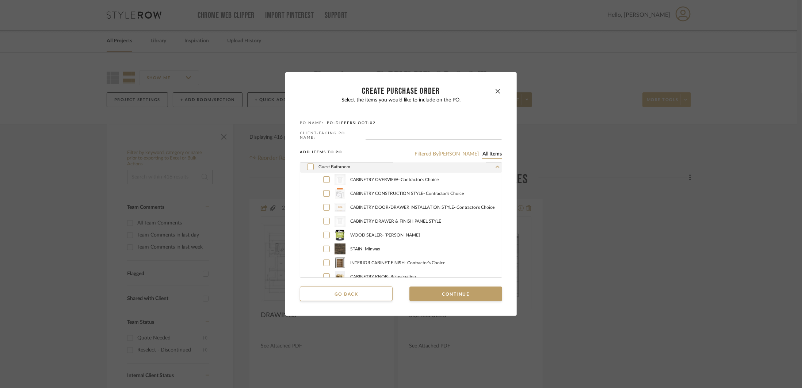
click at [485, 170] on div "Guest Bathroom" at bounding box center [401, 167] width 202 height 12
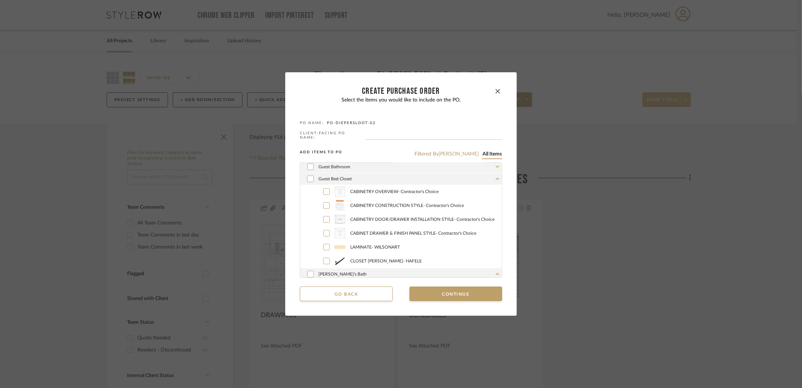
click at [469, 183] on div "Guest Bed Closet" at bounding box center [401, 179] width 202 height 12
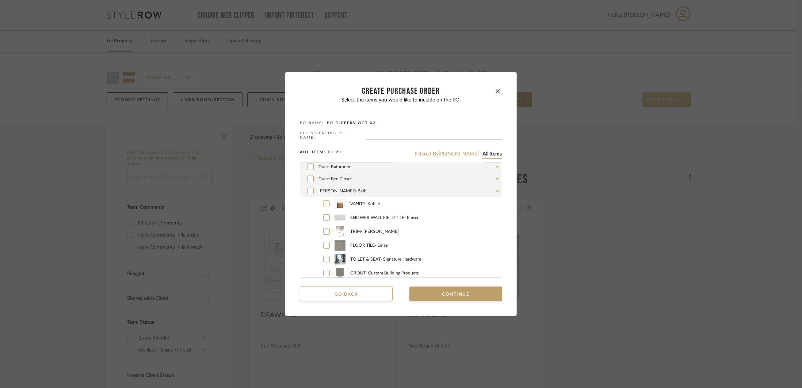
click at [327, 202] on label "VANITY - Kohler" at bounding box center [408, 203] width 185 height 11
click at [323, 252] on div at bounding box center [326, 253] width 7 height 7
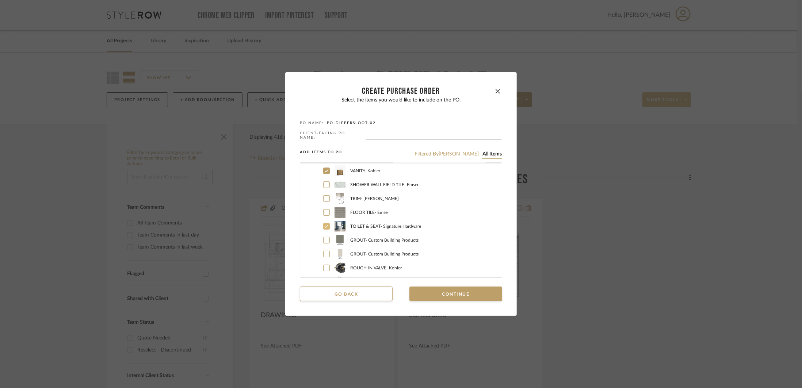
scroll to position [302, 0]
click at [324, 253] on icon at bounding box center [326, 251] width 4 height 5
click at [324, 263] on icon at bounding box center [326, 264] width 4 height 5
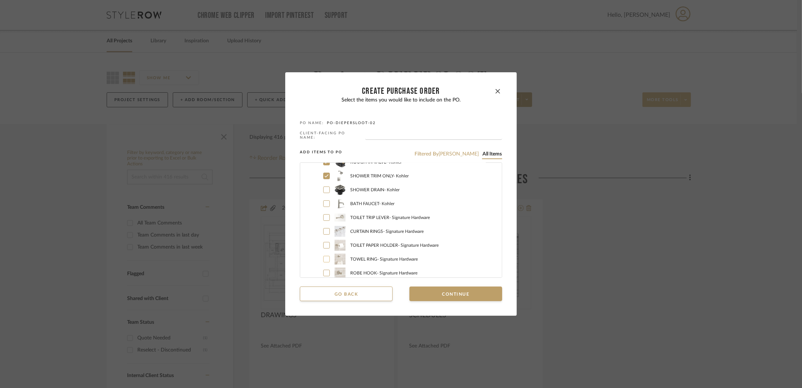
scroll to position [392, 0]
click at [326, 188] on div at bounding box center [326, 188] width 7 height 7
click at [325, 202] on icon at bounding box center [326, 202] width 4 height 5
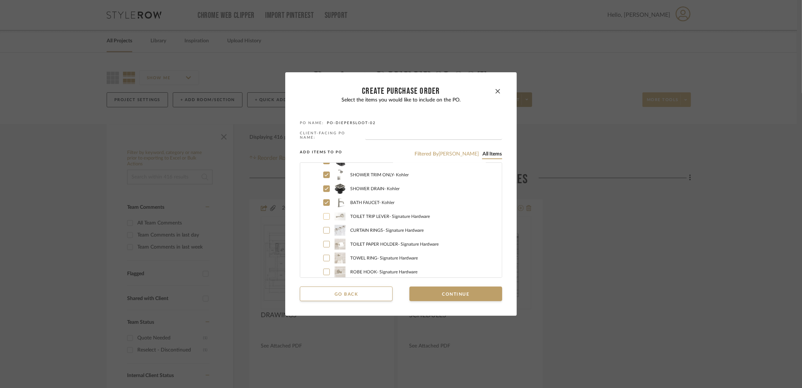
click at [324, 216] on icon at bounding box center [326, 216] width 4 height 5
click at [327, 231] on div at bounding box center [326, 230] width 7 height 7
click at [326, 245] on icon at bounding box center [326, 244] width 4 height 5
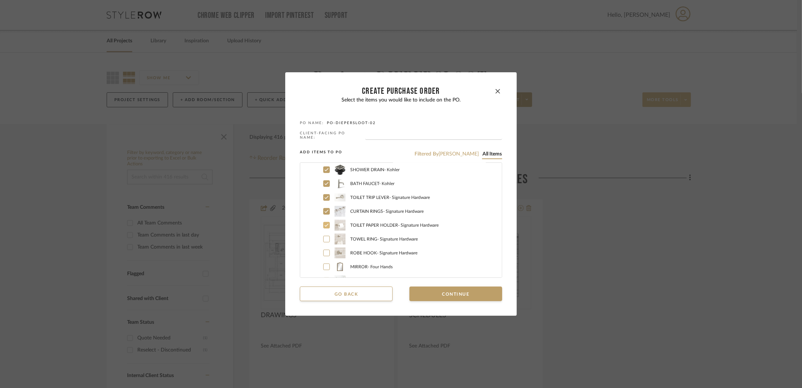
scroll to position [419, 0]
click at [325, 232] on icon at bounding box center [326, 230] width 4 height 5
click at [324, 246] on icon at bounding box center [326, 244] width 4 height 5
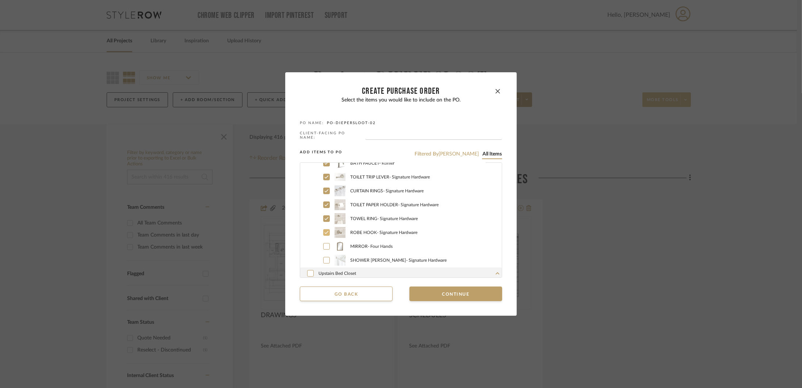
scroll to position [445, 0]
click at [325, 247] on icon at bounding box center [326, 246] width 4 height 5
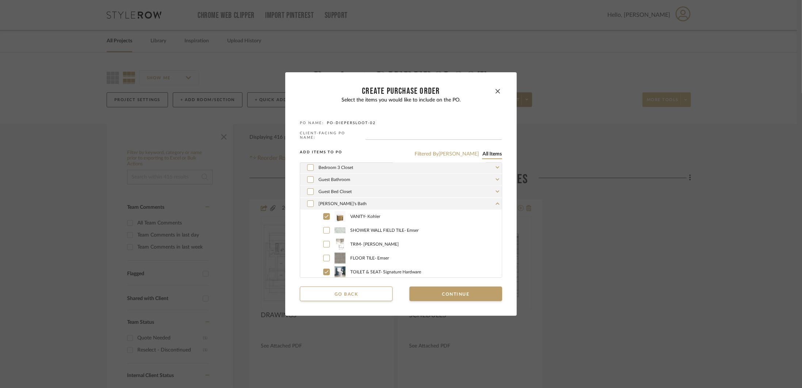
scroll to position [224, 0]
click at [437, 222] on div "[PERSON_NAME]'s Bath" at bounding box center [401, 219] width 202 height 12
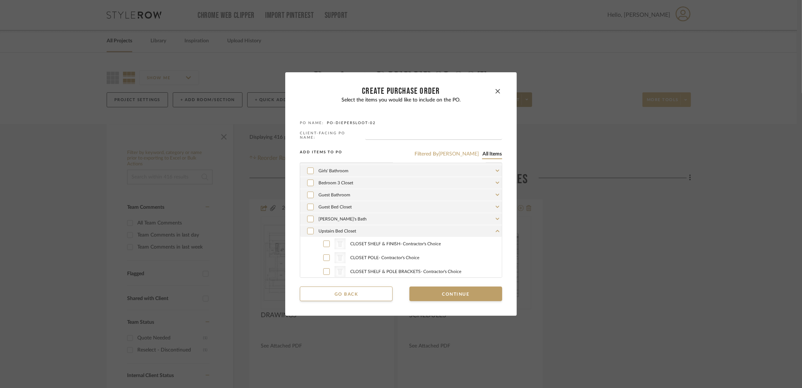
click at [429, 233] on div "Upstairs Bed Closet" at bounding box center [401, 231] width 202 height 12
click at [327, 244] on label "OUTDOOR SHOWER - Signature Hardware" at bounding box center [408, 243] width 185 height 11
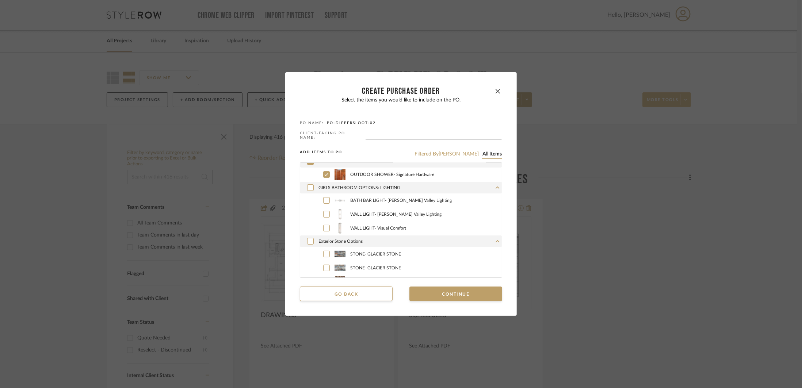
scroll to position [347, 0]
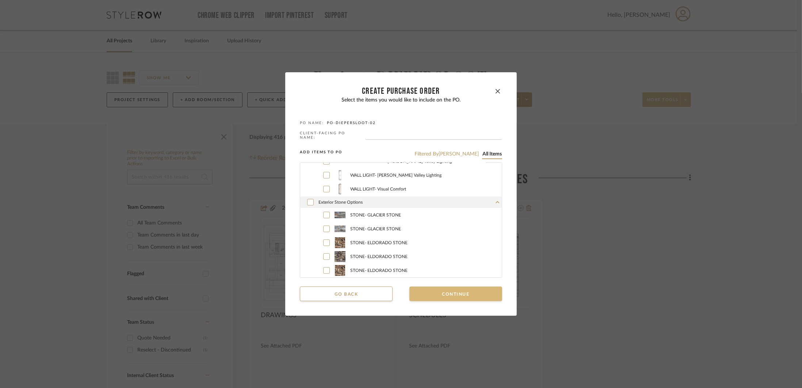
click at [453, 291] on button "Continue" at bounding box center [455, 294] width 93 height 15
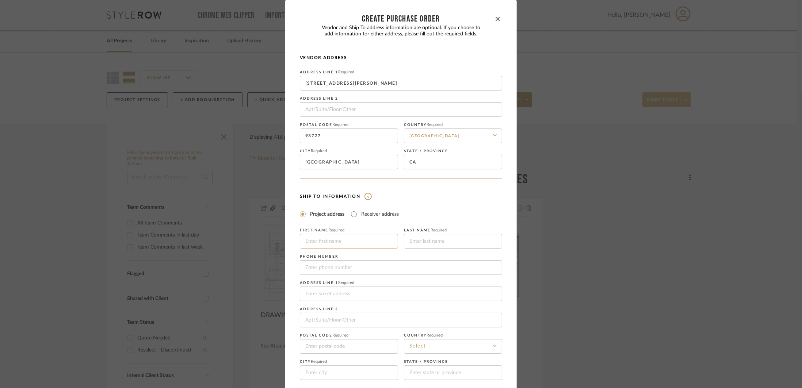
click at [342, 249] on input at bounding box center [349, 241] width 98 height 15
type input "[PERSON_NAME] & [PERSON_NAME]"
click at [418, 248] on input at bounding box center [453, 241] width 98 height 15
type input "Diepersloot"
click at [398, 294] on input at bounding box center [401, 294] width 202 height 15
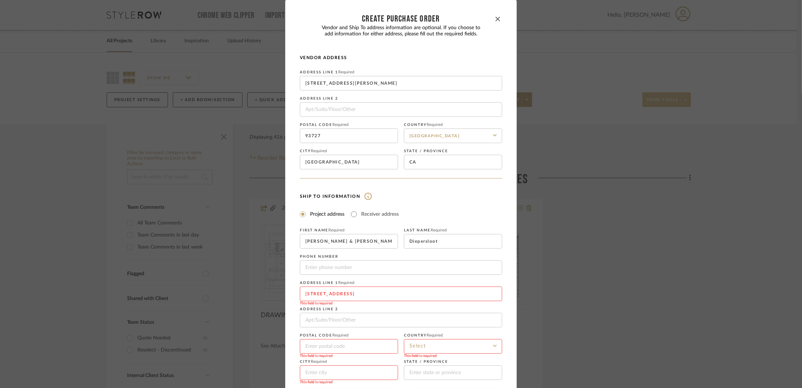
type input "[STREET_ADDRESS]"
click at [344, 344] on input at bounding box center [349, 346] width 98 height 15
type input "93631"
click at [417, 351] on input at bounding box center [453, 346] width 98 height 15
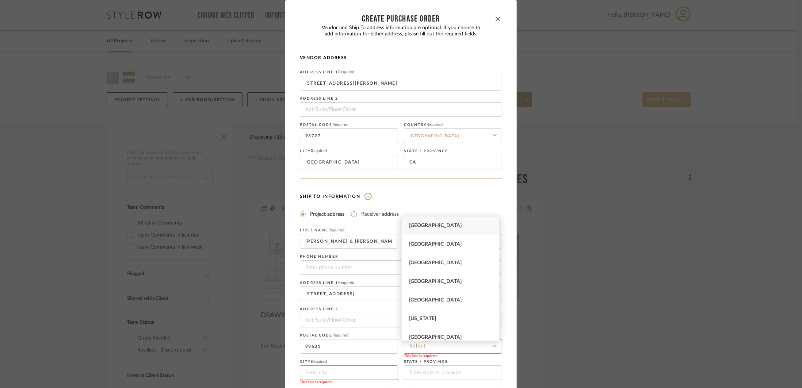
click at [450, 229] on div "[GEOGRAPHIC_DATA]" at bounding box center [450, 225] width 97 height 19
type input "[GEOGRAPHIC_DATA]"
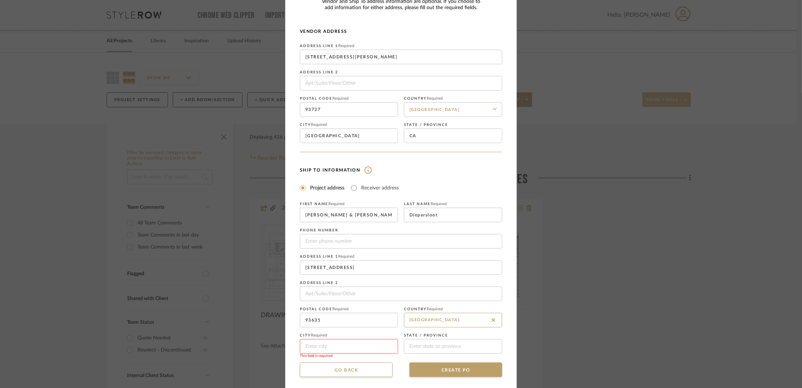
scroll to position [27, 0]
click at [360, 349] on input at bounding box center [349, 345] width 98 height 15
type input "[GEOGRAPHIC_DATA]"
click at [424, 344] on input at bounding box center [453, 345] width 98 height 15
type input "CA"
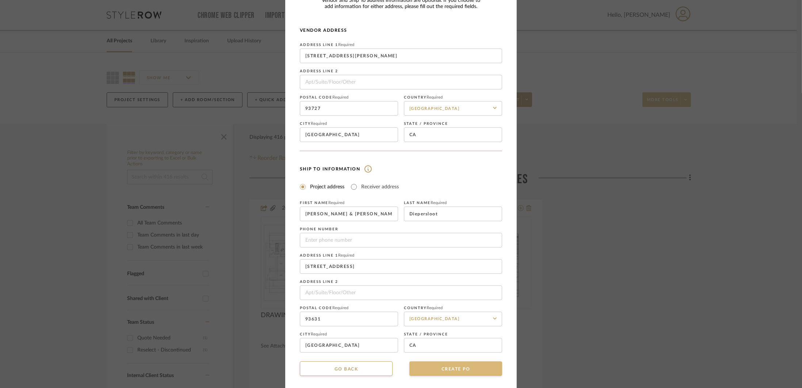
click at [442, 373] on button "CREATE PO" at bounding box center [455, 368] width 93 height 15
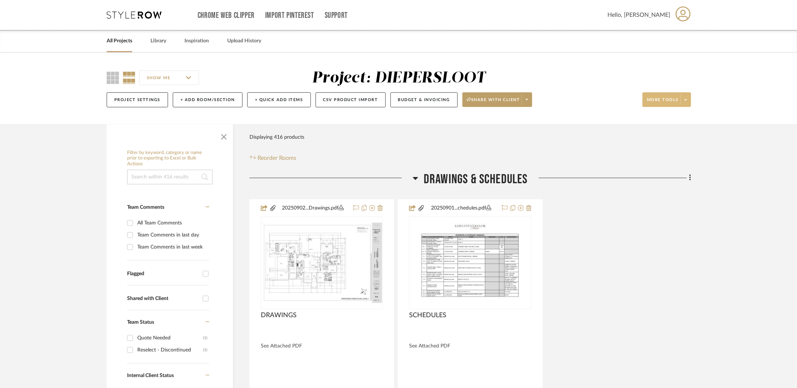
click at [685, 99] on icon at bounding box center [685, 100] width 3 height 4
click at [675, 257] on button "Create PO" at bounding box center [674, 261] width 62 height 18
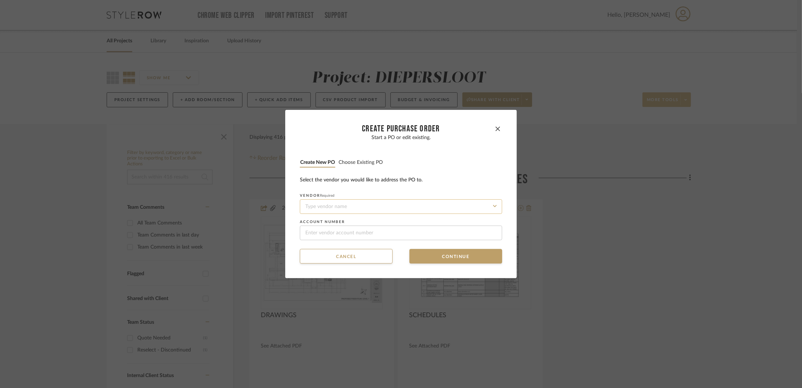
click at [430, 208] on input at bounding box center [401, 206] width 202 height 15
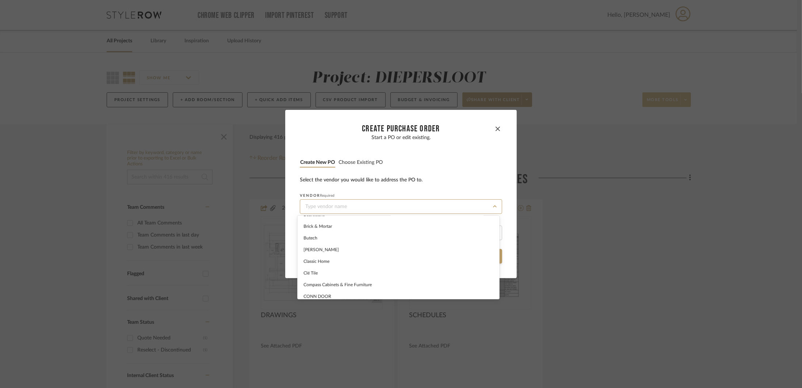
scroll to position [0, 0]
click at [373, 164] on button "Choose existing PO" at bounding box center [360, 162] width 45 height 7
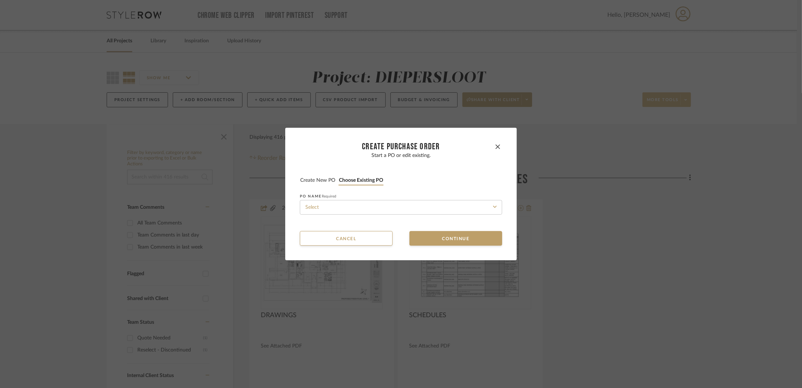
click at [353, 215] on div "Start a PO or edit existing. Create new PO Choose existing PO PO NAME Required" at bounding box center [401, 186] width 202 height 71
click at [357, 209] on input at bounding box center [401, 207] width 202 height 15
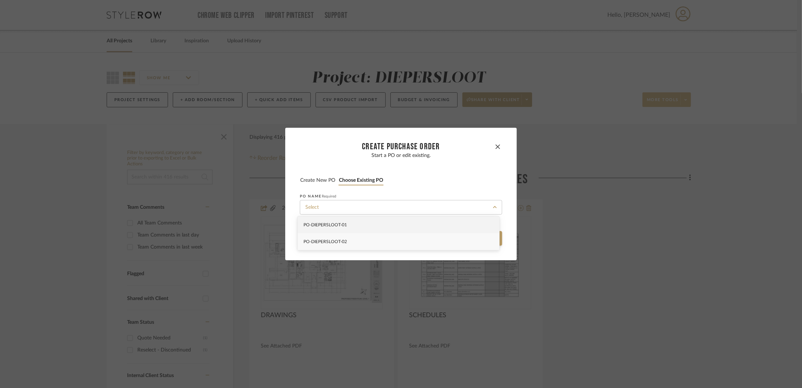
click at [348, 239] on div "PO-DIEPERSLOOT-02" at bounding box center [399, 241] width 202 height 17
type input "PO-DIEPERSLOOT-02"
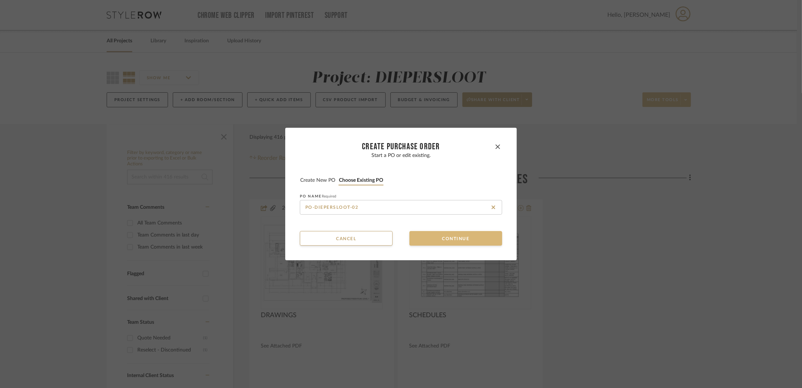
click at [427, 238] on button "Continue" at bounding box center [455, 238] width 93 height 15
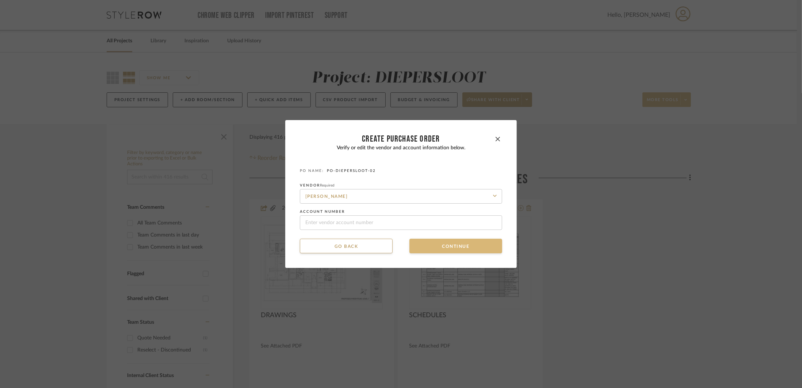
click at [429, 244] on button "Continue" at bounding box center [455, 246] width 93 height 15
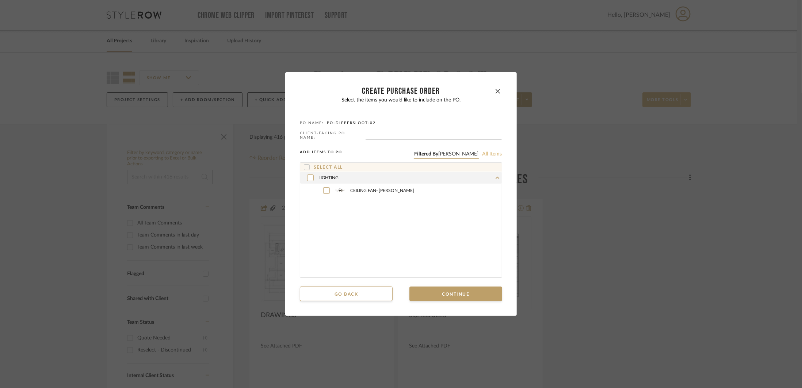
click at [482, 155] on button "All items" at bounding box center [492, 154] width 20 height 7
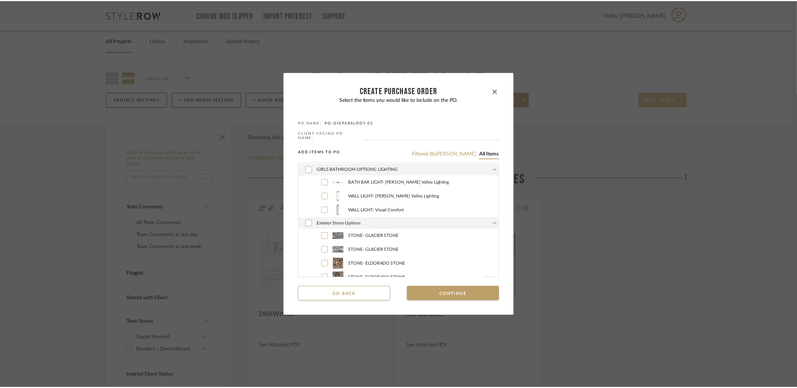
scroll to position [5946, 0]
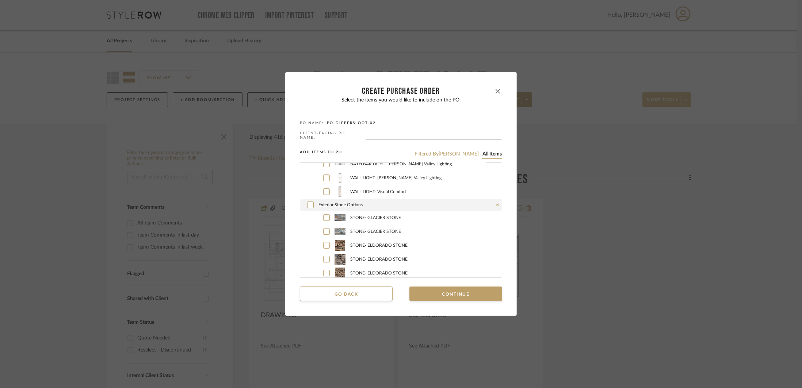
click at [495, 89] on button "button" at bounding box center [497, 91] width 9 height 9
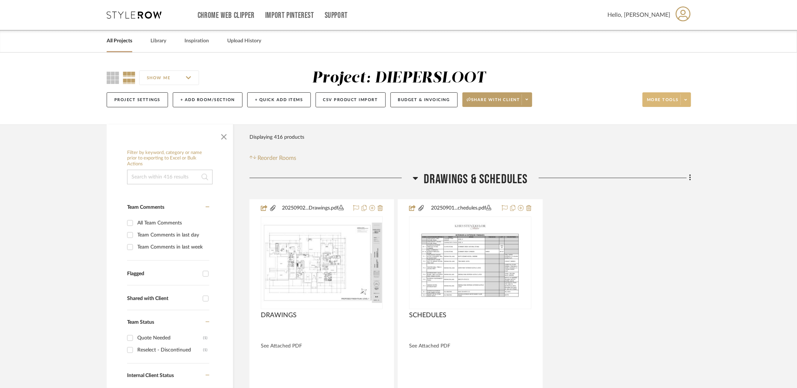
scroll to position [15, 0]
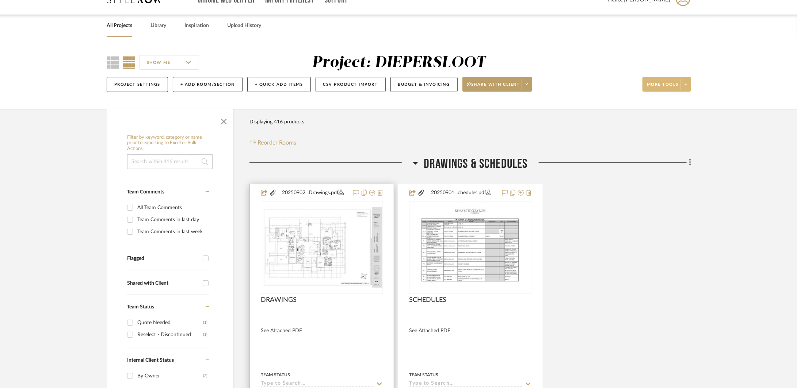
click at [353, 304] on div "DRAWINGS" at bounding box center [322, 304] width 122 height 16
click at [338, 248] on img "0" at bounding box center [321, 247] width 120 height 80
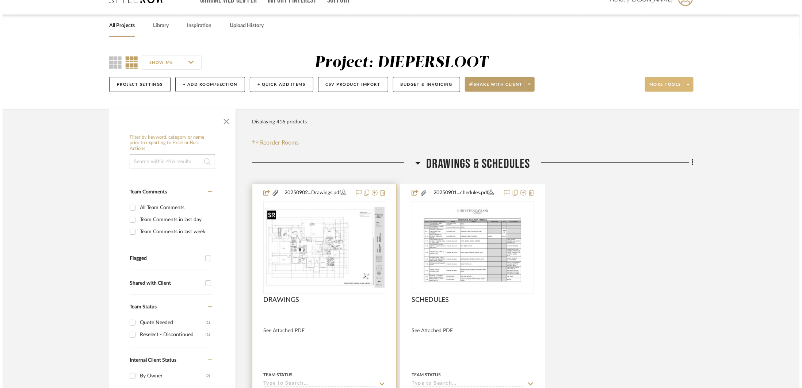
scroll to position [0, 0]
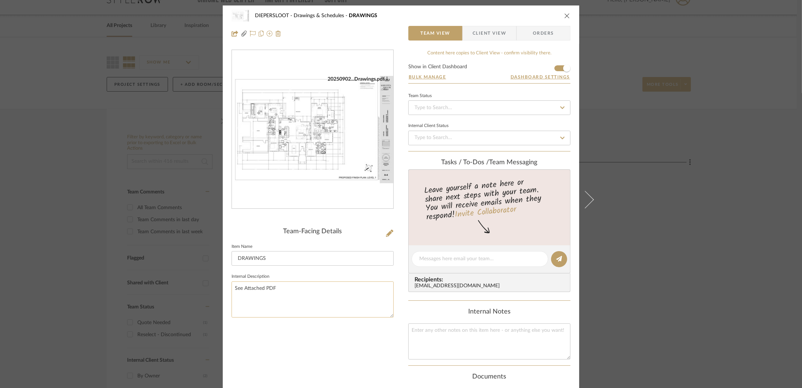
click at [285, 291] on textarea "See Attached PDF" at bounding box center [312, 299] width 162 height 36
paste textarea "[URL][DOMAIN_NAME]"
click at [292, 288] on textarea "See Attached PDF See link below to view animation: [URL][DOMAIN_NAME]" at bounding box center [312, 299] width 162 height 36
click at [306, 292] on textarea "See Attached PDF See link below to view animation: [URL][DOMAIN_NAME]" at bounding box center [312, 299] width 162 height 36
type textarea "See Attached PDF See link below to view animation: [URL][DOMAIN_NAME]"
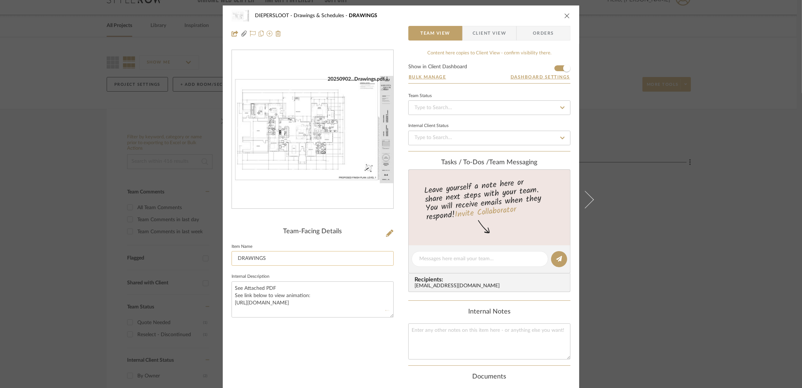
click at [356, 263] on input "DRAWINGS" at bounding box center [312, 258] width 162 height 15
click at [564, 17] on icon "close" at bounding box center [567, 16] width 6 height 6
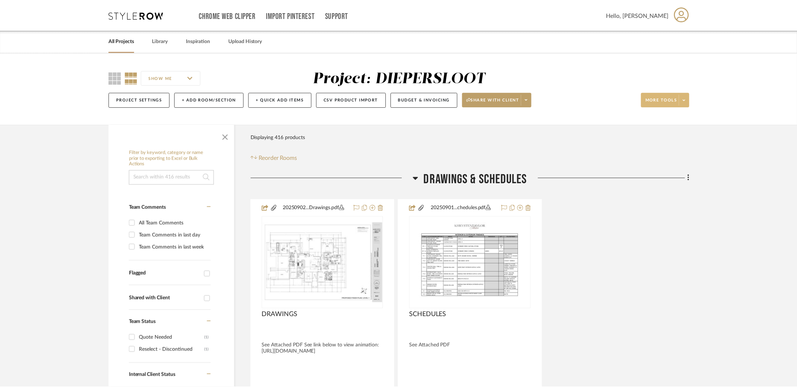
scroll to position [15, 0]
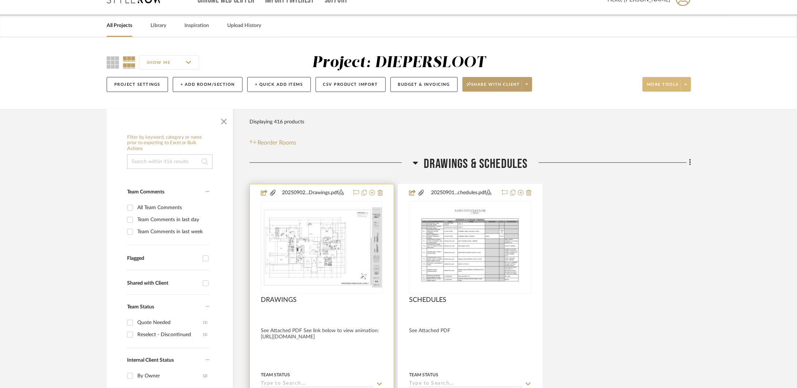
click at [368, 345] on div at bounding box center [322, 343] width 144 height 319
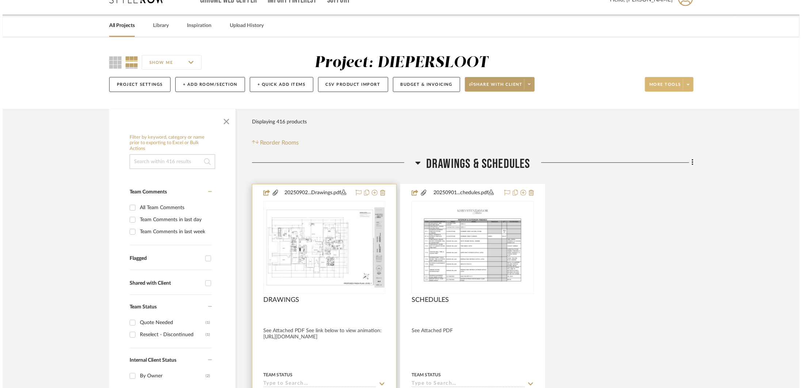
scroll to position [0, 0]
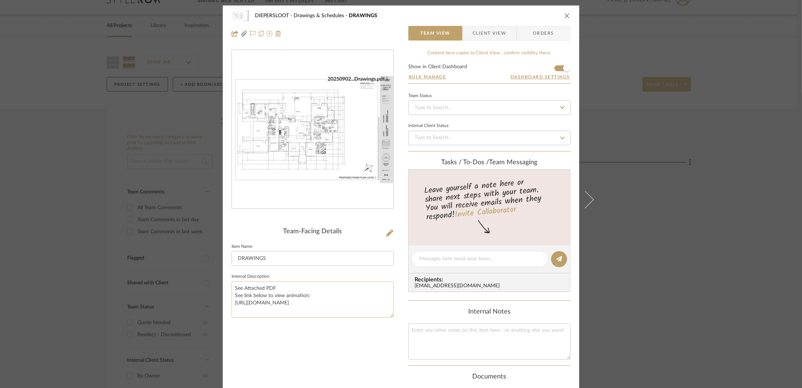
click at [274, 289] on textarea "See Attached PDF See link below to view animation: [URL][DOMAIN_NAME]" at bounding box center [312, 299] width 162 height 36
click at [359, 295] on textarea "See Attached PDF. See link below to view animation: [URL][DOMAIN_NAME]" at bounding box center [312, 299] width 162 height 36
type textarea "See Attached PDF. See link below to view animation: [URL][DOMAIN_NAME]"
click at [634, 265] on div "DIEPERSLOOT Drawings & Schedules DRAWINGS Team View Client View Orders 20250902…" at bounding box center [401, 194] width 802 height 388
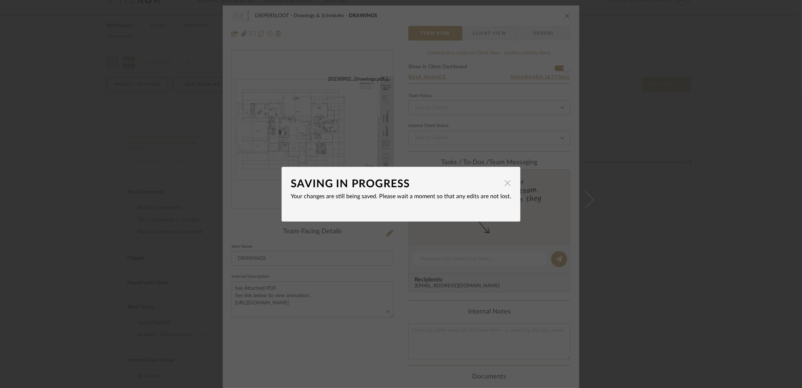
click at [505, 185] on span "button" at bounding box center [507, 183] width 15 height 15
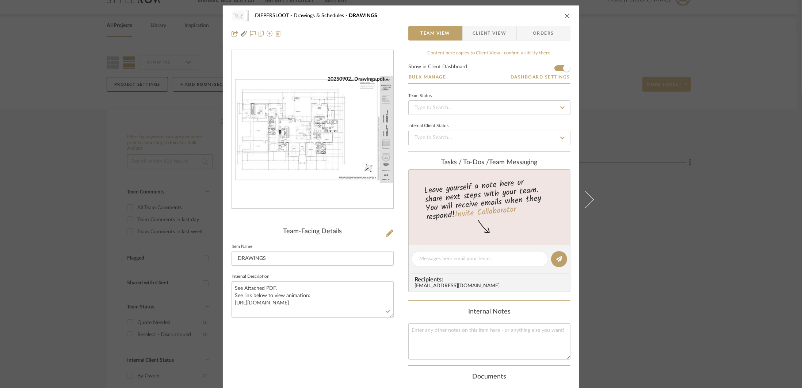
click at [564, 19] on button "close" at bounding box center [567, 15] width 7 height 7
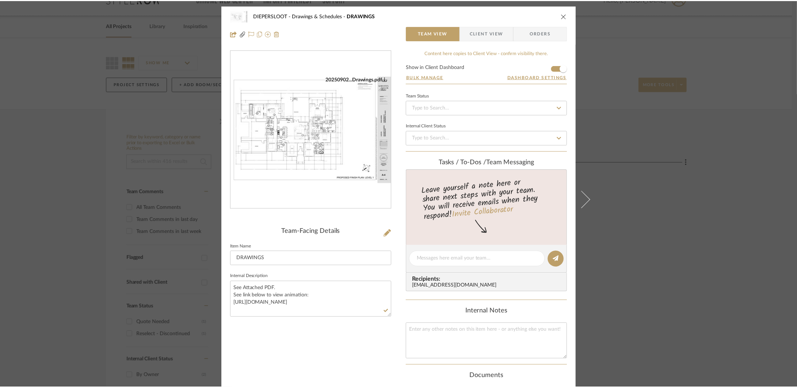
scroll to position [15, 0]
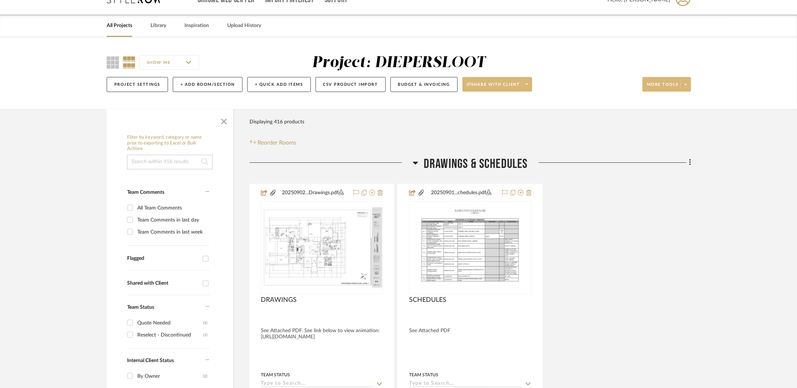
click at [532, 82] on span at bounding box center [526, 84] width 10 height 11
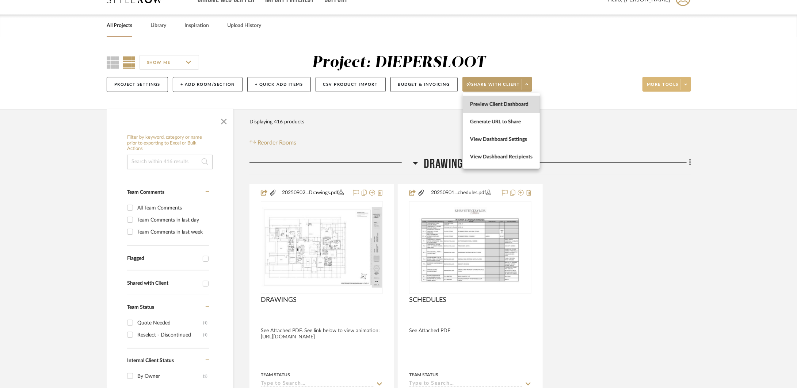
click at [525, 101] on button "Preview Client Dashboard" at bounding box center [501, 105] width 77 height 18
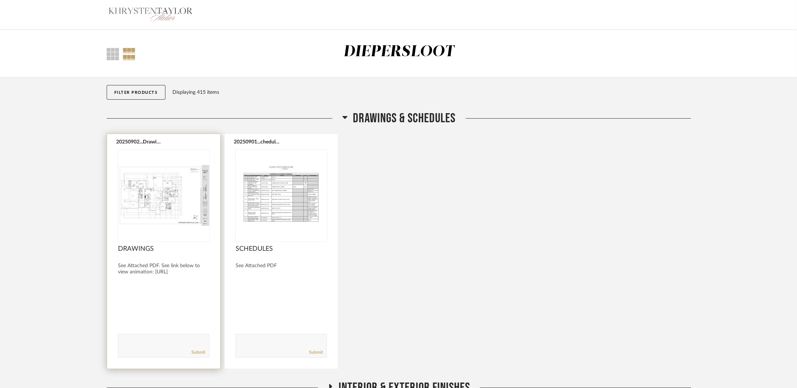
click at [199, 285] on div at bounding box center [163, 292] width 91 height 19
click at [0, 0] on img at bounding box center [0, 0] width 0 height 0
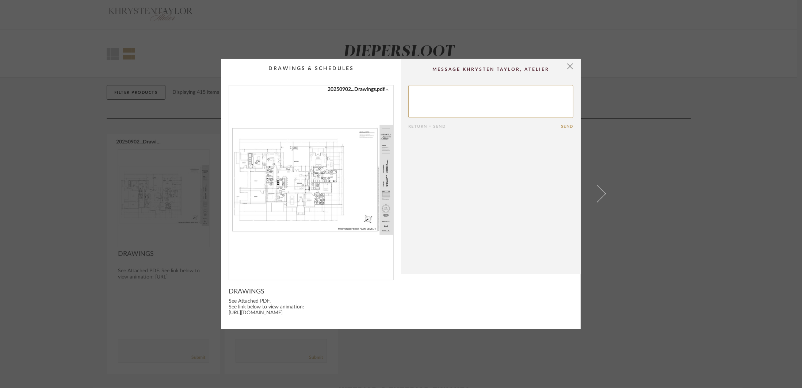
drag, startPoint x: 283, startPoint y: 319, endPoint x: 224, endPoint y: 313, distance: 59.8
click at [224, 313] on cpp-summary-info "DRAWINGS See Attached PDF. See link below to view animation: https://drive.goog…" at bounding box center [311, 301] width 180 height 42
copy div "[URL][DOMAIN_NAME]"
